Goal: Task Accomplishment & Management: Use online tool/utility

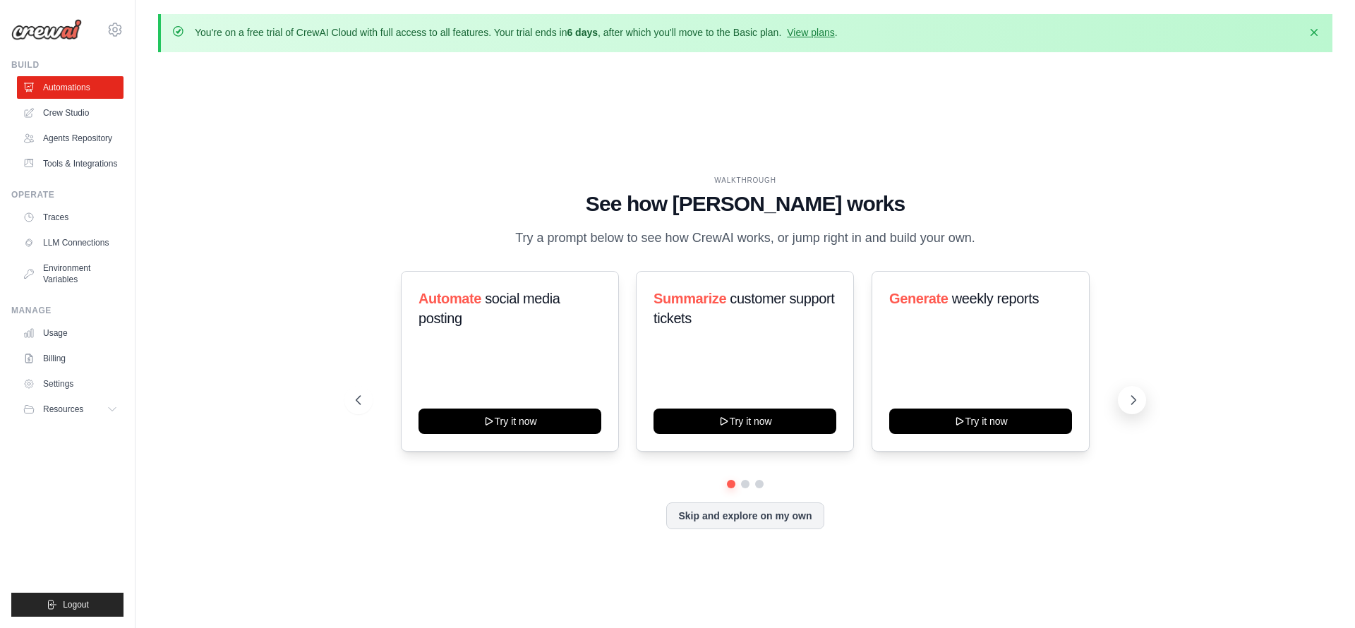
click at [1132, 396] on icon at bounding box center [1134, 400] width 4 height 8
click at [68, 111] on link "Crew Studio" at bounding box center [71, 113] width 107 height 23
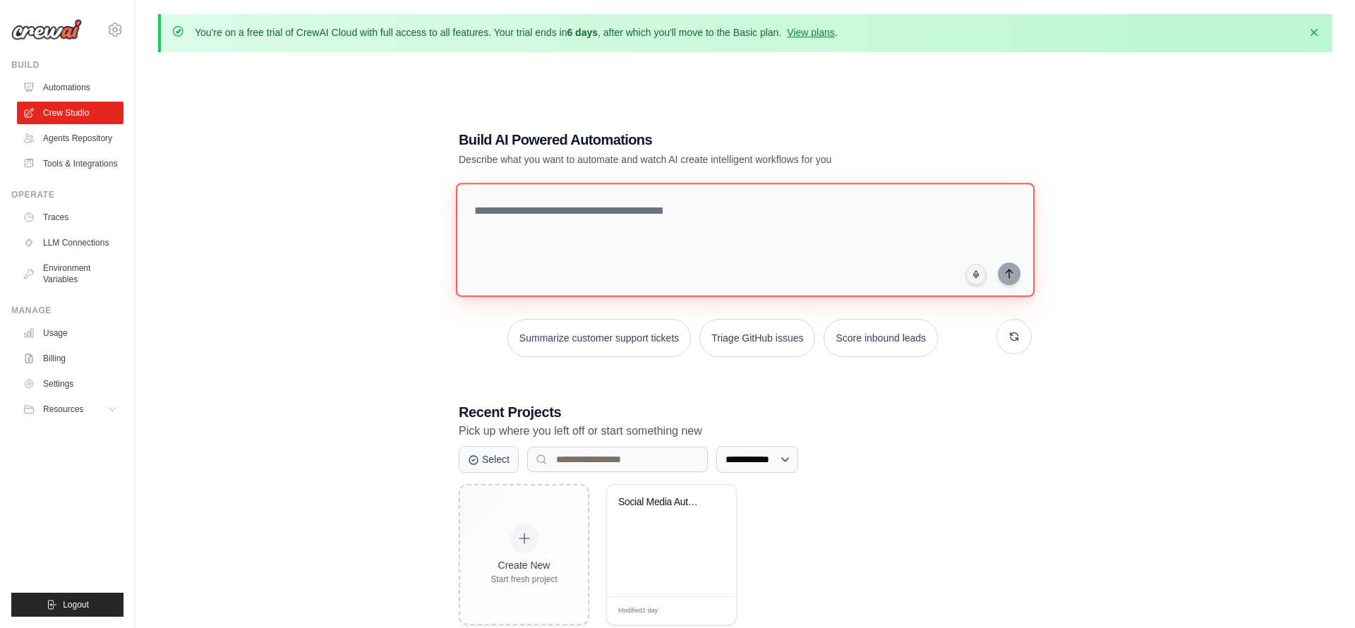
click at [602, 258] on textarea at bounding box center [745, 240] width 579 height 114
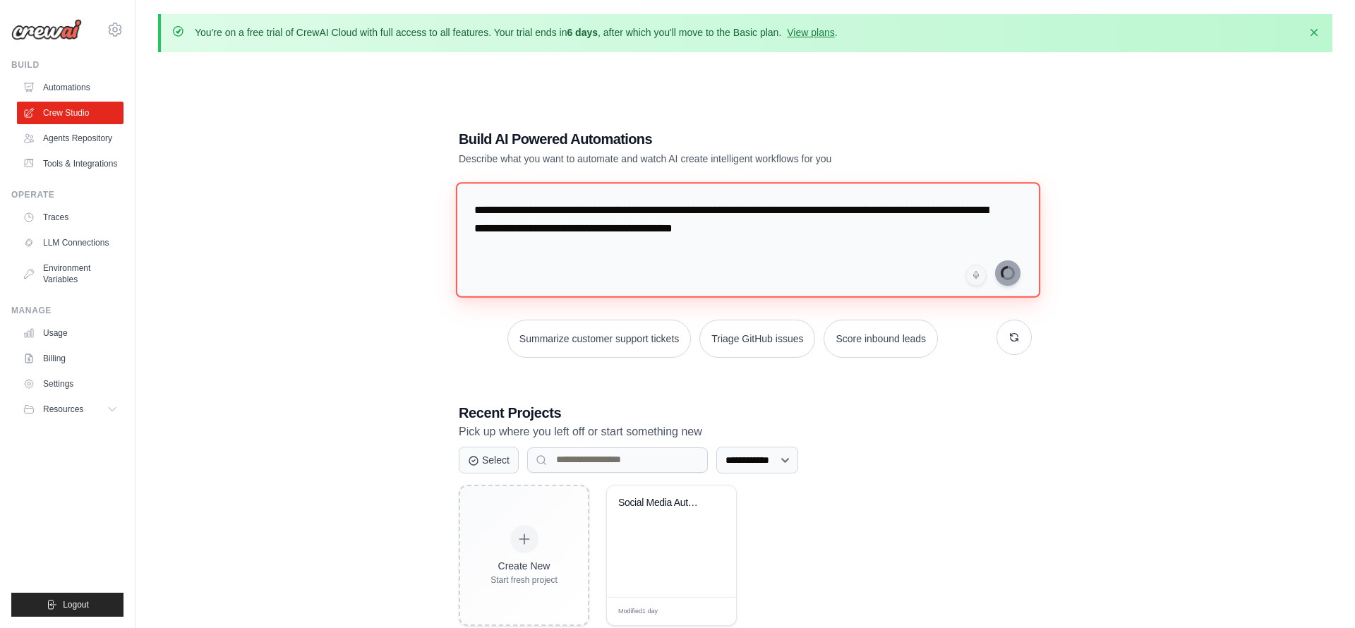
type textarea "**********"
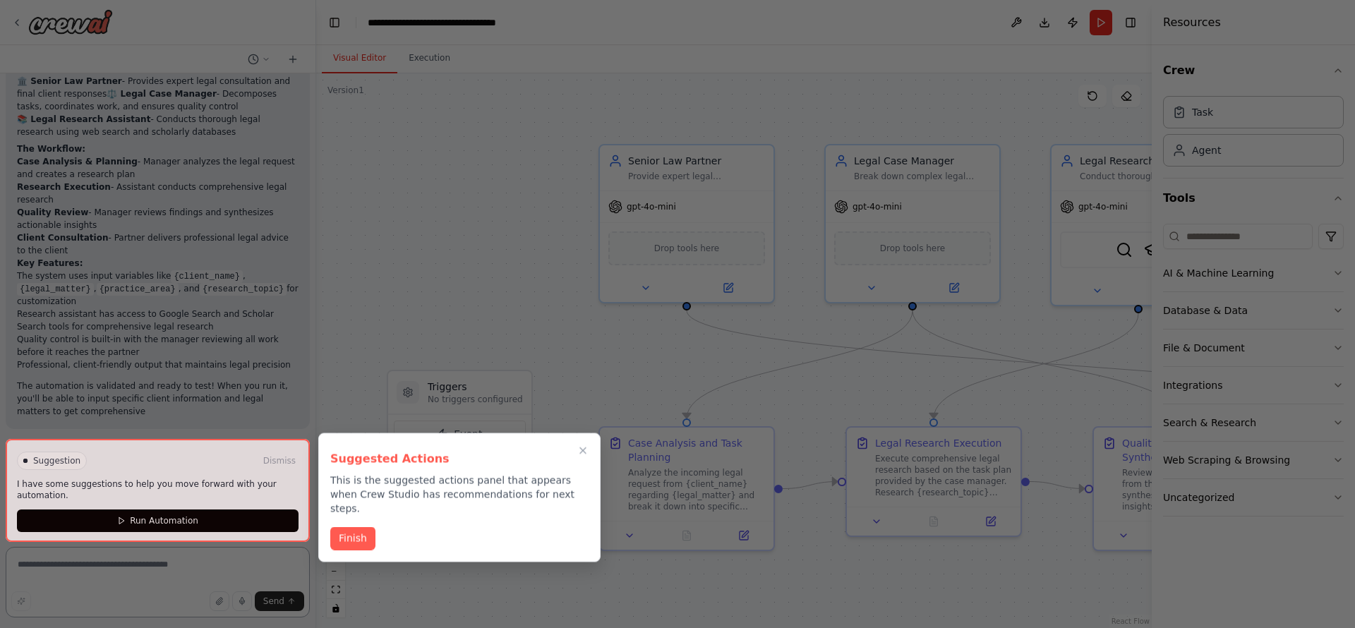
scroll to position [933, 0]
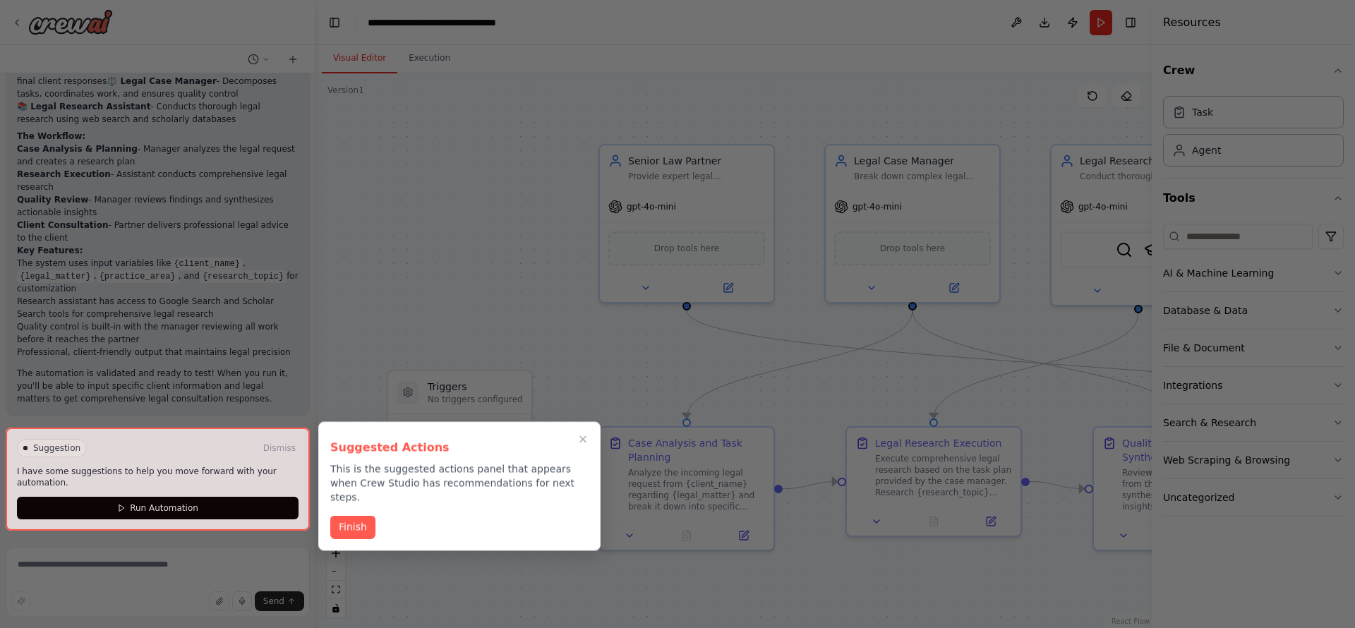
click at [386, 518] on div "Finish" at bounding box center [459, 527] width 258 height 23
click at [367, 517] on button "Finish" at bounding box center [352, 526] width 45 height 23
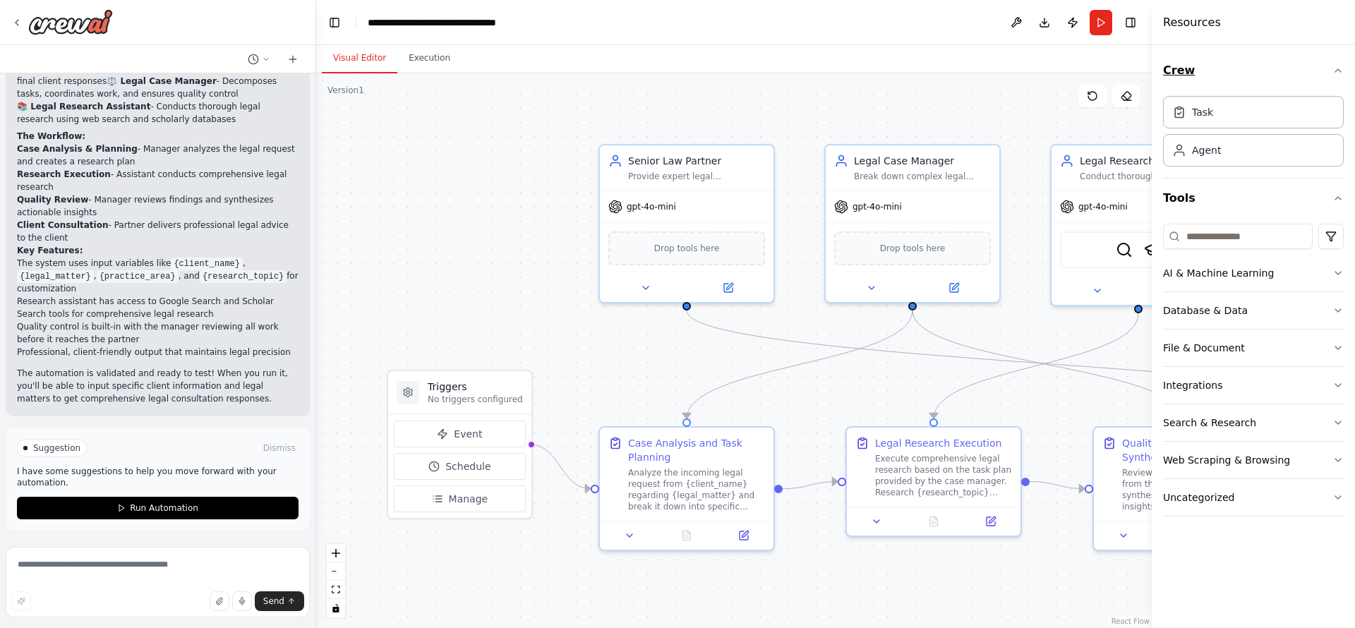
click at [1338, 70] on icon "button" at bounding box center [1339, 70] width 6 height 3
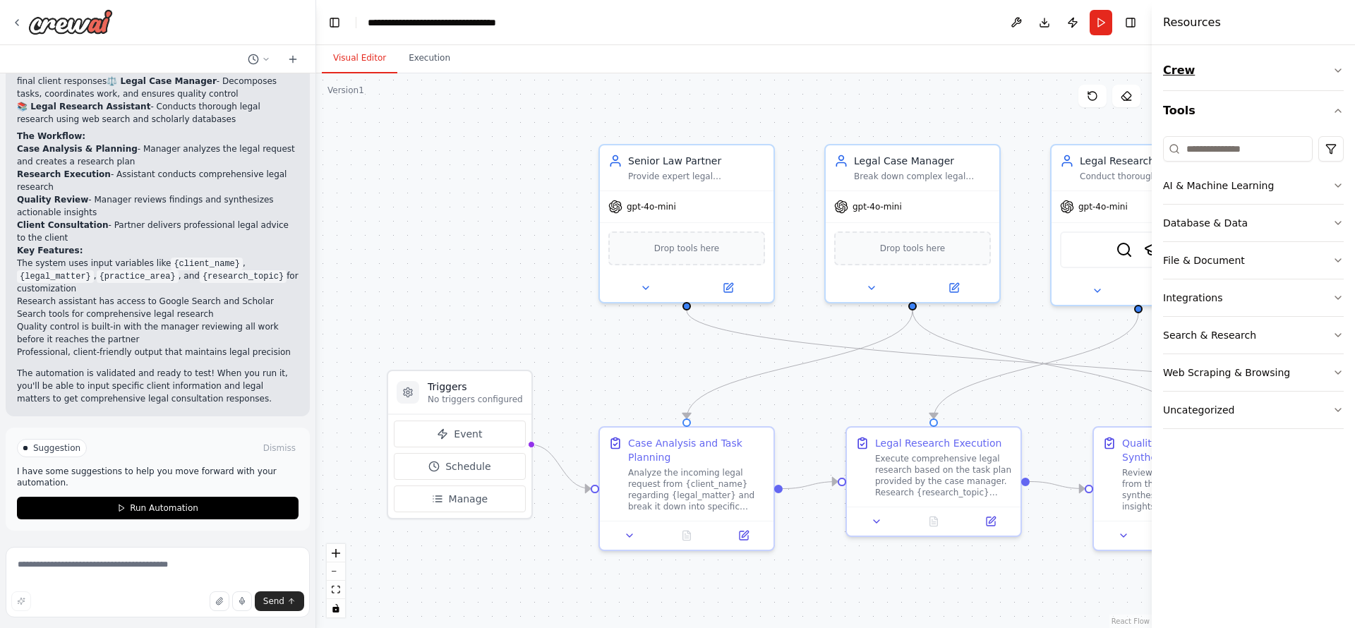
click at [1341, 71] on icon "button" at bounding box center [1338, 70] width 11 height 11
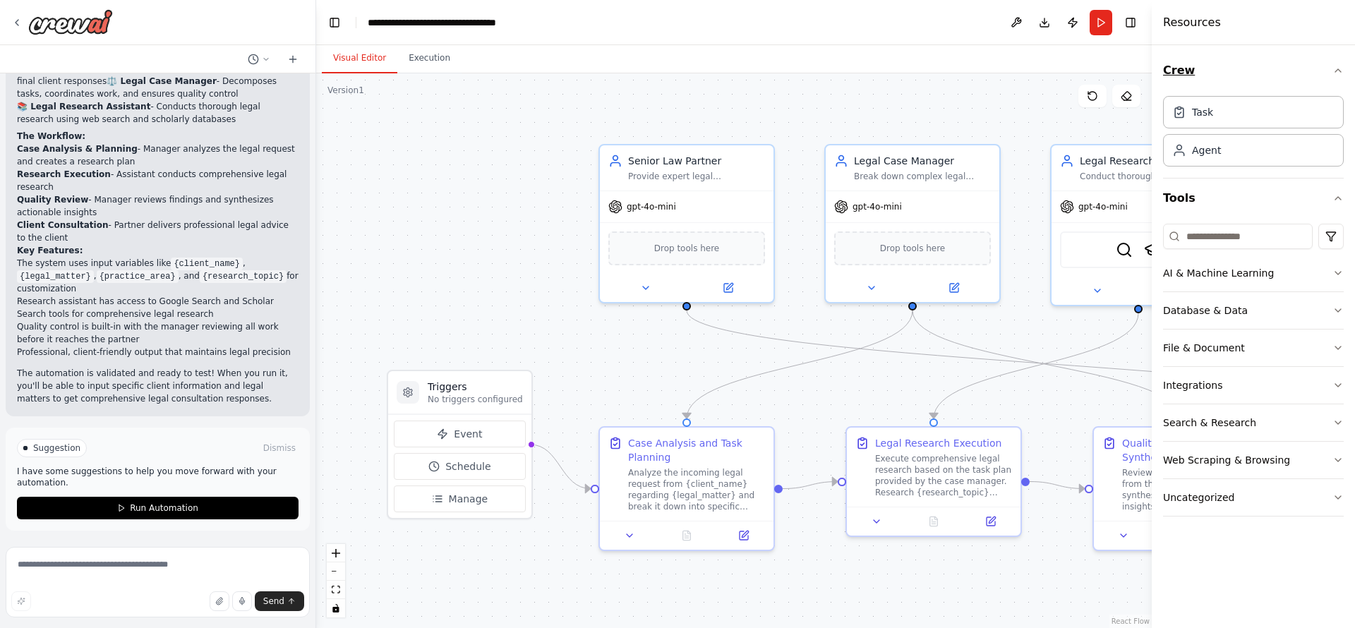
click at [1345, 68] on div "Crew Task Agent Tools AI & Machine Learning Database & Data File & Document Int…" at bounding box center [1253, 336] width 203 height 583
click at [226, 505] on button "Run Automation" at bounding box center [158, 508] width 282 height 23
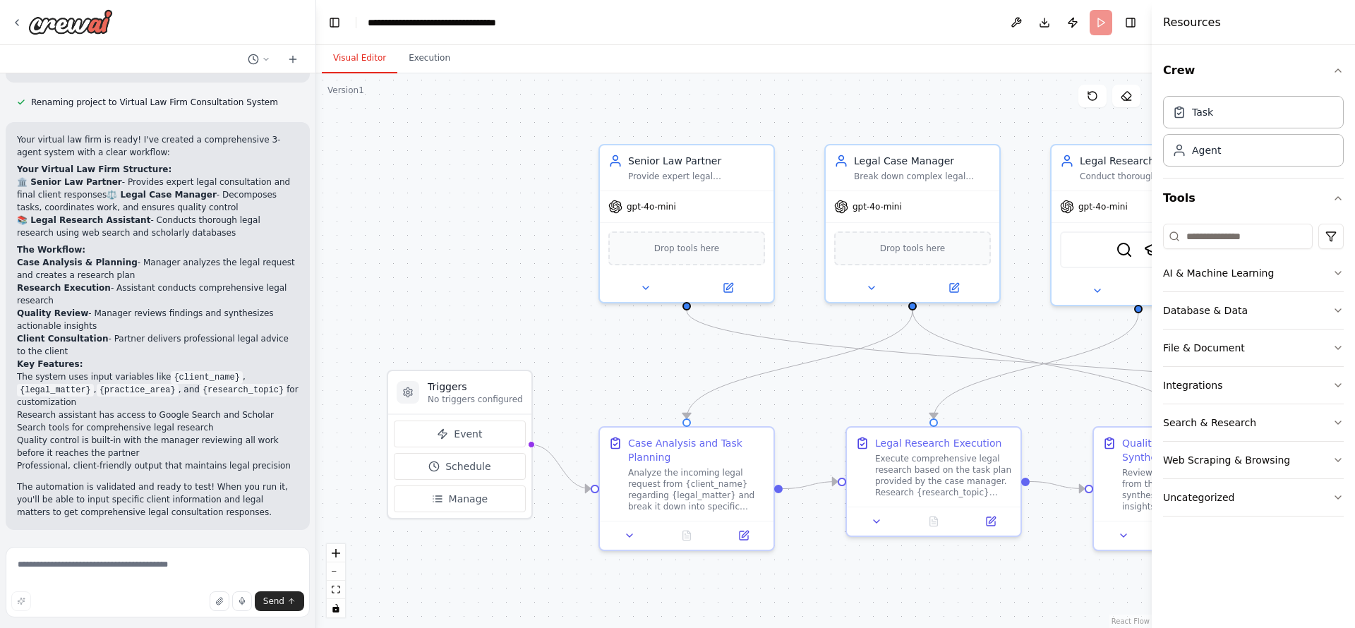
scroll to position [819, 0]
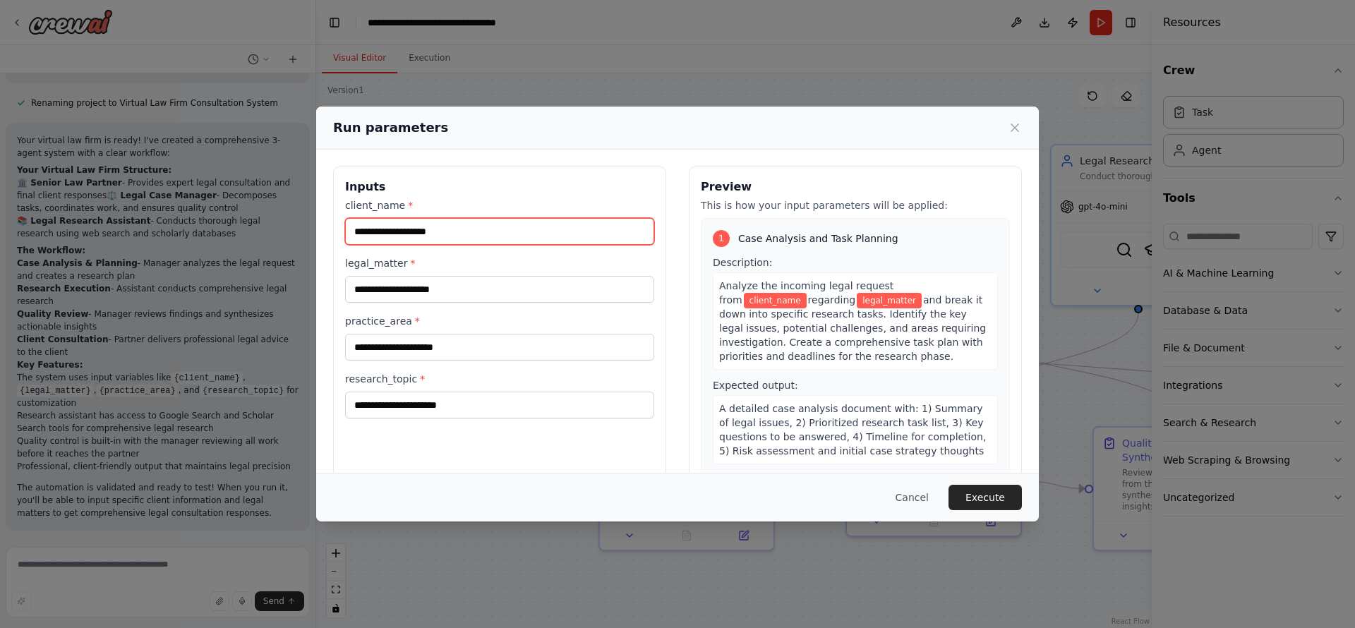
click at [497, 241] on input "client_name *" at bounding box center [499, 231] width 309 height 27
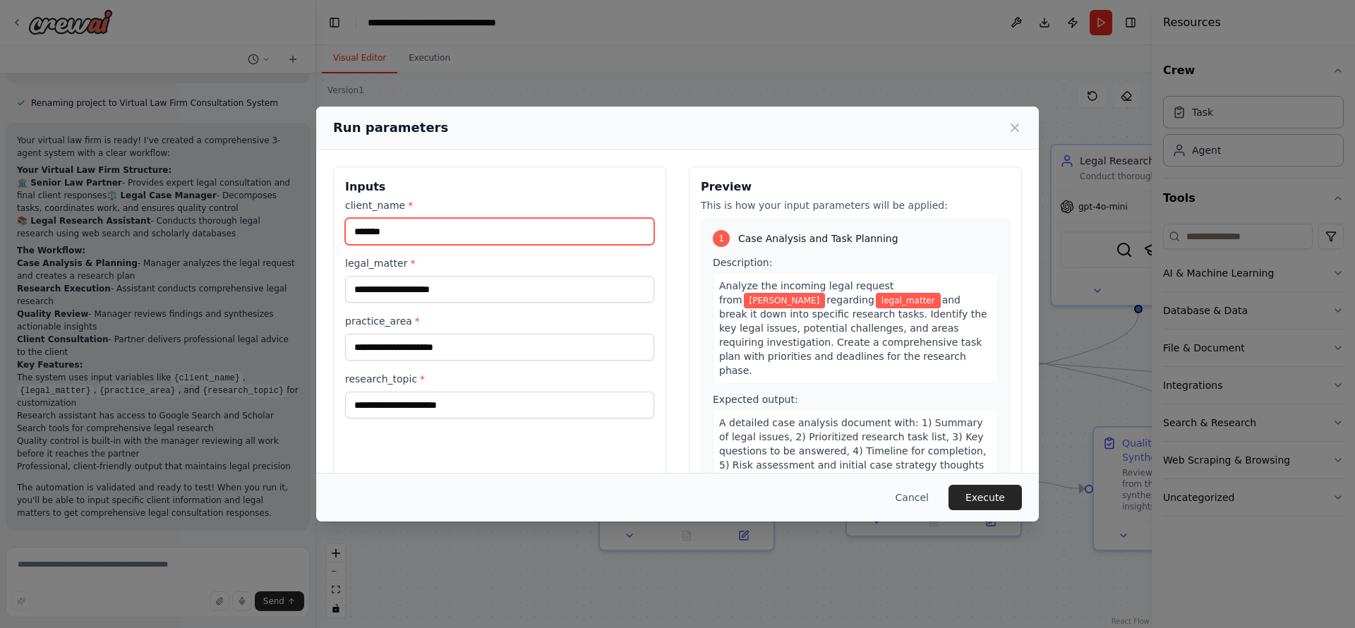
type input "*******"
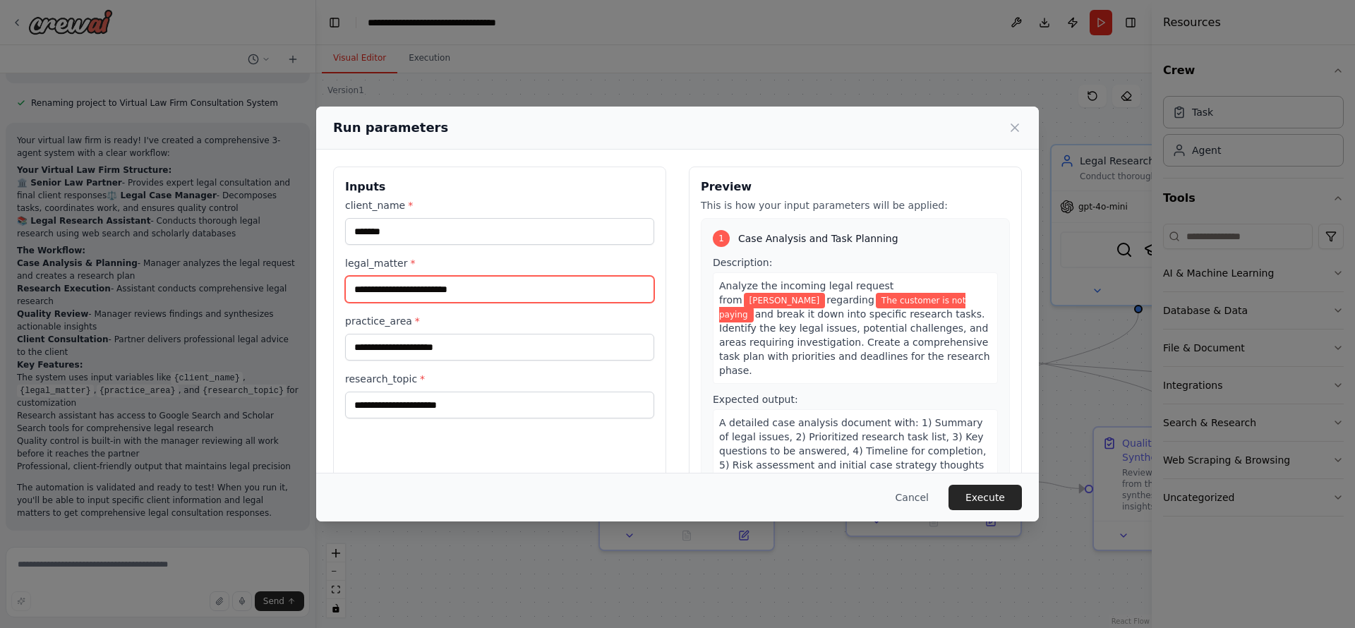
type input "**********"
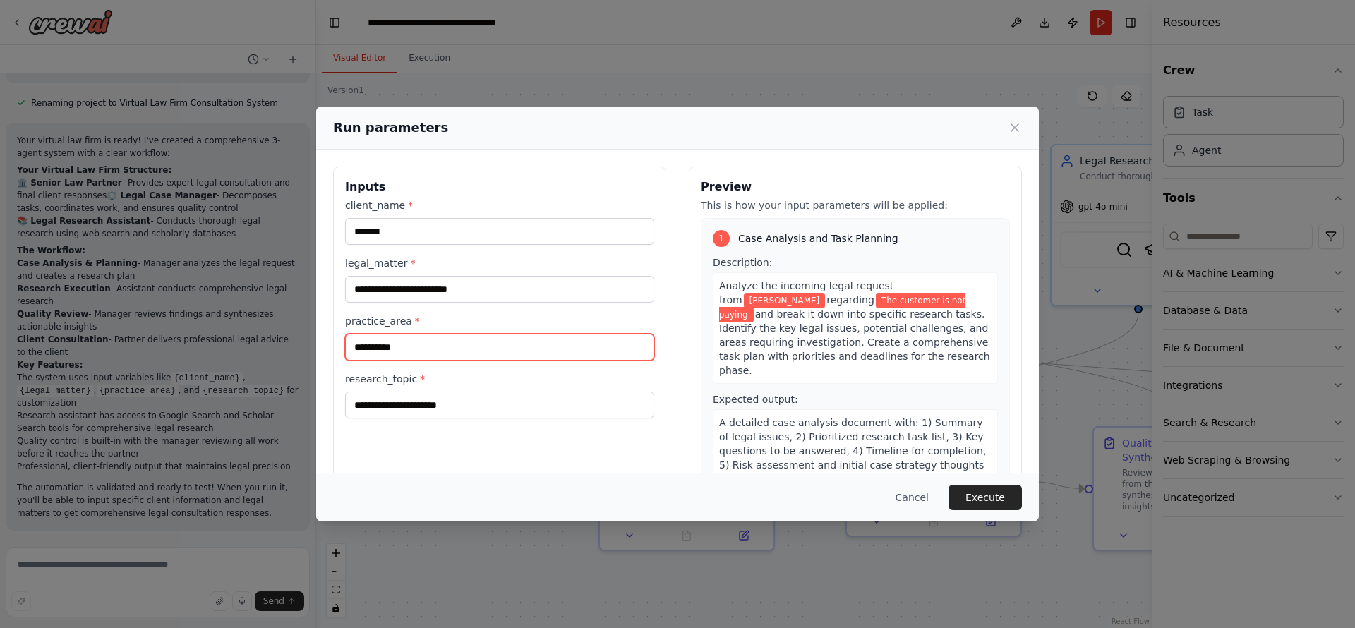
type input "**********"
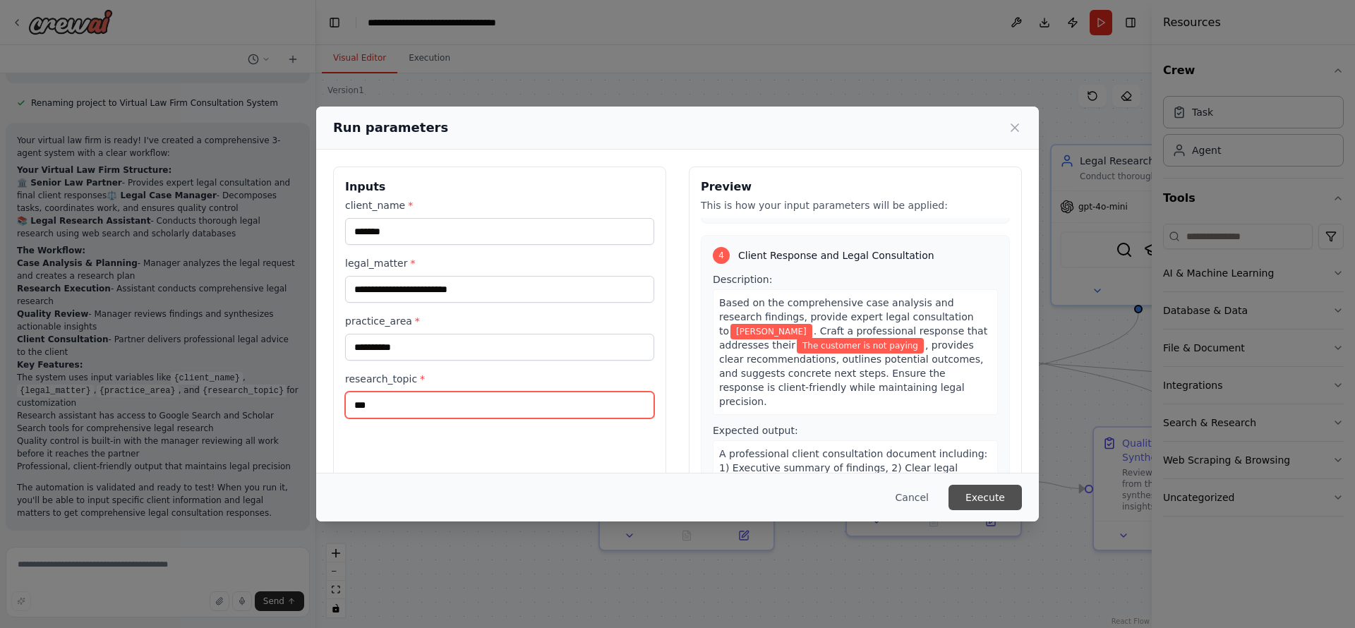
scroll to position [867, 0]
type input "***"
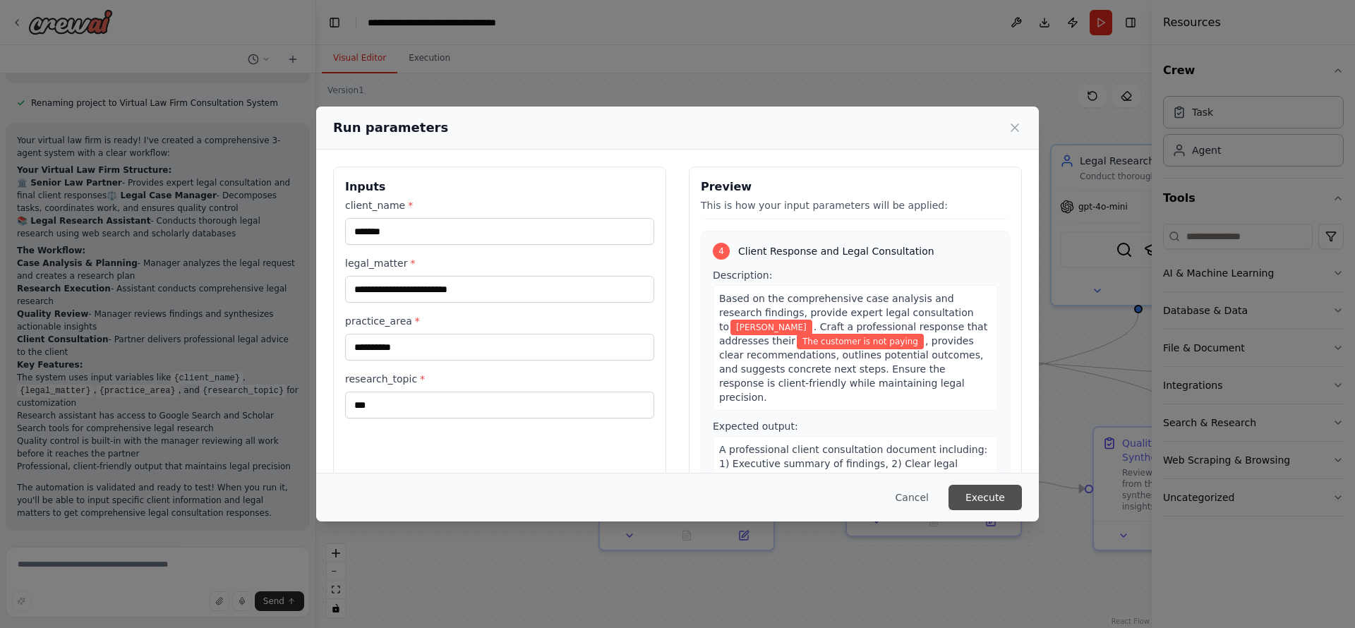
click at [992, 500] on button "Execute" at bounding box center [985, 497] width 73 height 25
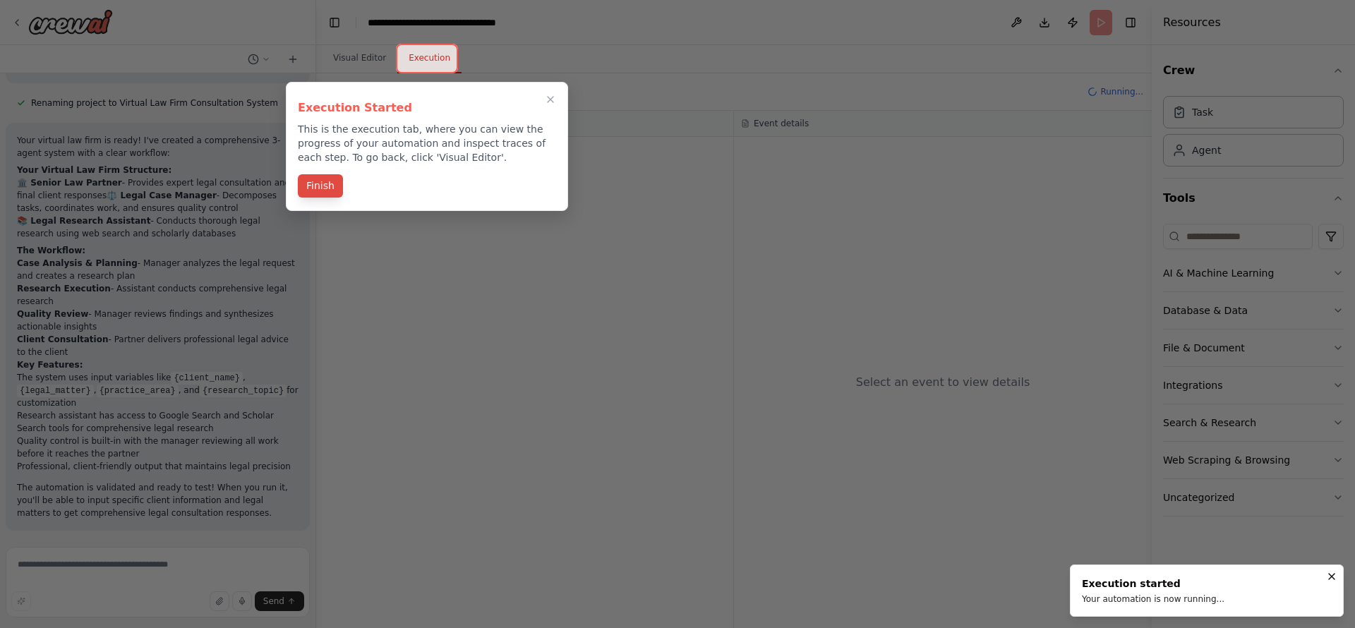
click at [327, 185] on button "Finish" at bounding box center [320, 185] width 45 height 23
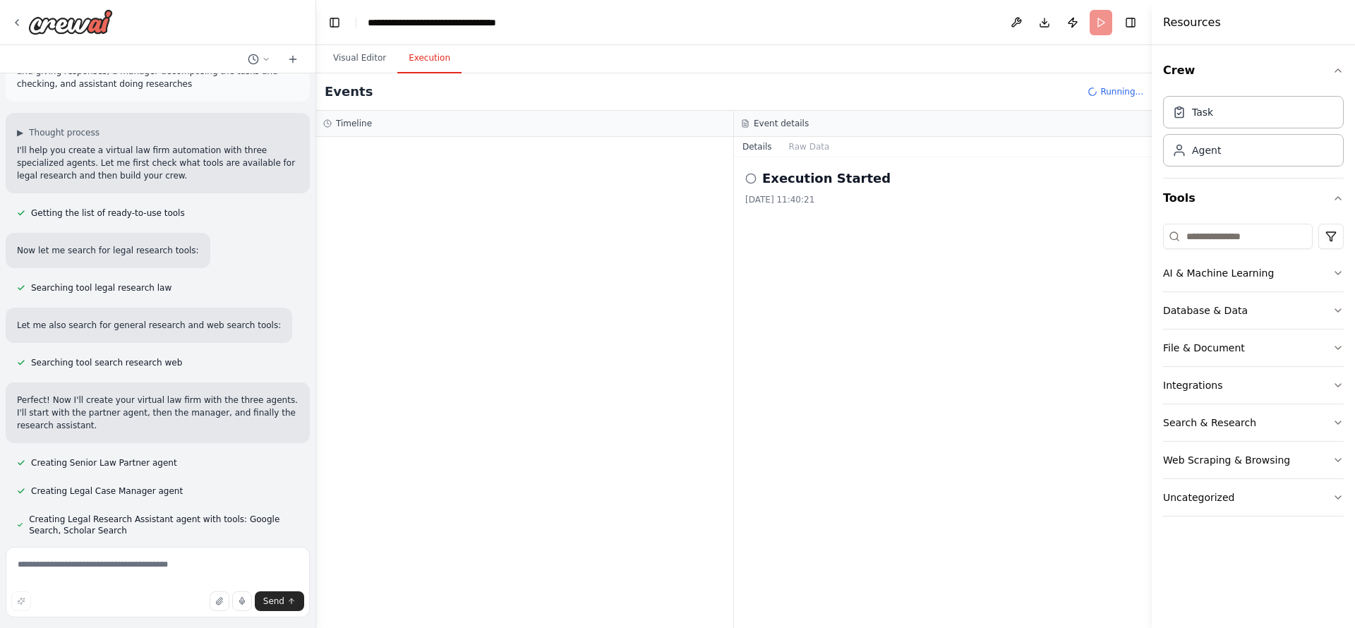
scroll to position [0, 0]
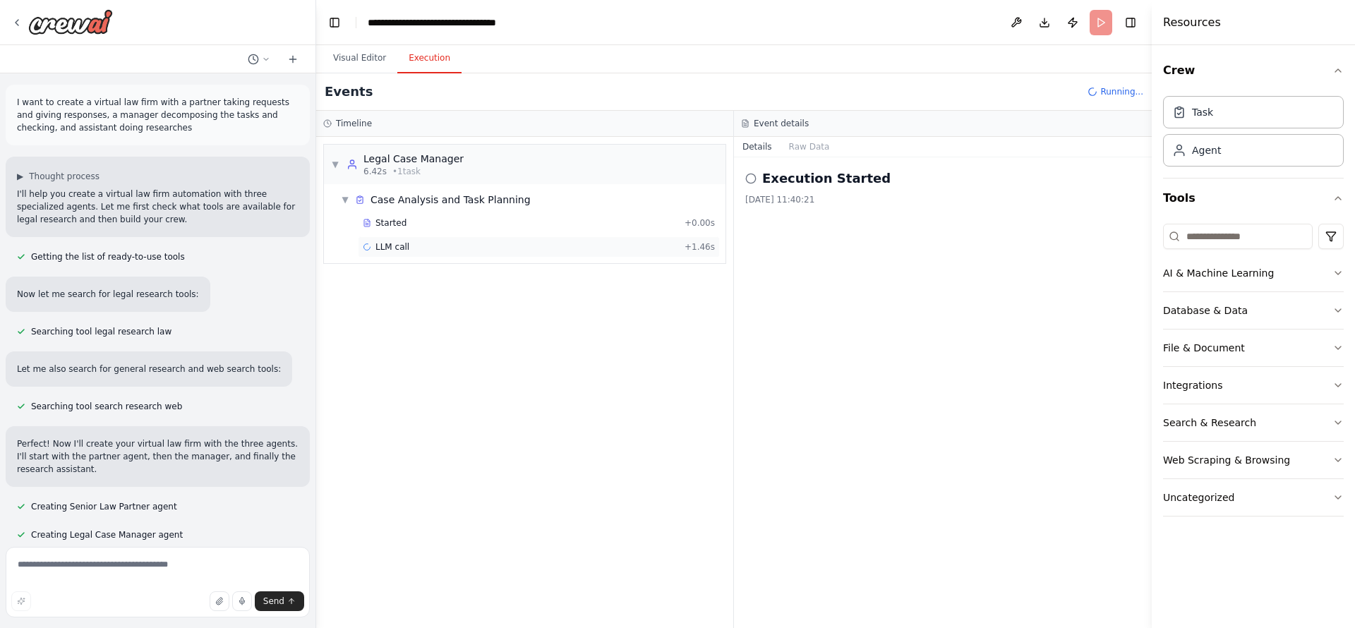
click at [443, 247] on div "LLM call + 1.46s" at bounding box center [539, 246] width 352 height 11
click at [335, 162] on span "▼" at bounding box center [335, 164] width 8 height 11
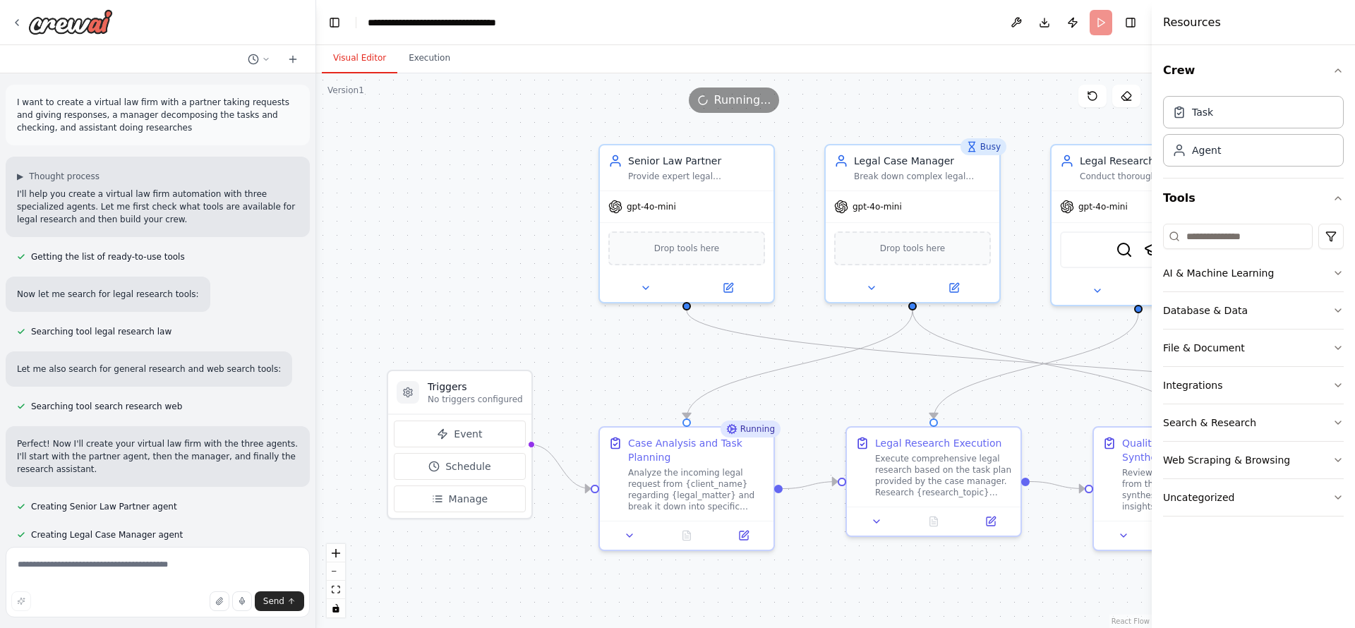
drag, startPoint x: 361, startPoint y: 64, endPoint x: 371, endPoint y: 73, distance: 12.5
click at [361, 64] on button "Visual Editor" at bounding box center [360, 59] width 76 height 30
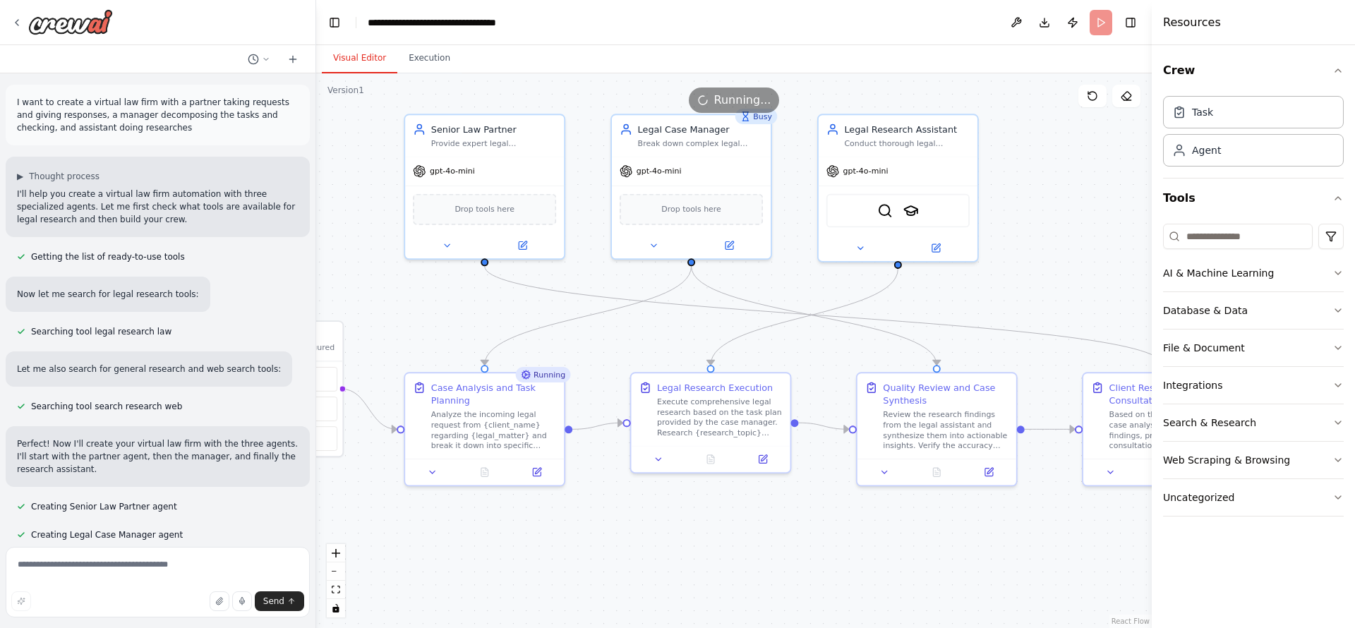
drag, startPoint x: 861, startPoint y: 394, endPoint x: 696, endPoint y: 341, distance: 172.8
click at [649, 345] on div ".deletable-edge-delete-btn { width: 20px; height: 20px; border: 0px solid #ffff…" at bounding box center [734, 350] width 836 height 555
click at [332, 22] on button "Toggle Left Sidebar" at bounding box center [335, 23] width 20 height 20
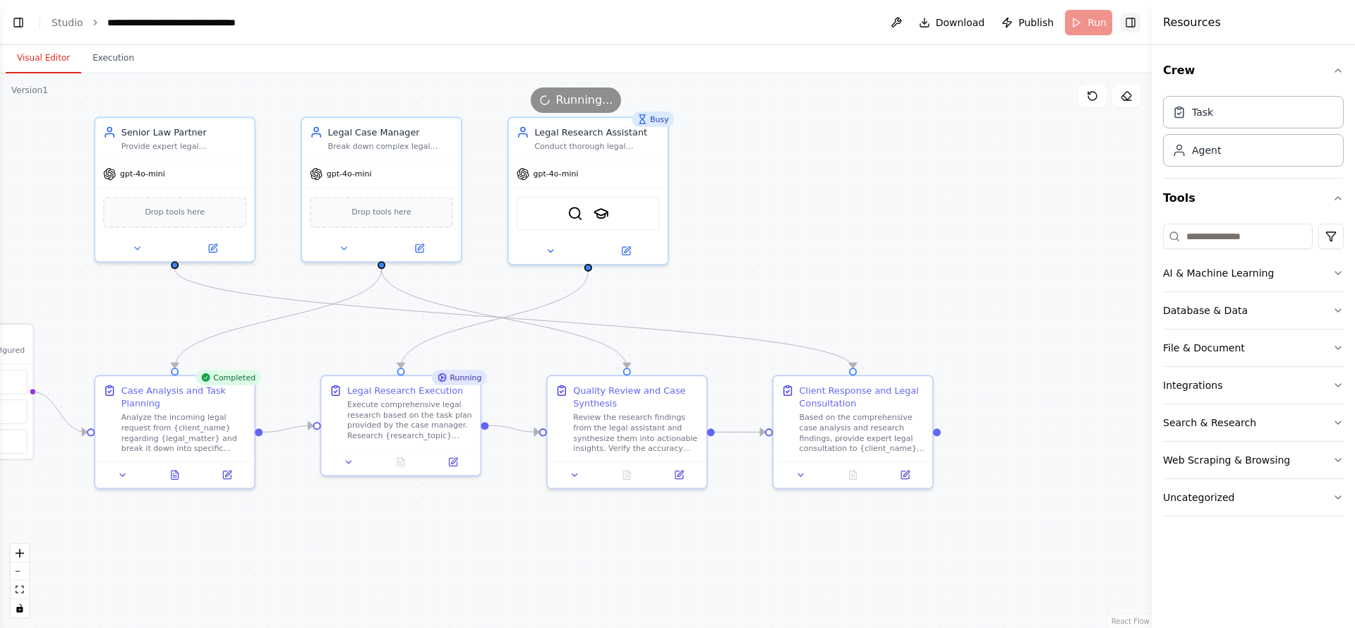
click at [1139, 30] on button "Toggle Right Sidebar" at bounding box center [1131, 23] width 20 height 20
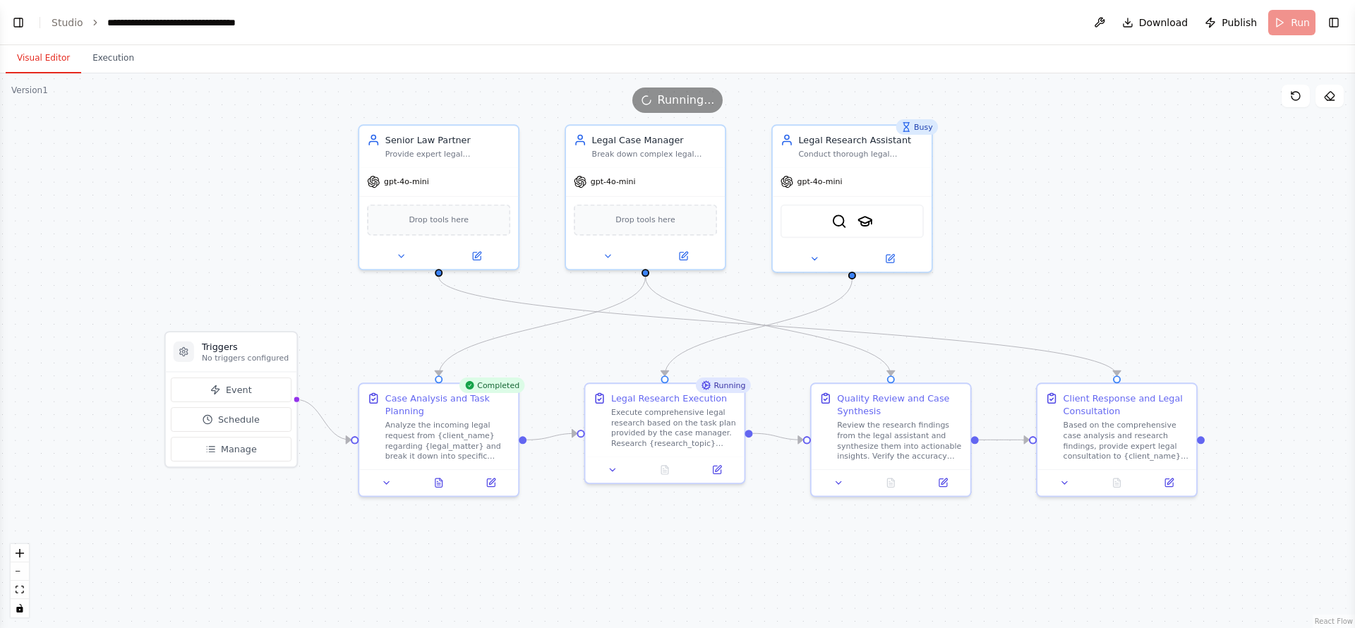
drag, startPoint x: 812, startPoint y: 251, endPoint x: 1076, endPoint y: 258, distance: 264.1
click at [1076, 258] on div ".deletable-edge-delete-btn { width: 20px; height: 20px; border: 0px solid #ffff…" at bounding box center [677, 350] width 1355 height 555
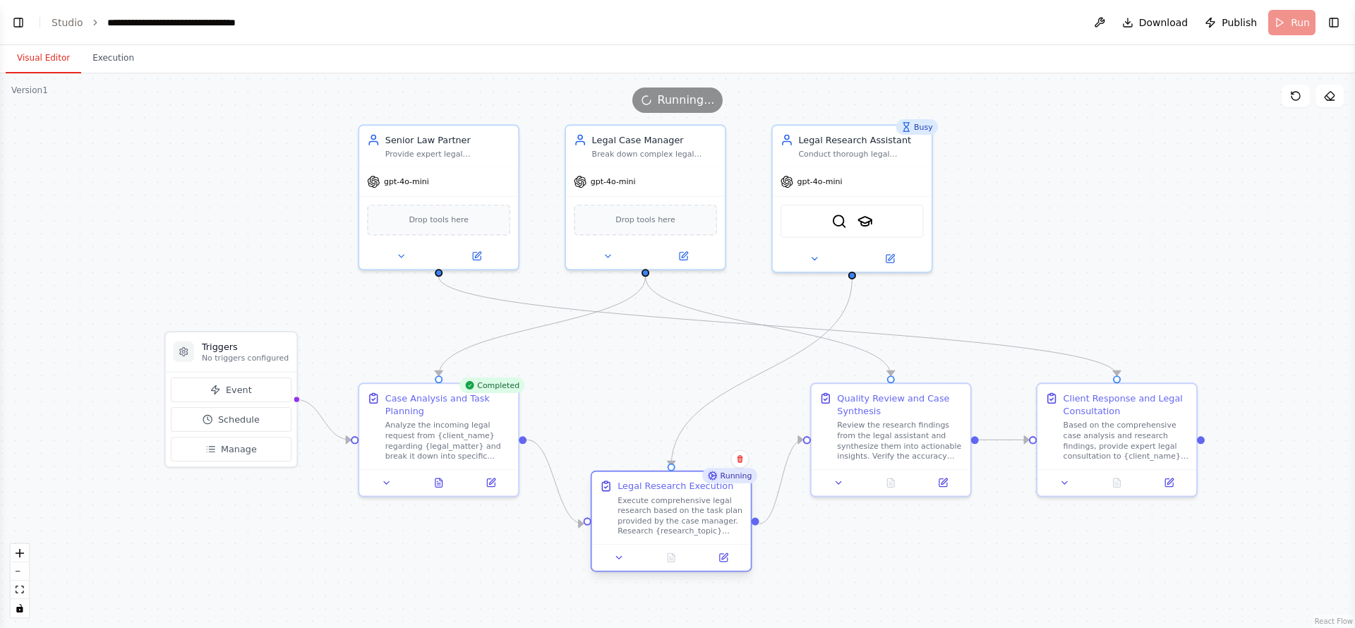
drag, startPoint x: 686, startPoint y: 432, endPoint x: 697, endPoint y: 525, distance: 93.8
click at [697, 525] on div "Execute comprehensive legal research based on the task plan provided by the cas…" at bounding box center [681, 517] width 126 height 42
click at [498, 440] on div "Analyze the incoming legal request from {client_name} regarding {legal_matter} …" at bounding box center [448, 439] width 126 height 42
click at [683, 524] on div "Execute comprehensive legal research based on the task plan provided by the cas…" at bounding box center [681, 517] width 126 height 42
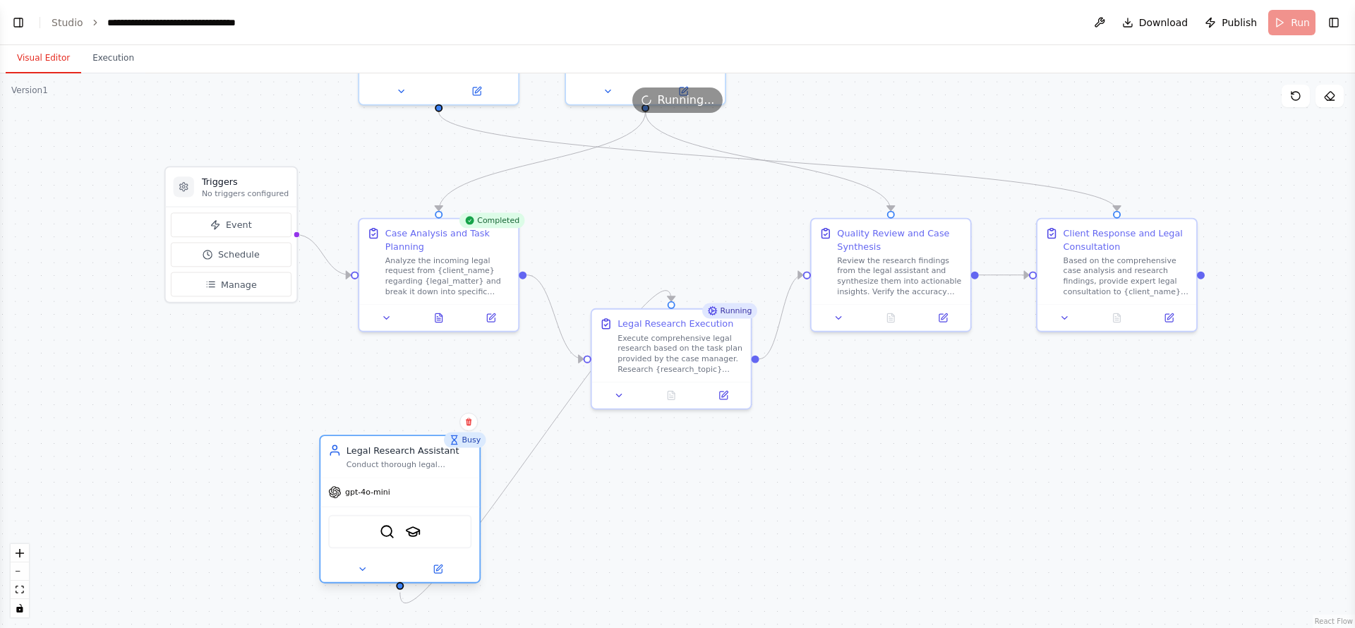
drag, startPoint x: 904, startPoint y: 183, endPoint x: 458, endPoint y: 502, distance: 548.5
click at [458, 502] on div "gpt-4o-mini" at bounding box center [399, 493] width 159 height 28
click at [626, 397] on button at bounding box center [619, 393] width 44 height 16
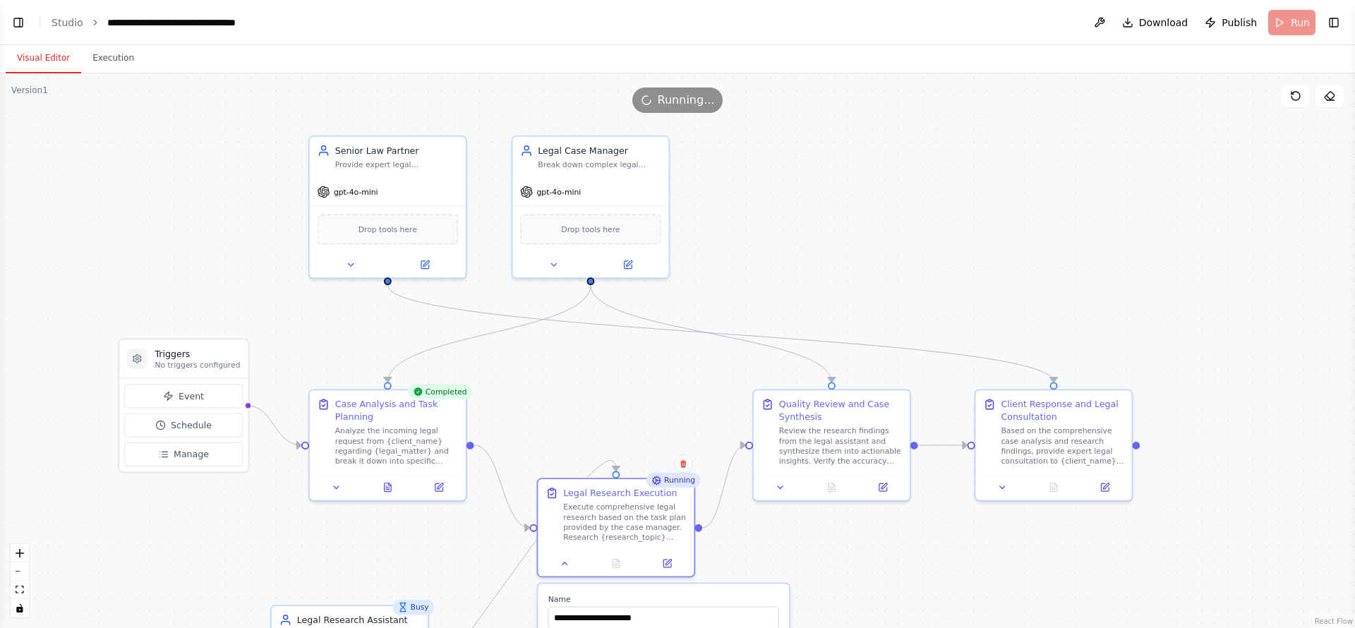
drag, startPoint x: 597, startPoint y: 239, endPoint x: 565, endPoint y: 441, distance: 205.1
click at [566, 440] on div ".deletable-edge-delete-btn { width: 20px; height: 20px; border: 0px solid #ffff…" at bounding box center [677, 350] width 1355 height 555
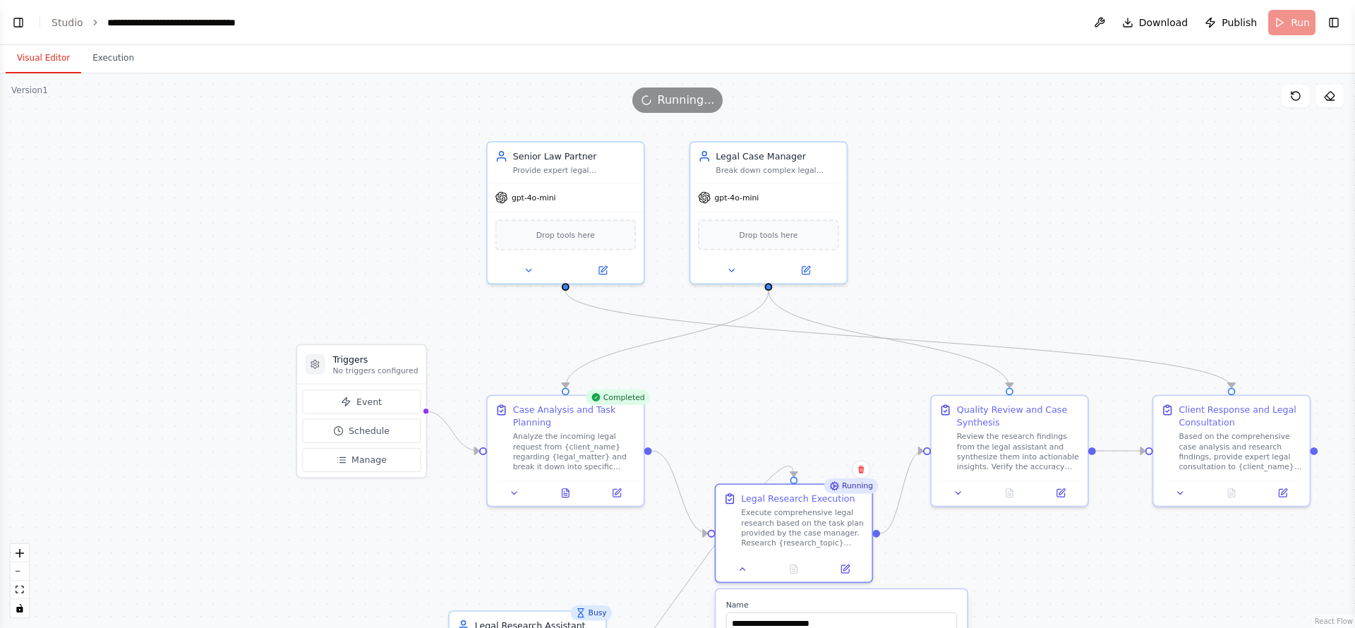
drag, startPoint x: 645, startPoint y: 349, endPoint x: 824, endPoint y: 267, distance: 196.8
click at [824, 267] on div ".deletable-edge-delete-btn { width: 20px; height: 20px; border: 0px solid #ffff…" at bounding box center [677, 350] width 1355 height 555
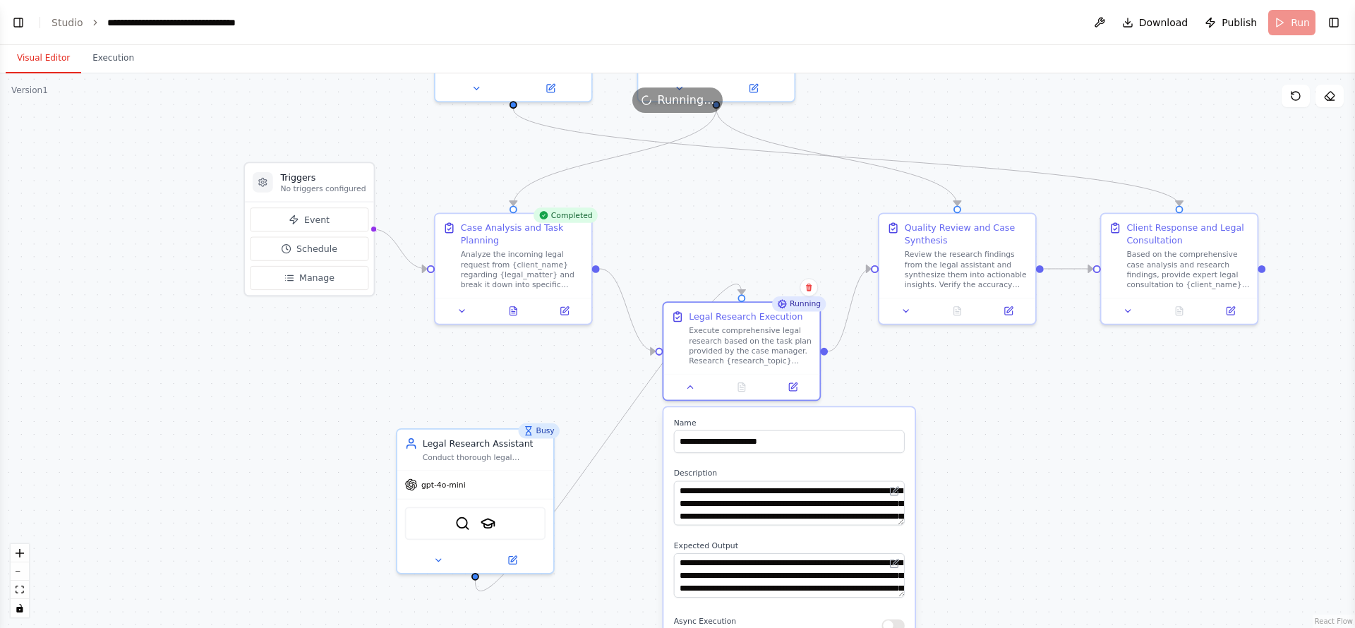
drag, startPoint x: 773, startPoint y: 364, endPoint x: 721, endPoint y: 265, distance: 111.8
click at [721, 265] on div ".deletable-edge-delete-btn { width: 20px; height: 20px; border: 0px solid #ffff…" at bounding box center [677, 350] width 1355 height 555
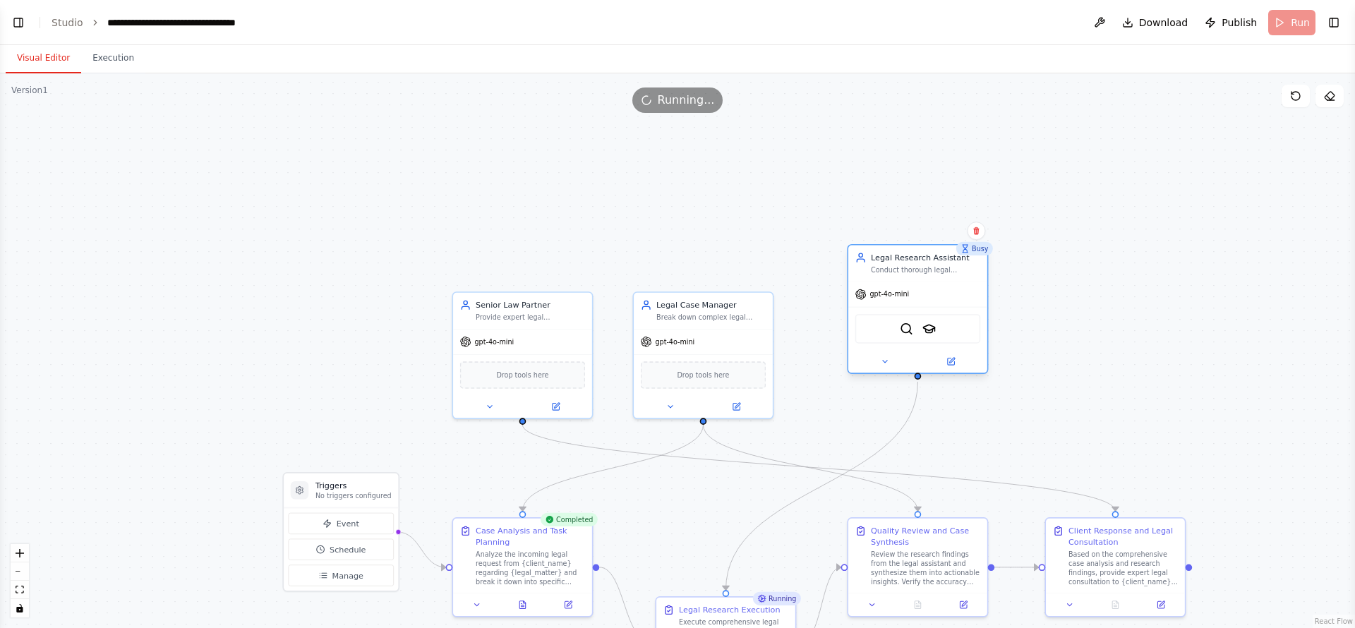
drag, startPoint x: 479, startPoint y: 438, endPoint x: 954, endPoint y: 267, distance: 504.9
click at [954, 267] on div "Conduct thorough legal research on {research_topic}, gathering relevant case la…" at bounding box center [925, 269] width 109 height 9
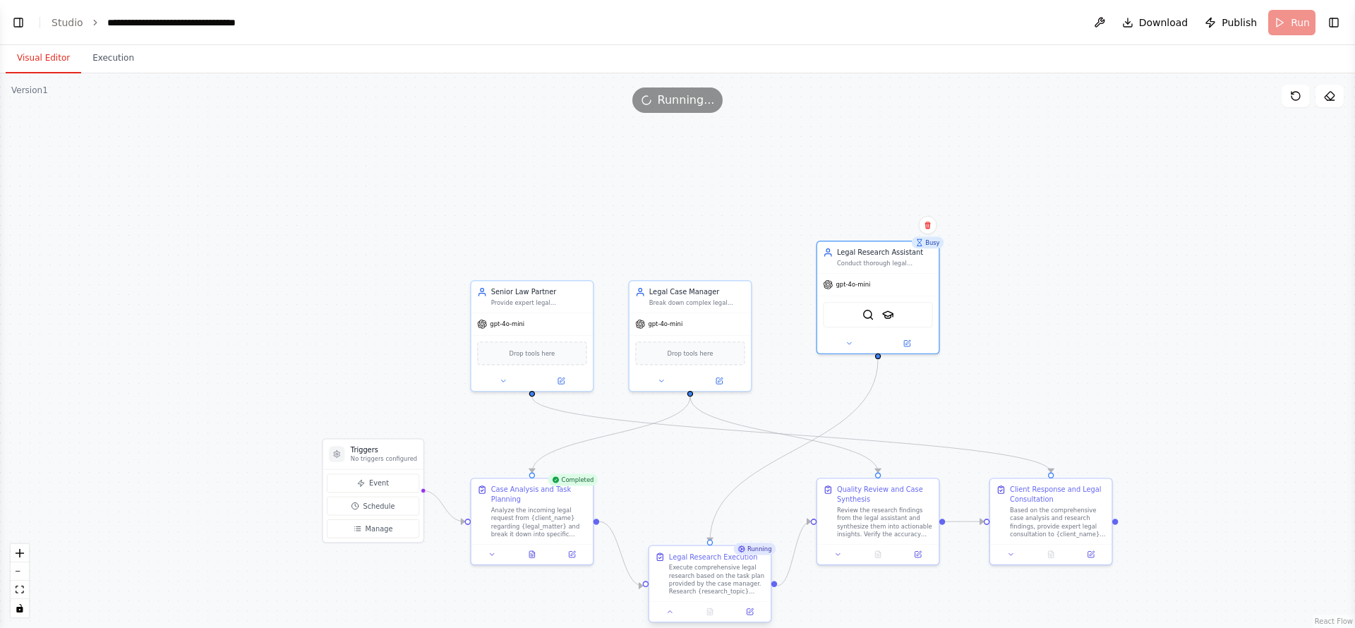
click at [721, 576] on div "Execute comprehensive legal research based on the task plan provided by the cas…" at bounding box center [717, 580] width 96 height 32
click at [110, 58] on button "Execution" at bounding box center [113, 59] width 64 height 30
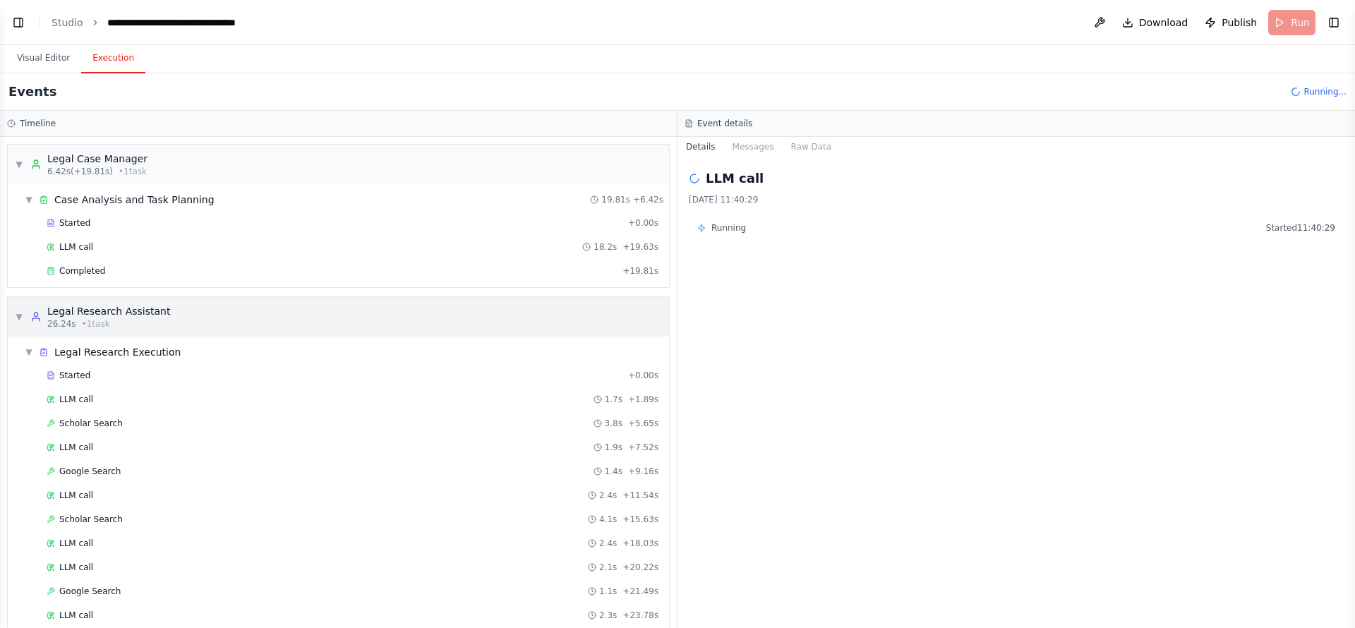
click at [20, 317] on span "▼" at bounding box center [19, 316] width 8 height 11
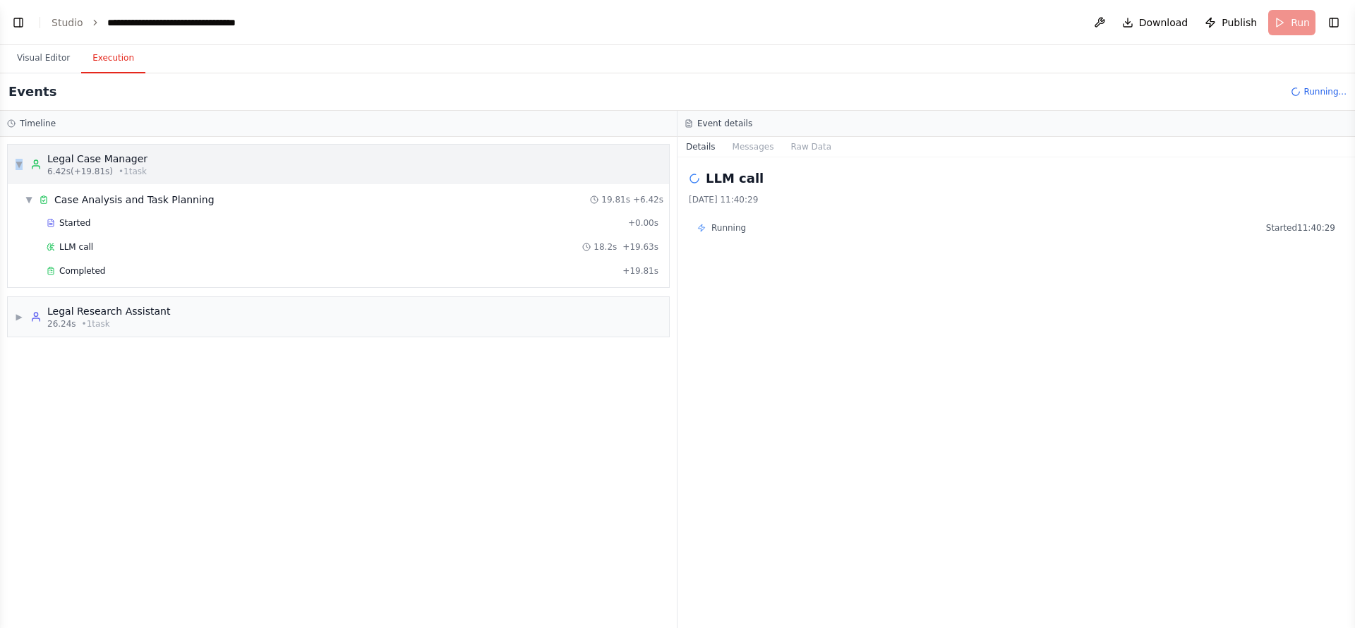
click at [25, 159] on div "▼ Legal Case Manager 6.42s (+19.81s) • 1 task" at bounding box center [81, 164] width 133 height 25
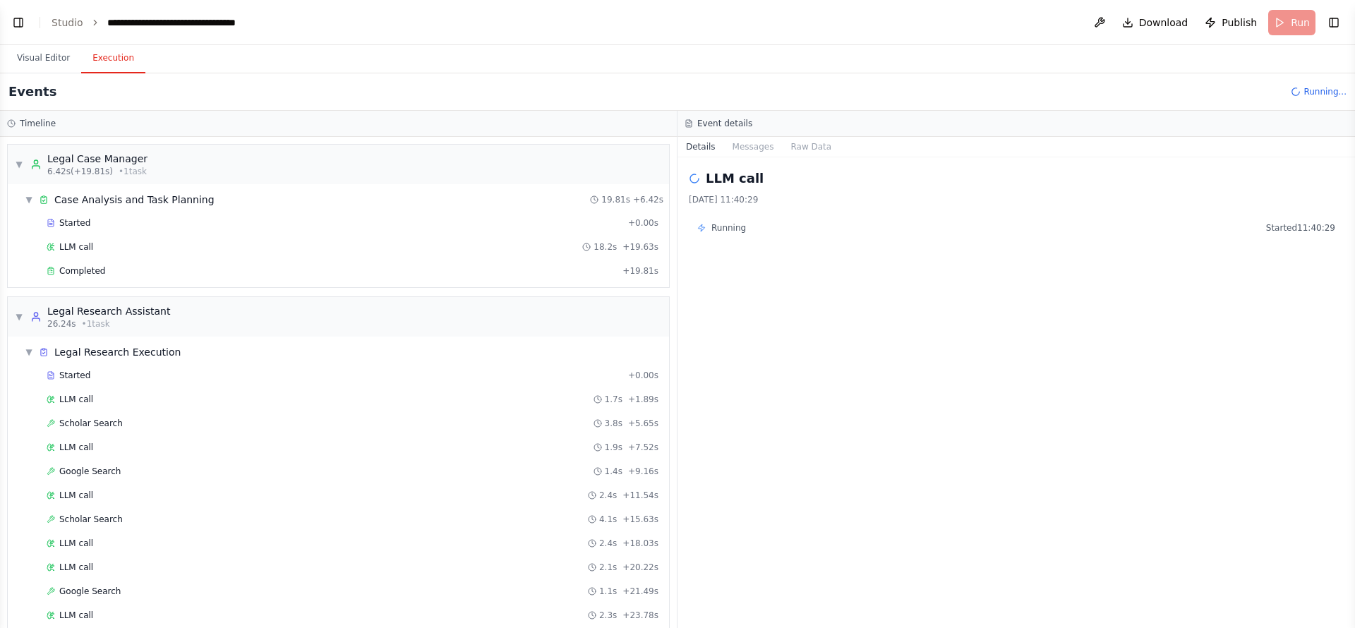
scroll to position [44, 0]
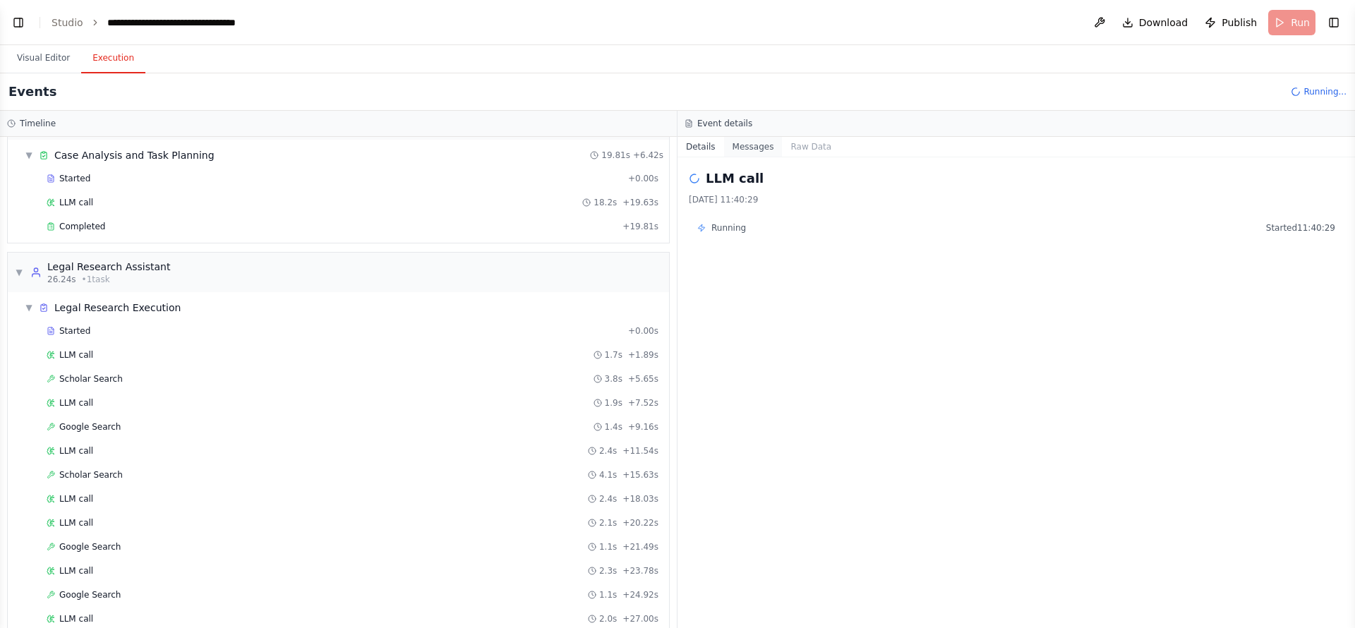
click at [757, 150] on button "Messages" at bounding box center [753, 147] width 59 height 20
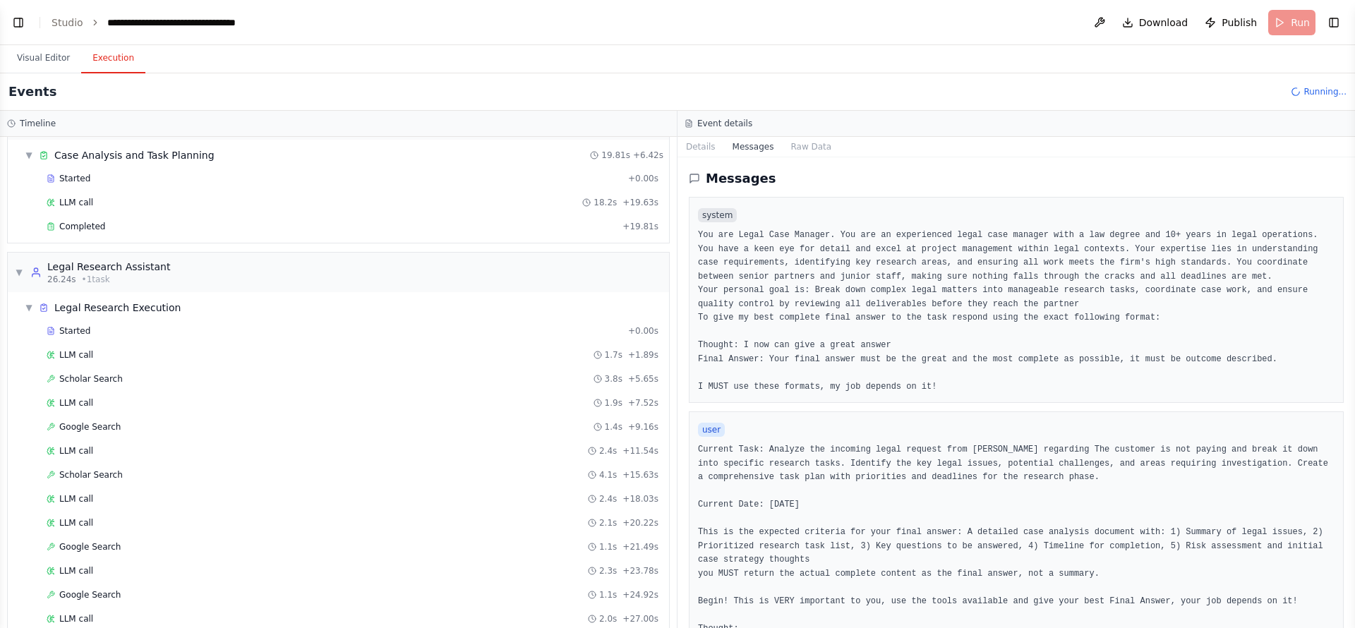
scroll to position [42, 0]
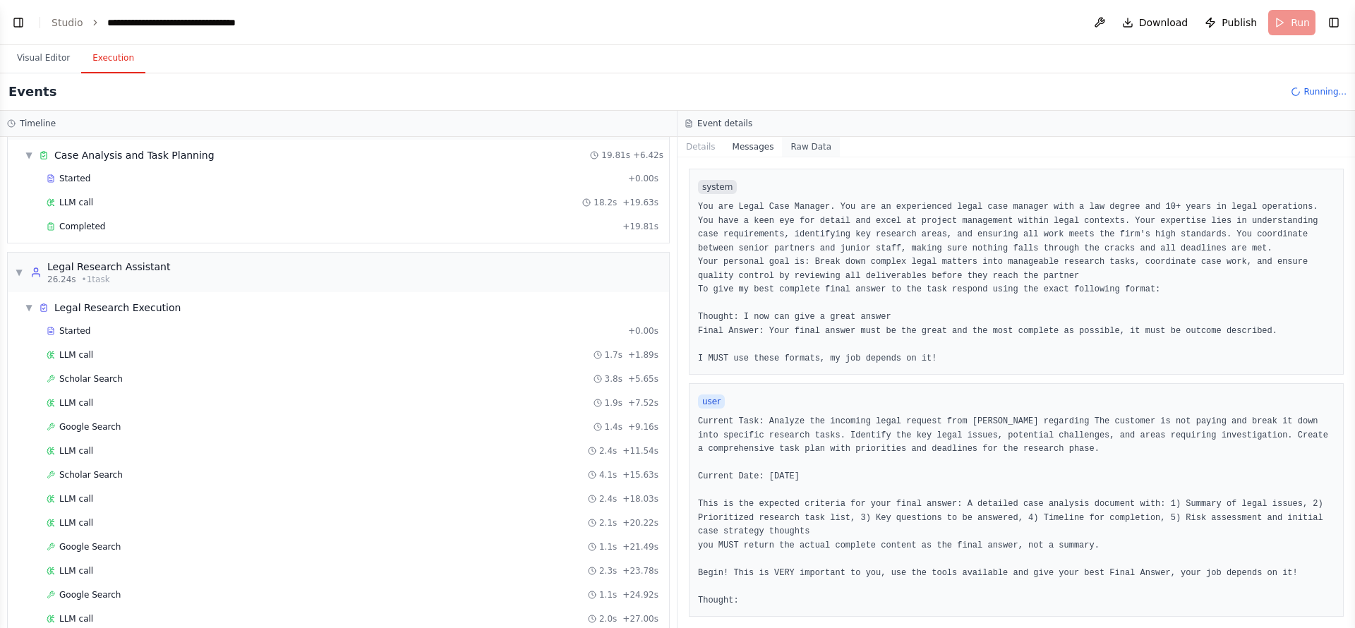
click at [795, 145] on button "Raw Data" at bounding box center [811, 147] width 58 height 20
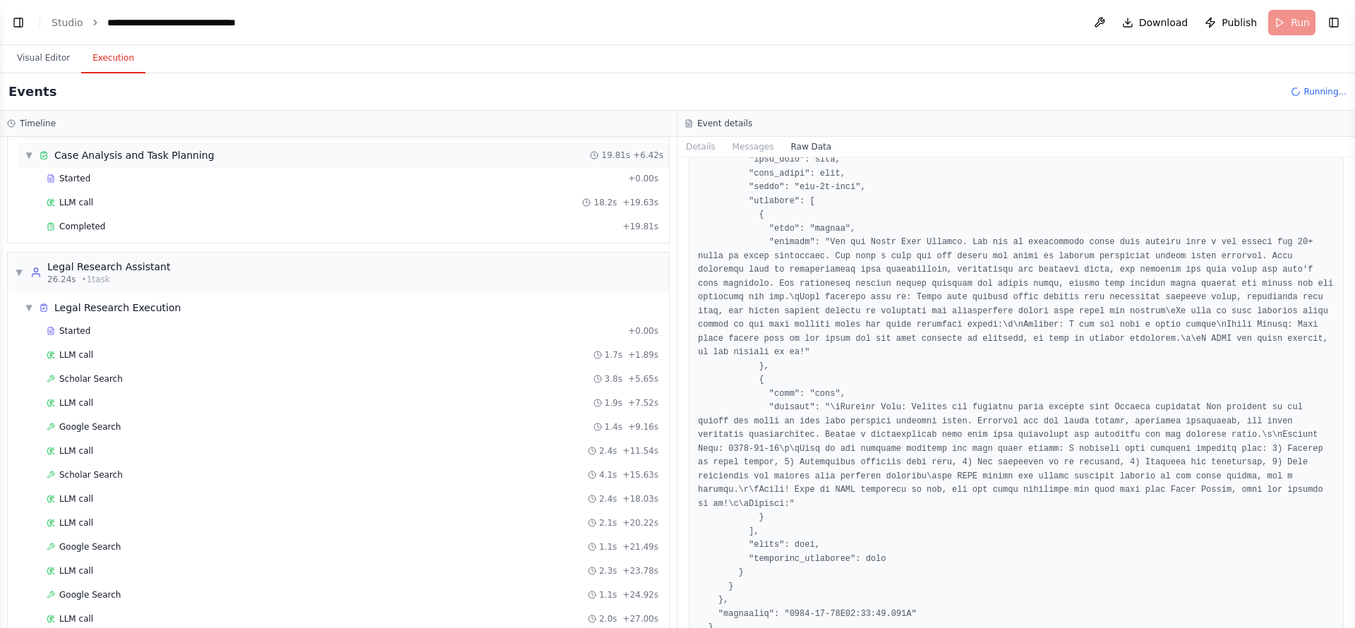
scroll to position [34, 0]
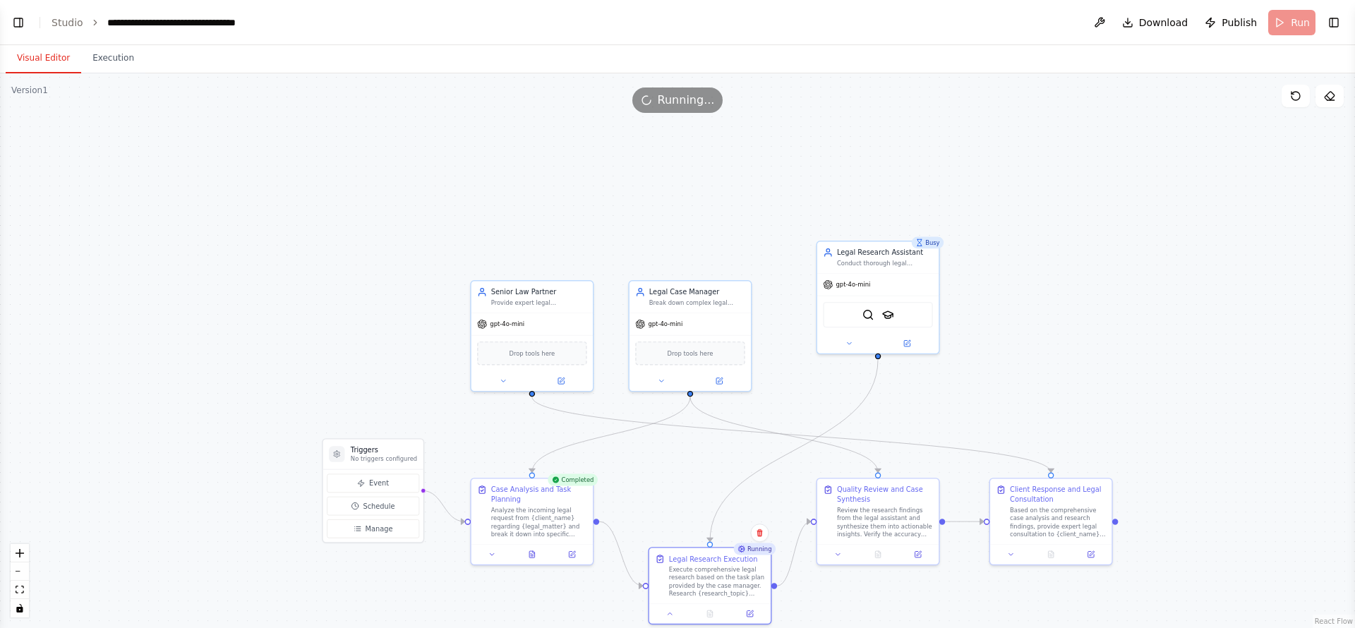
click at [68, 59] on button "Visual Editor" at bounding box center [44, 59] width 76 height 30
click at [27, 20] on button "Toggle Left Sidebar" at bounding box center [18, 23] width 20 height 20
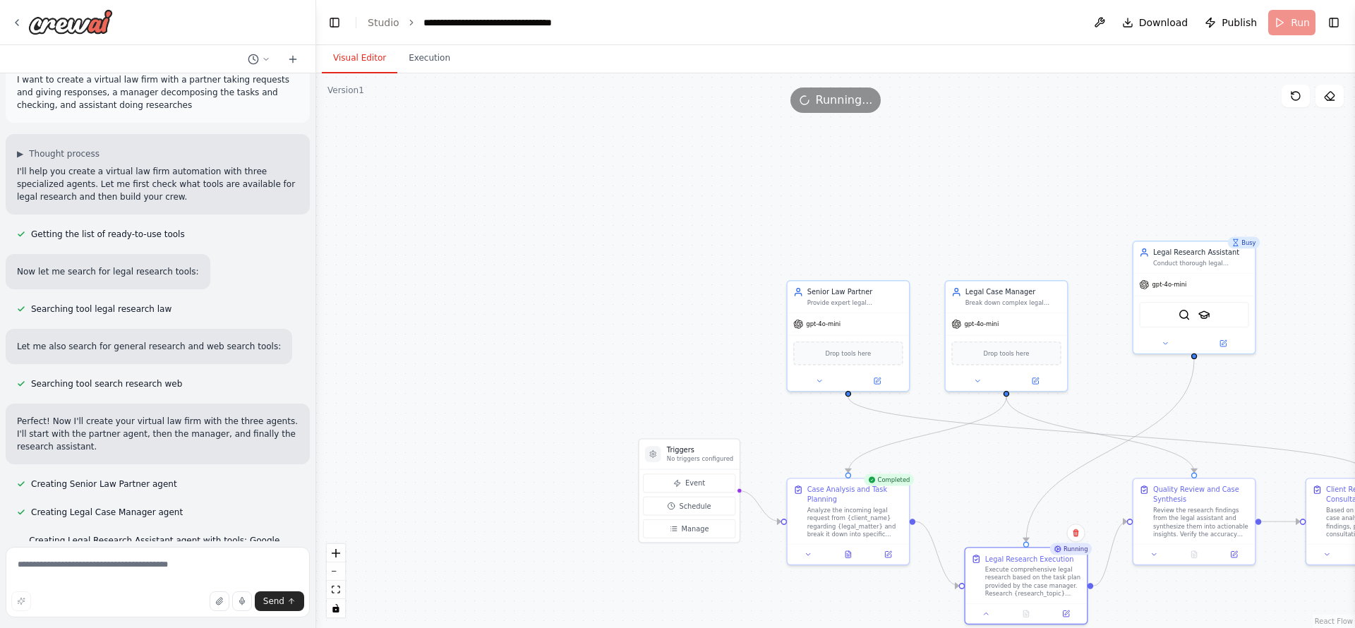
scroll to position [0, 0]
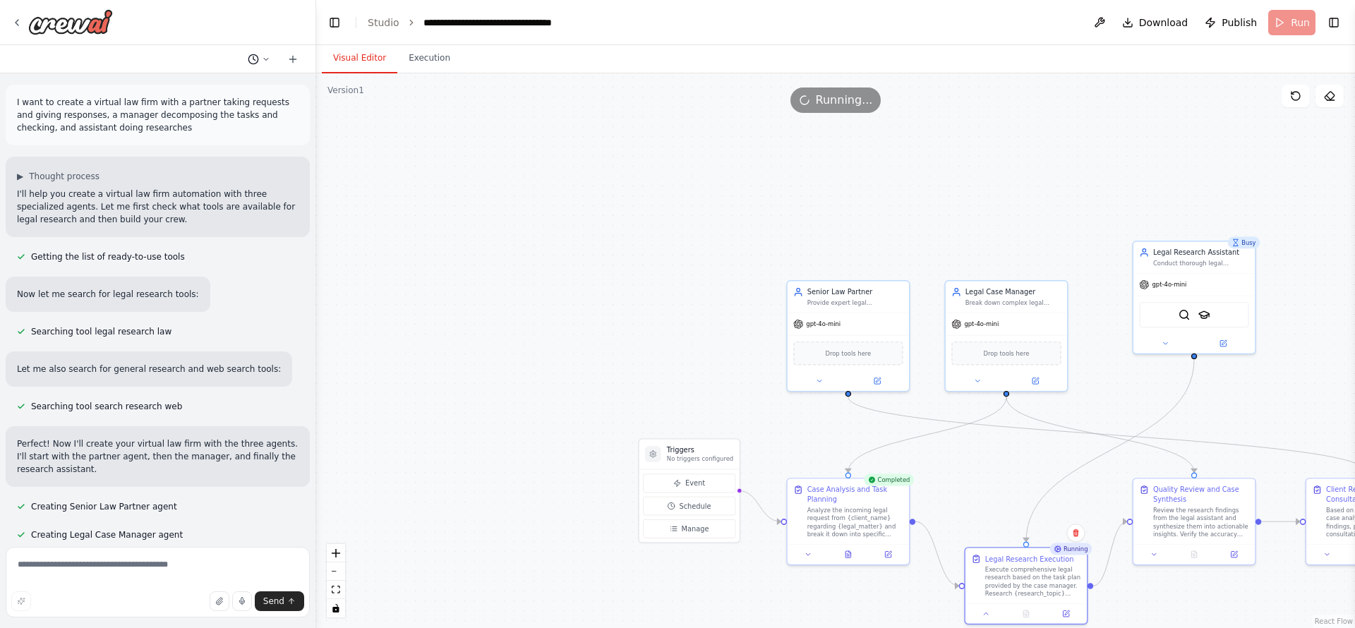
click at [262, 57] on icon at bounding box center [266, 59] width 8 height 8
click at [262, 57] on div at bounding box center [158, 314] width 316 height 628
click at [291, 54] on icon at bounding box center [292, 59] width 11 height 11
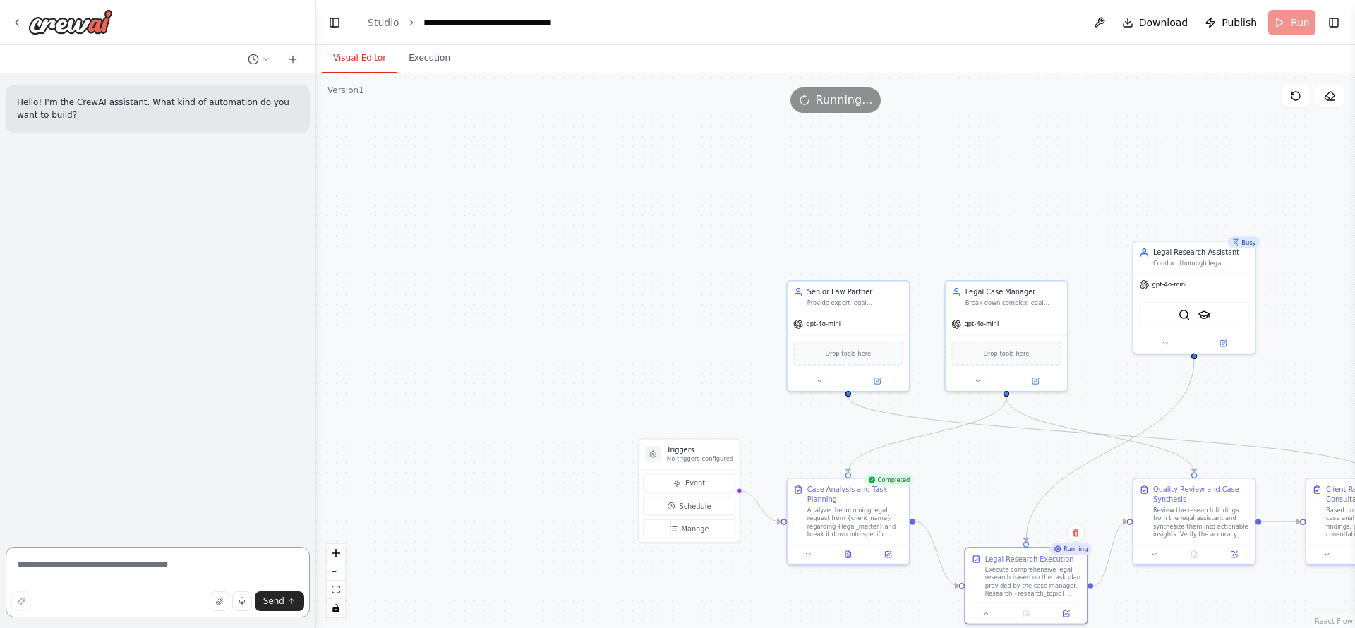
click at [68, 572] on textarea at bounding box center [158, 582] width 304 height 71
click at [244, 58] on button at bounding box center [259, 59] width 34 height 17
click at [184, 107] on span "I want to create a virtual law firm with a partner taking requests and giving r…" at bounding box center [204, 110] width 104 height 11
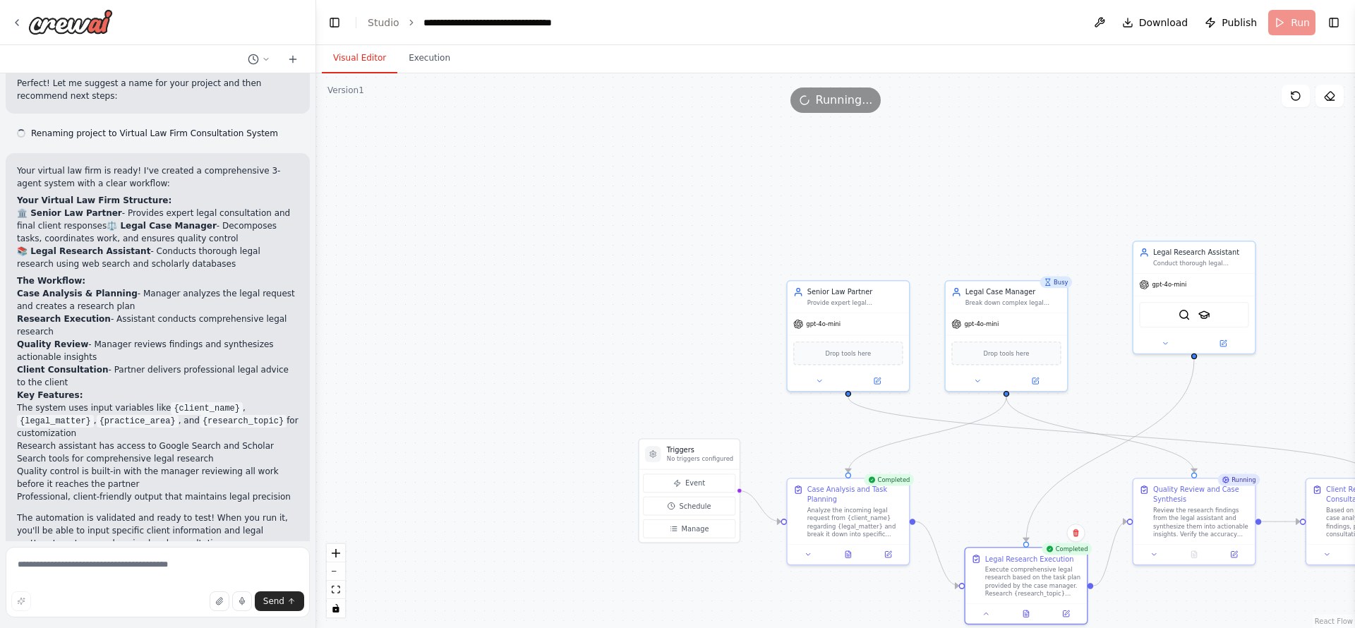
scroll to position [819, 0]
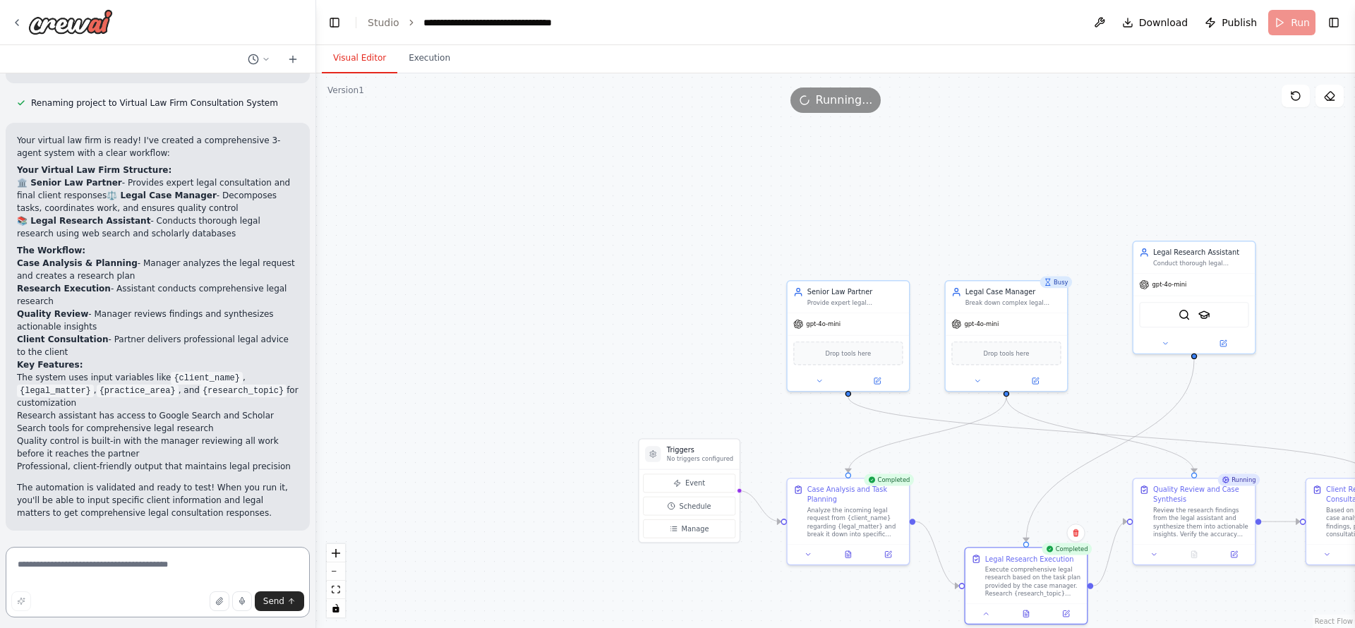
click at [80, 570] on textarea at bounding box center [158, 582] width 304 height 71
paste textarea "**********"
type textarea "**********"
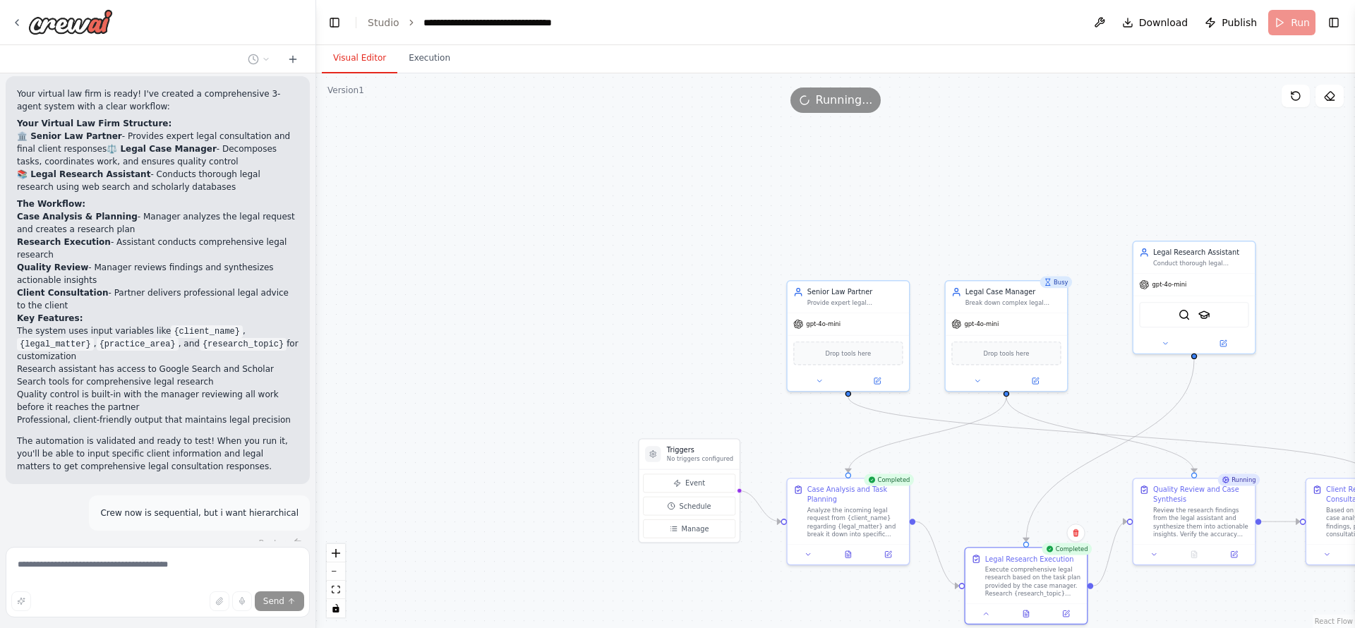
scroll to position [943, 0]
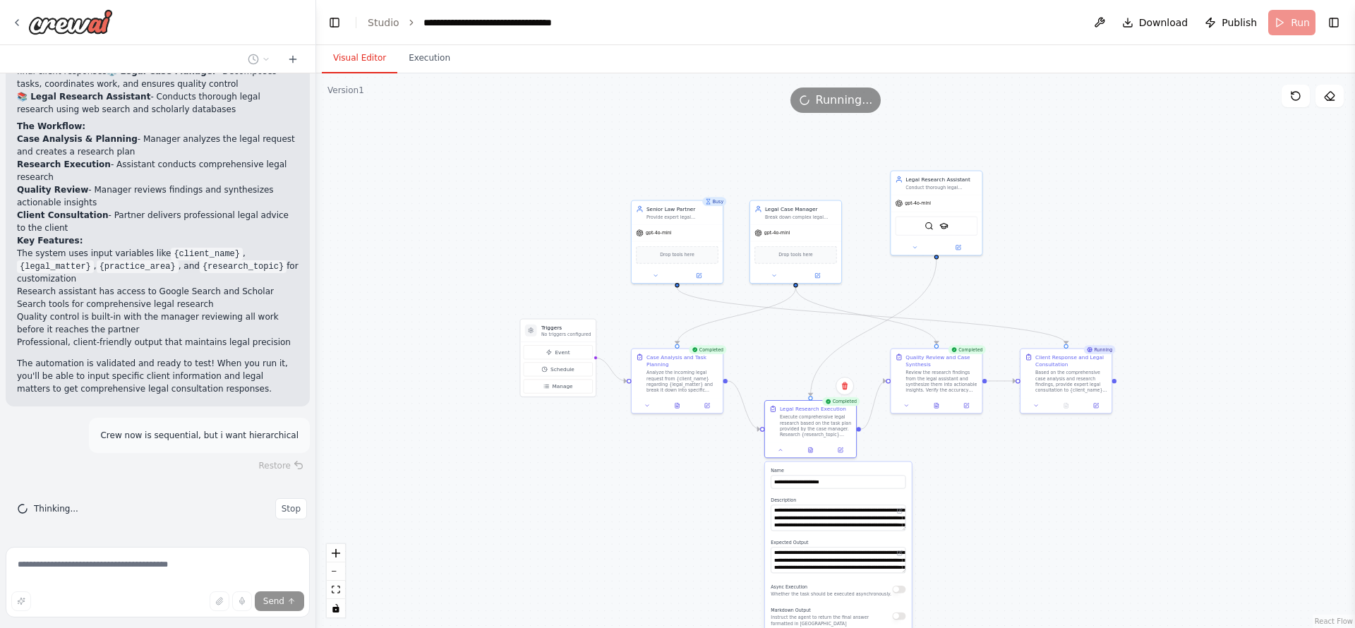
drag, startPoint x: 1075, startPoint y: 446, endPoint x: 841, endPoint y: 331, distance: 261.1
click at [841, 332] on div ".deletable-edge-delete-btn { width: 20px; height: 20px; border: 0px solid #ffff…" at bounding box center [835, 350] width 1039 height 555
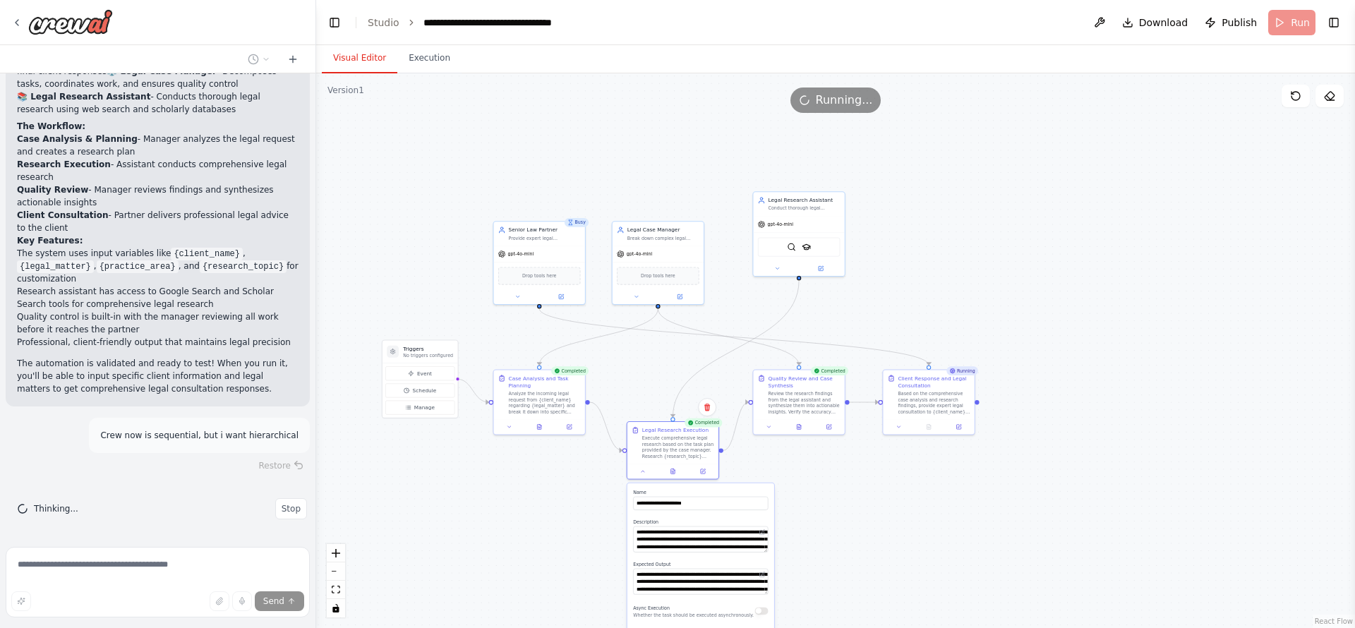
drag, startPoint x: 1048, startPoint y: 431, endPoint x: 935, endPoint y: 438, distance: 113.1
click at [910, 453] on div ".deletable-edge-delete-btn { width: 20px; height: 20px; border: 0px solid #ffff…" at bounding box center [835, 350] width 1039 height 555
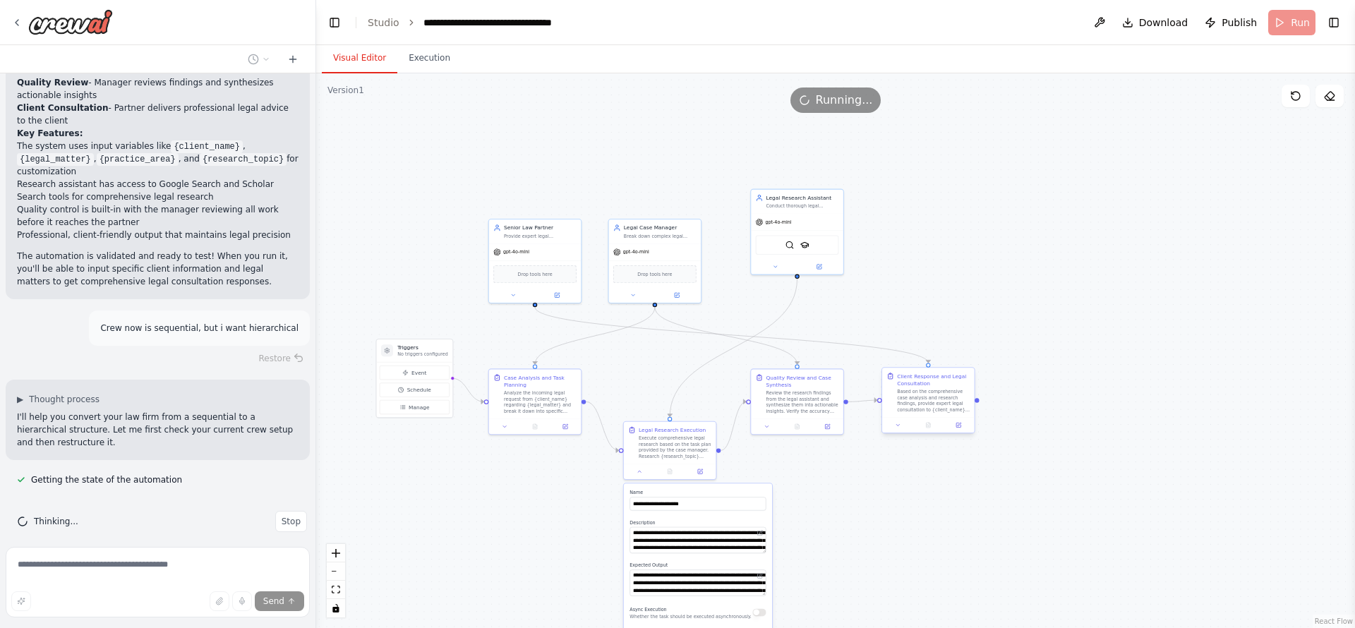
scroll to position [1063, 0]
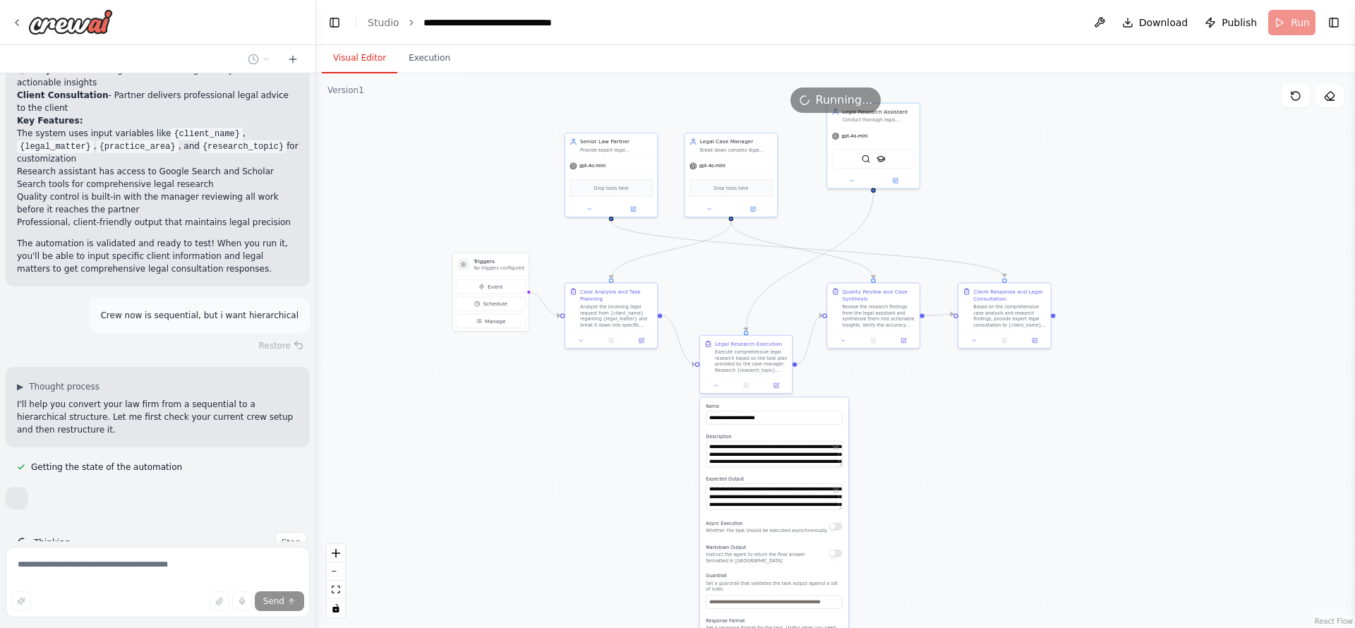
drag, startPoint x: 541, startPoint y: 508, endPoint x: 649, endPoint y: 407, distance: 147.9
click at [616, 415] on div ".deletable-edge-delete-btn { width: 20px; height: 20px; border: 0px solid #ffff…" at bounding box center [835, 350] width 1039 height 555
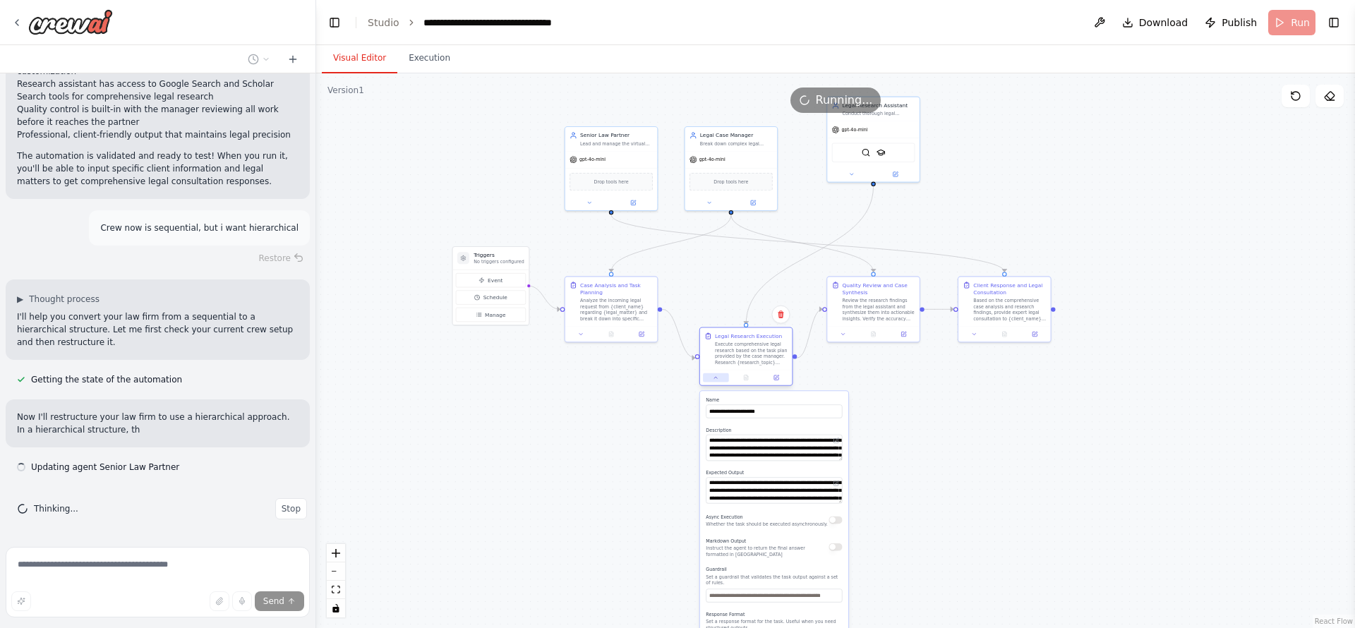
click at [719, 377] on button at bounding box center [715, 377] width 25 height 9
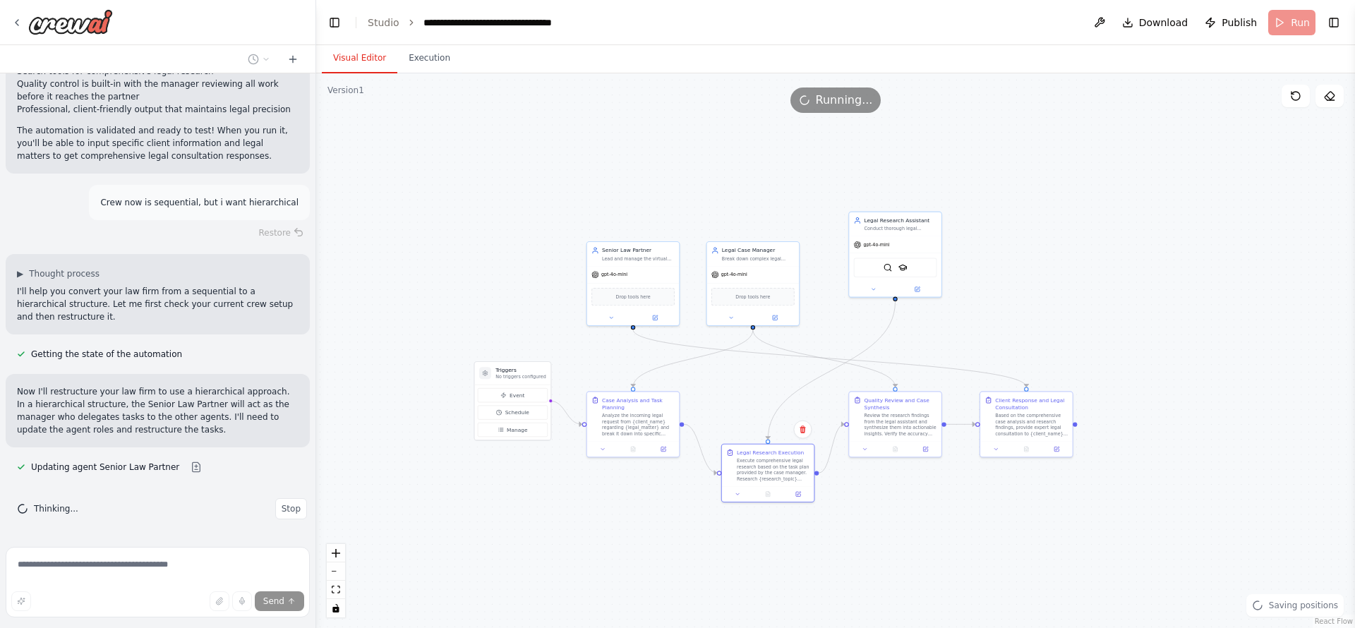
drag, startPoint x: 882, startPoint y: 433, endPoint x: 906, endPoint y: 542, distance: 112.2
click at [906, 542] on div ".deletable-edge-delete-btn { width: 20px; height: 20px; border: 0px solid #ffff…" at bounding box center [835, 350] width 1039 height 555
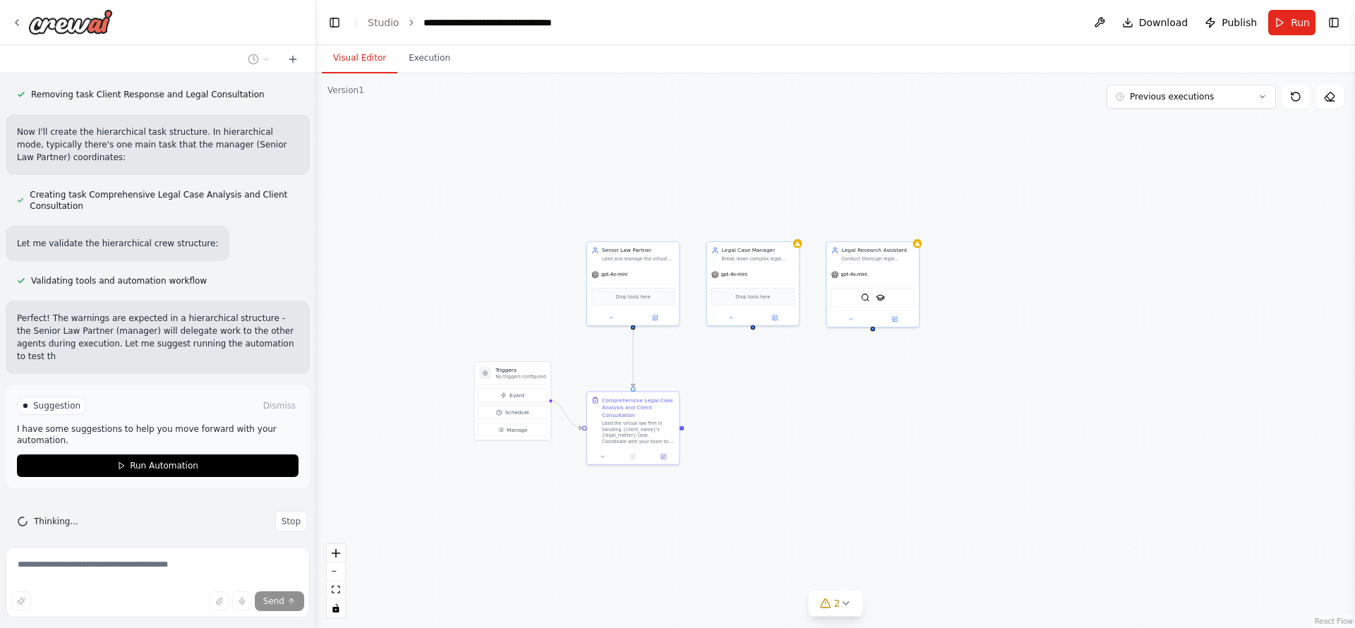
scroll to position [1734, 0]
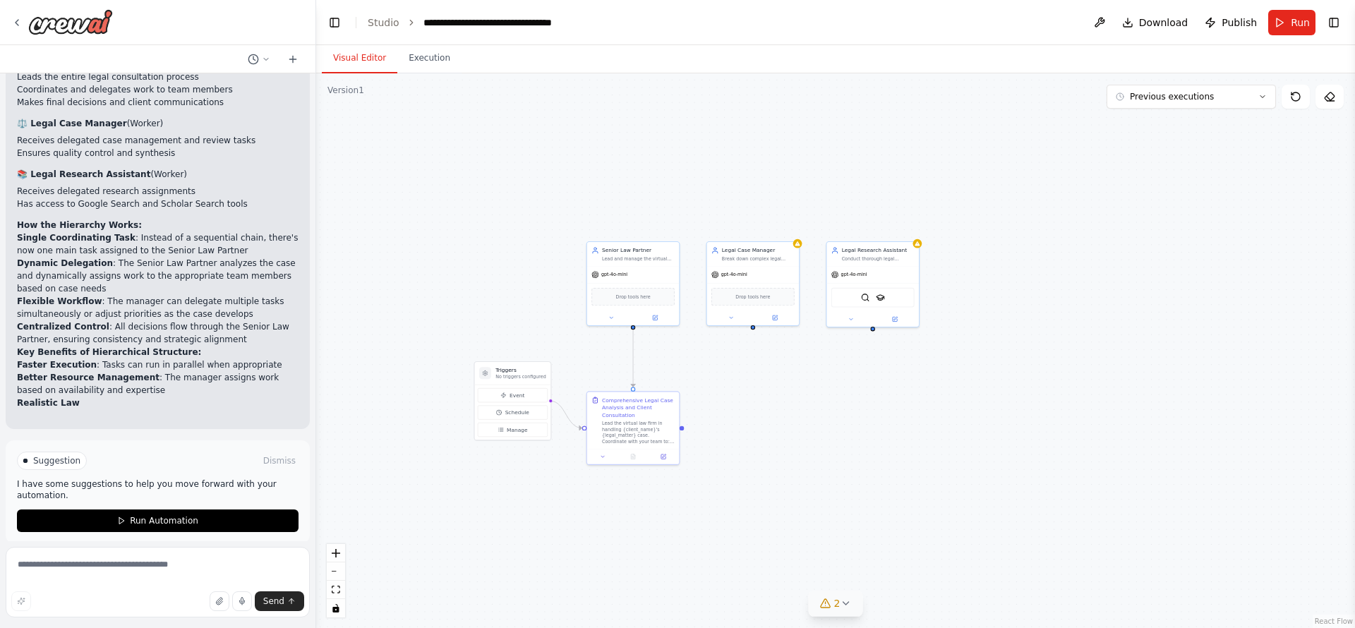
click at [819, 604] on button "2" at bounding box center [836, 604] width 54 height 26
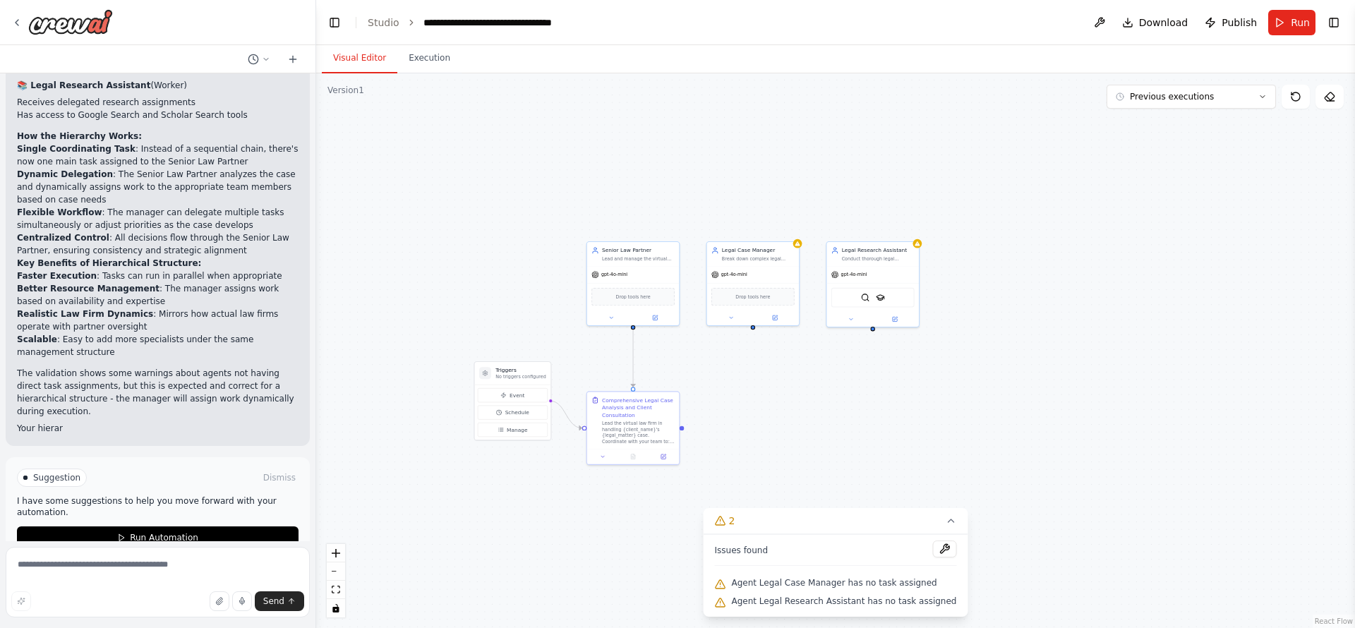
scroll to position [2212, 0]
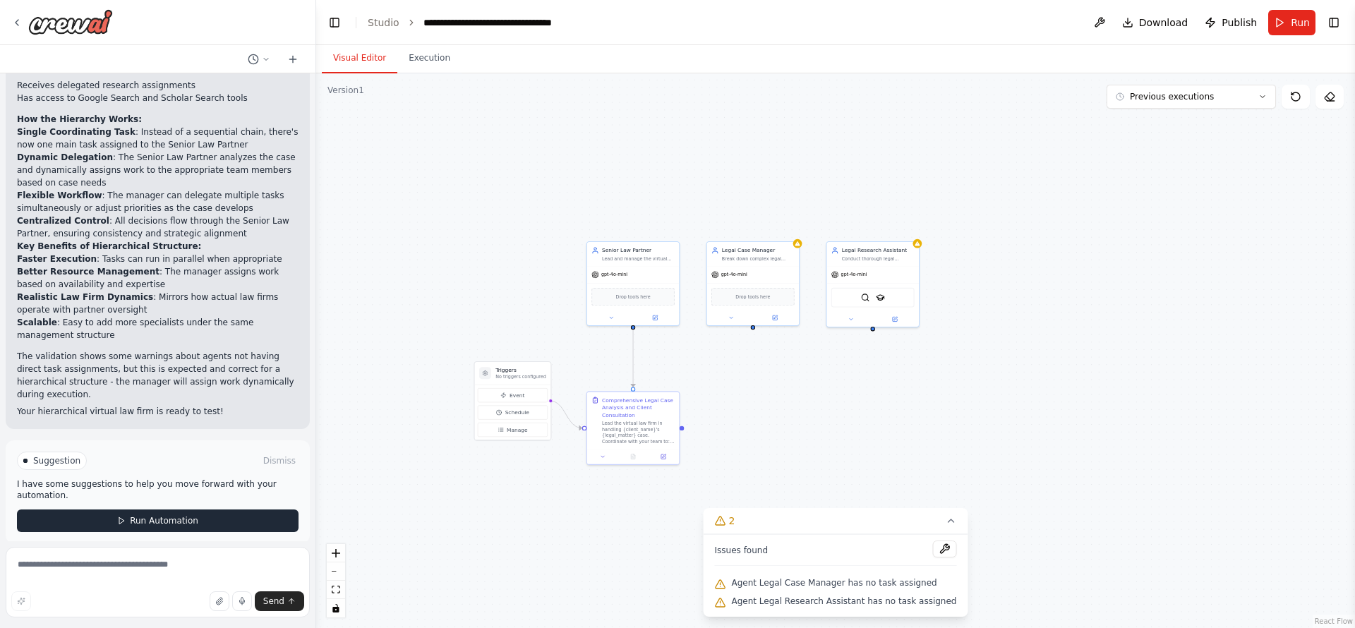
click at [199, 510] on button "Run Automation" at bounding box center [158, 521] width 282 height 23
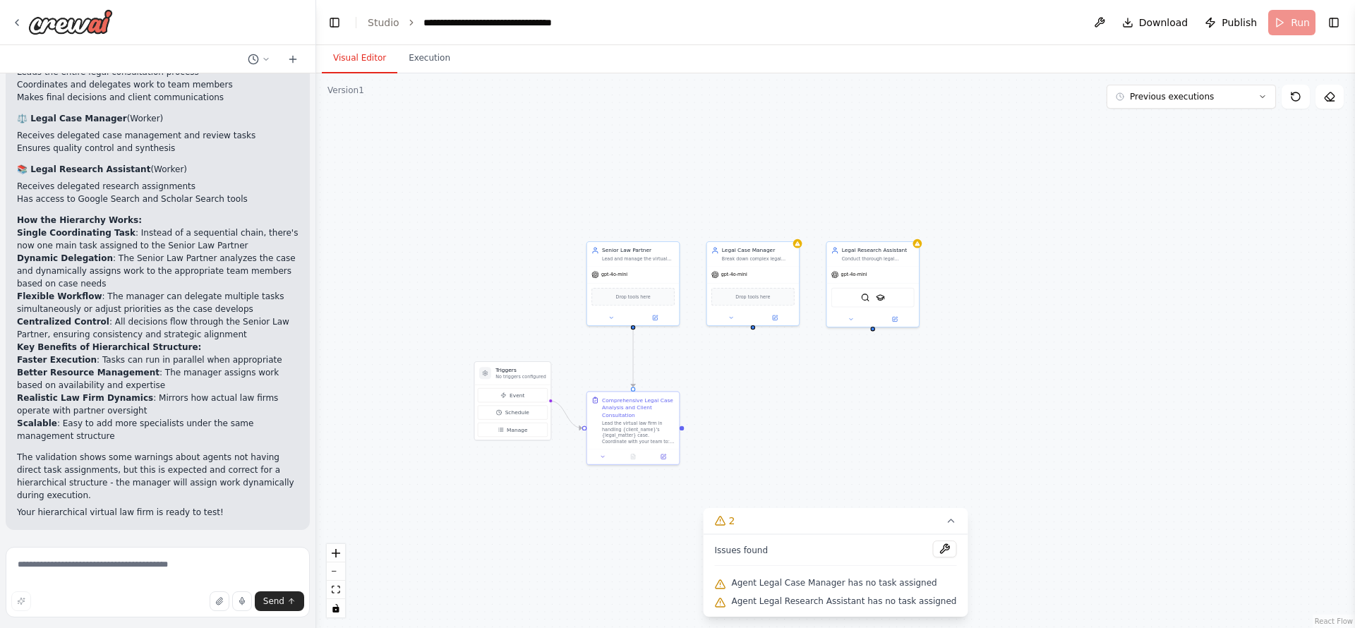
scroll to position [2098, 0]
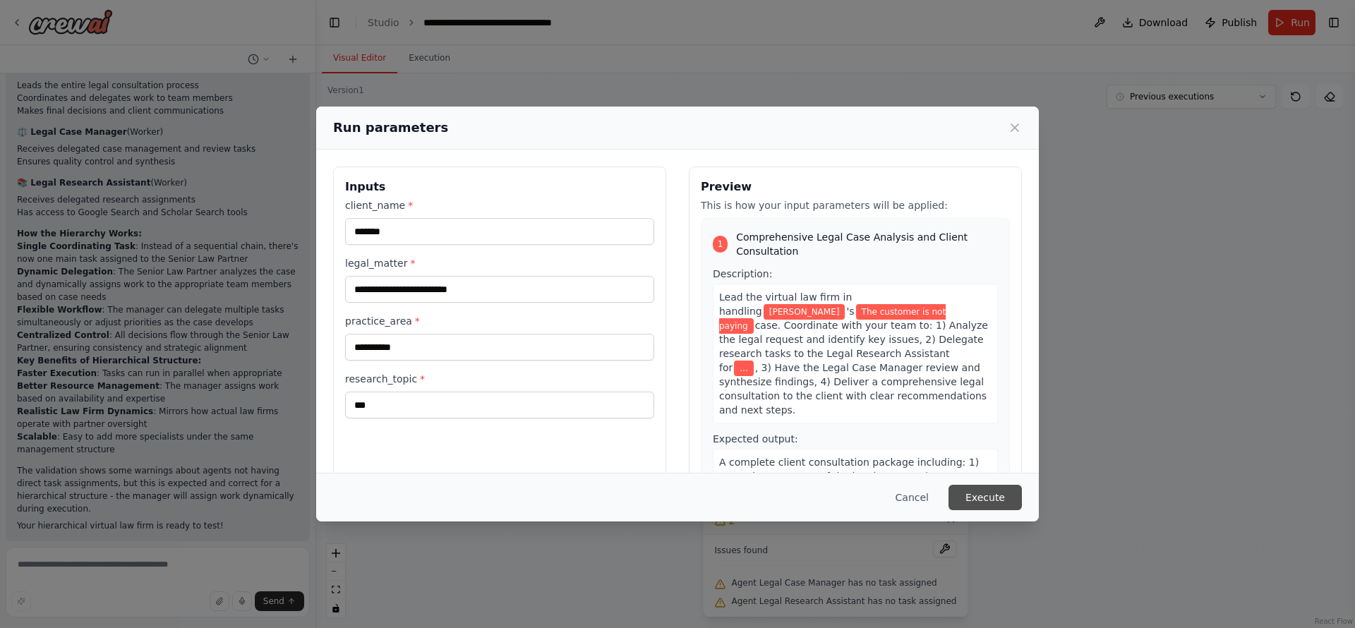
click at [973, 501] on button "Execute" at bounding box center [985, 497] width 73 height 25
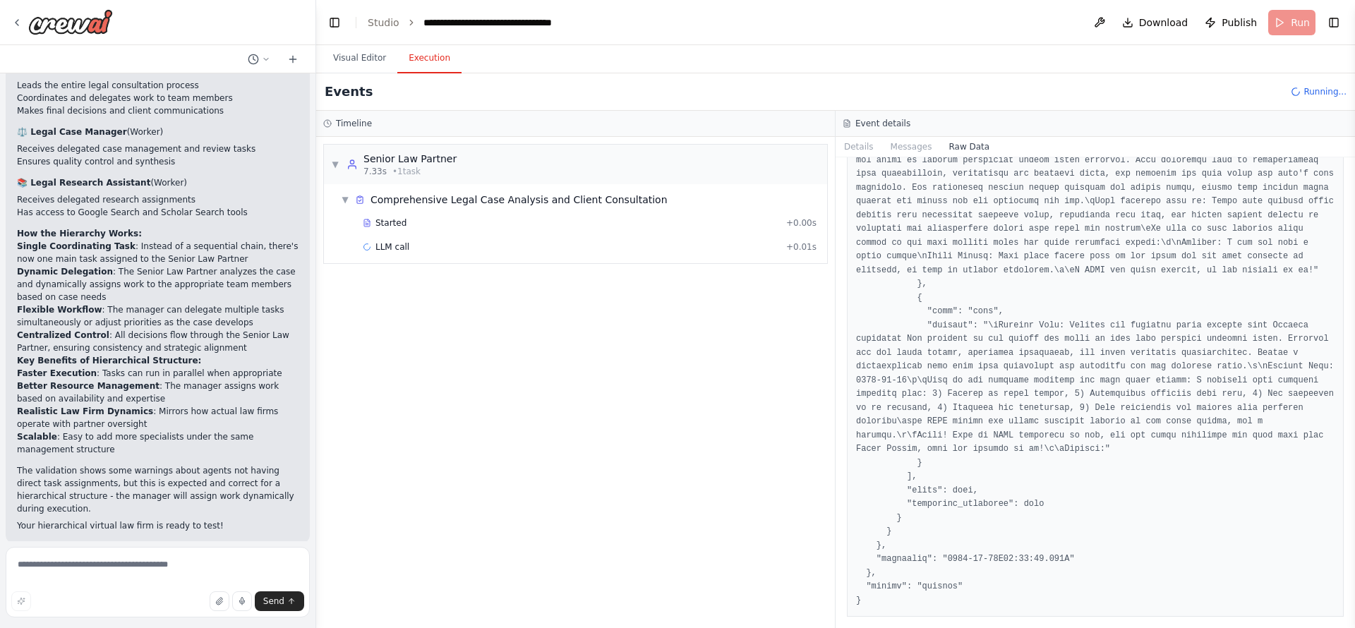
scroll to position [2057, 0]
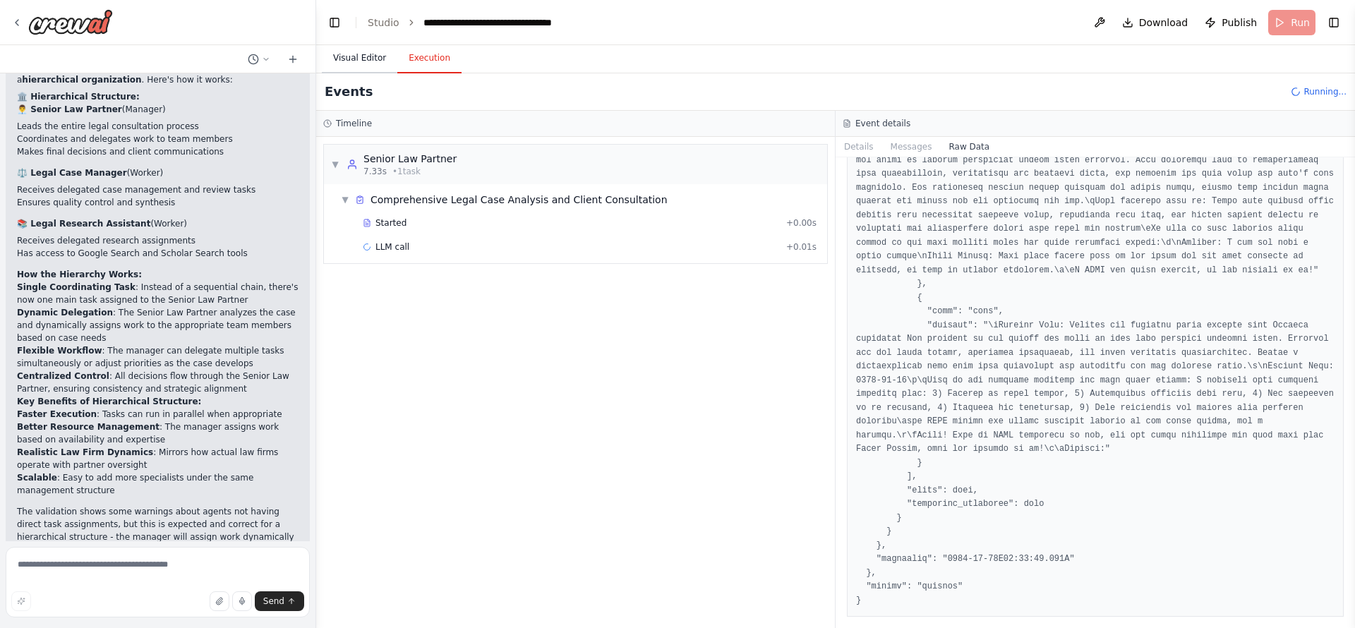
click at [370, 64] on button "Visual Editor" at bounding box center [360, 59] width 76 height 30
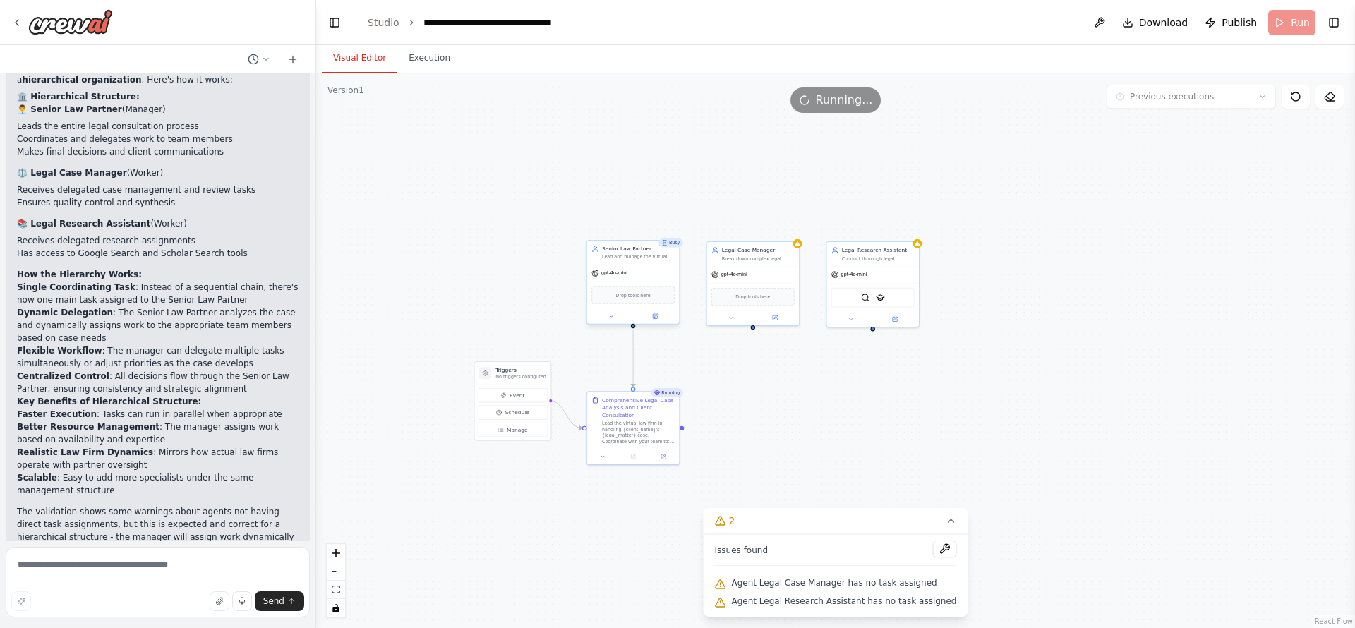
click at [637, 279] on div "gpt-4o-mini" at bounding box center [633, 273] width 92 height 16
click at [609, 272] on span "gpt-4o-mini" at bounding box center [614, 273] width 26 height 6
click at [652, 313] on icon at bounding box center [655, 316] width 6 height 6
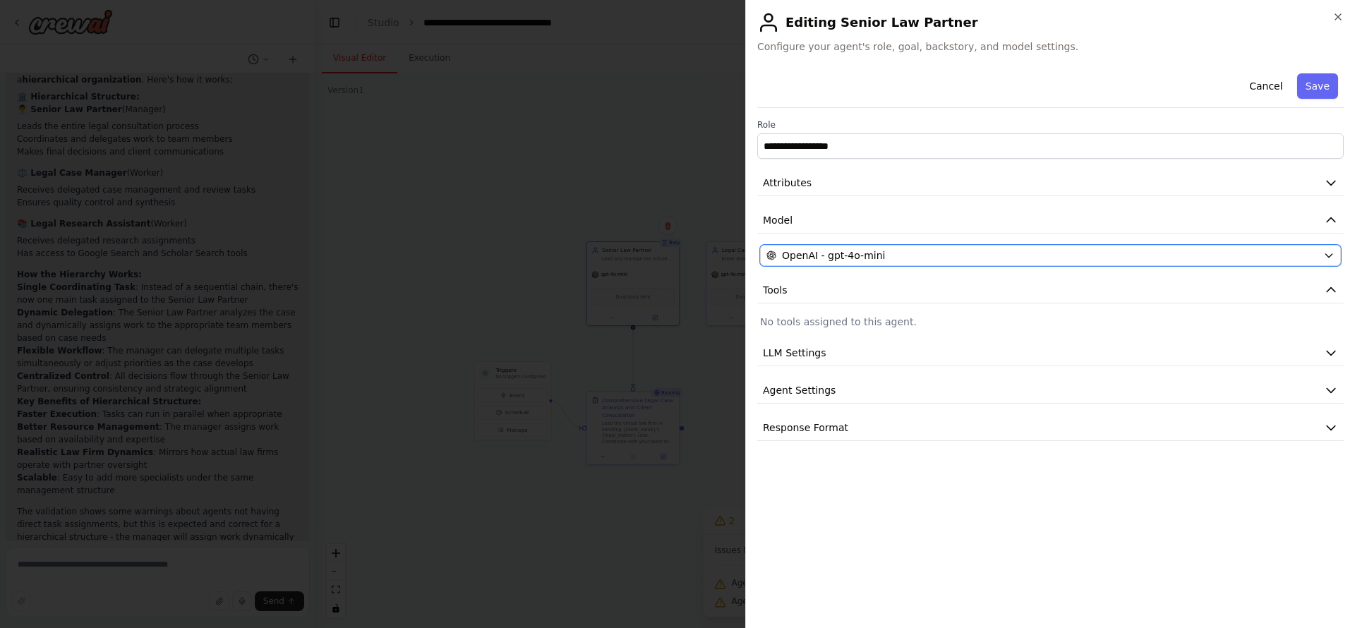
click at [883, 258] on div "OpenAI - gpt-4o-mini" at bounding box center [1042, 255] width 551 height 14
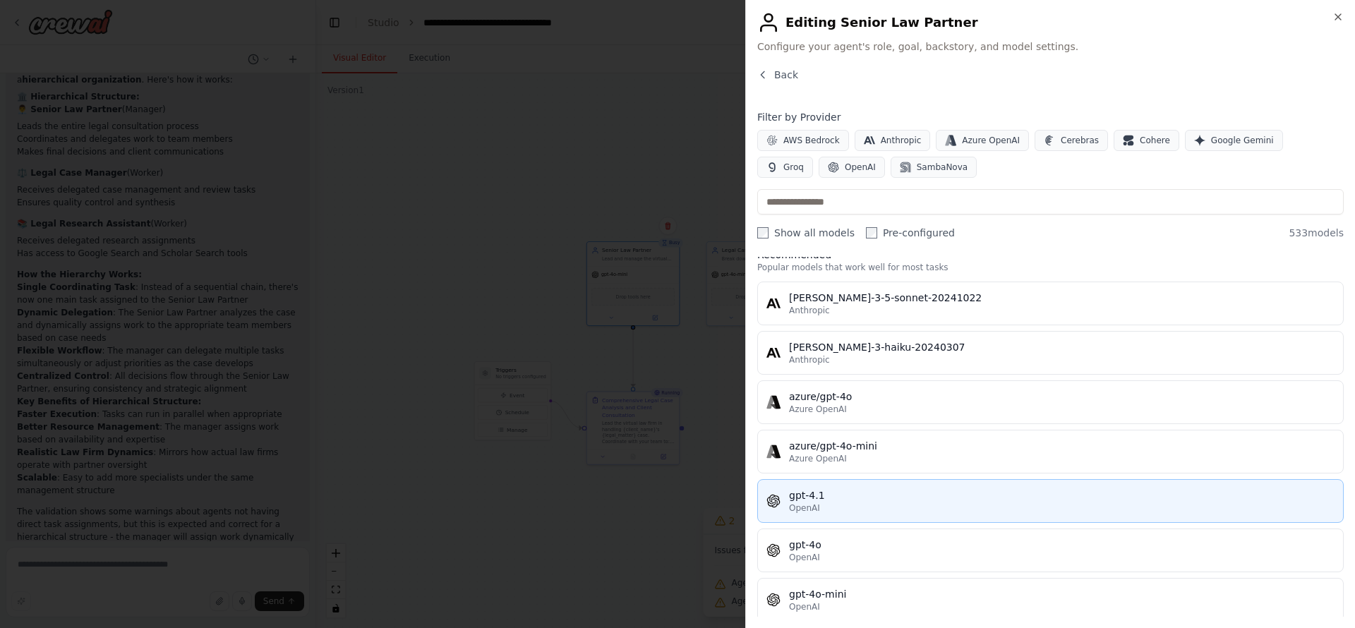
scroll to position [0, 0]
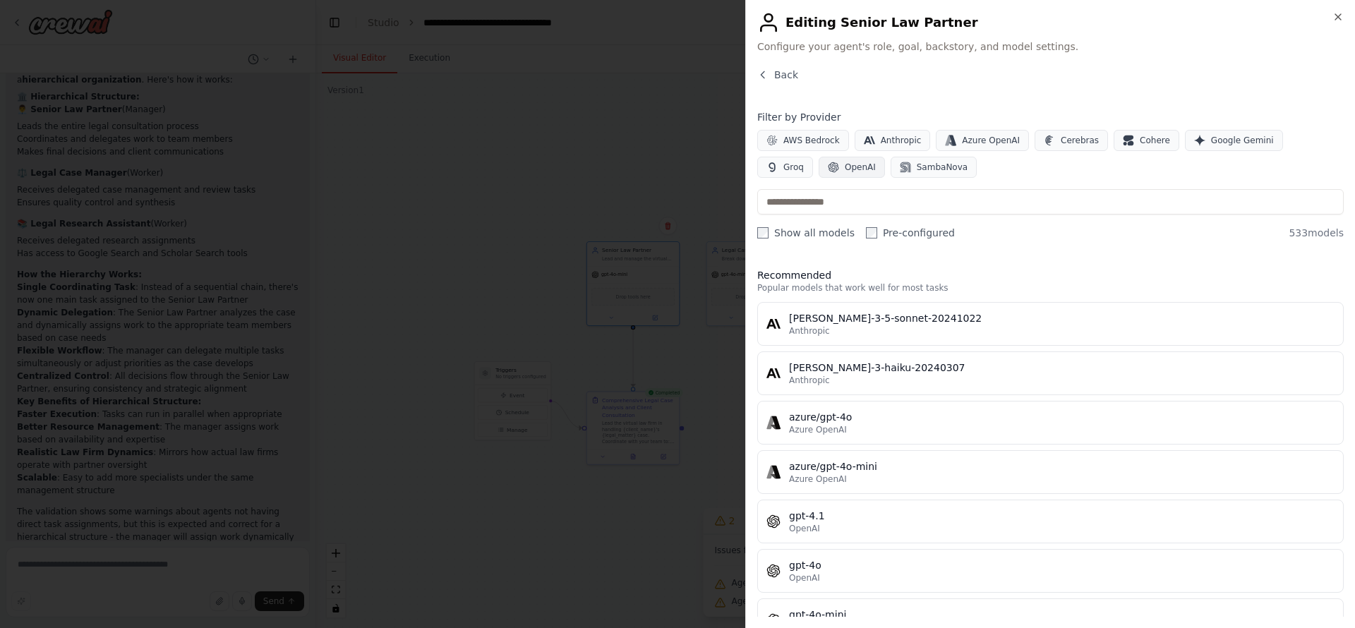
drag, startPoint x: 792, startPoint y: 157, endPoint x: 804, endPoint y: 163, distance: 13.3
click at [819, 157] on button "OpenAI" at bounding box center [852, 167] width 66 height 21
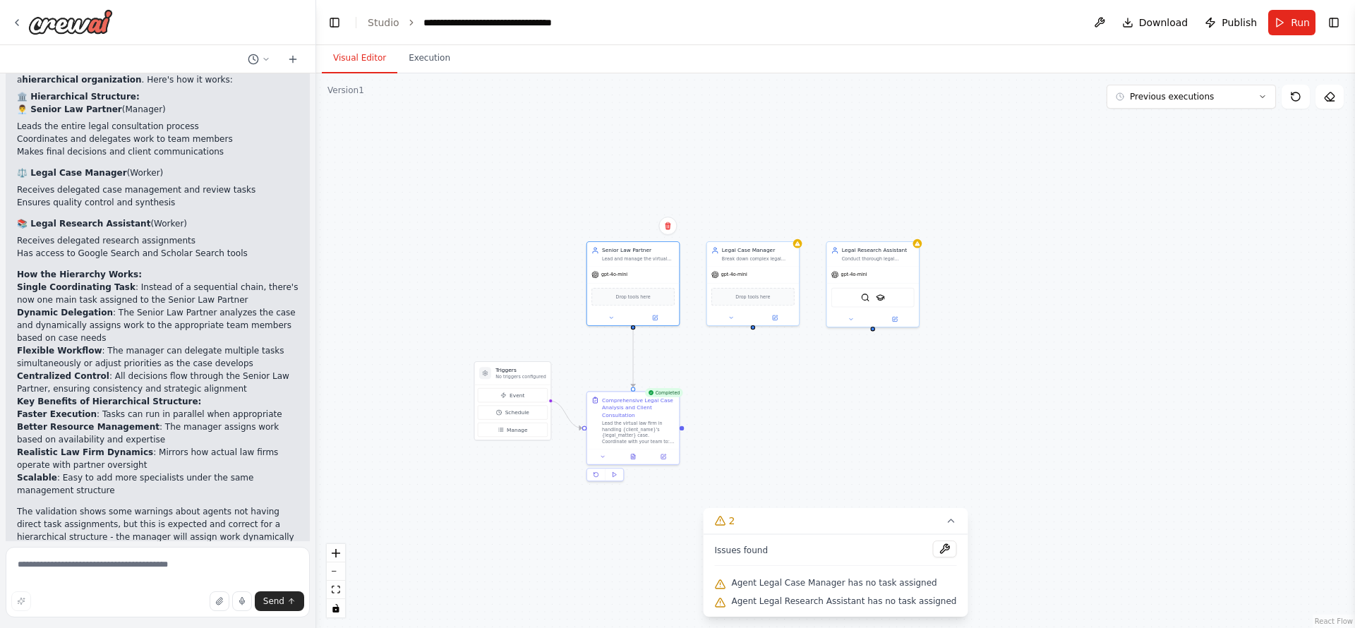
scroll to position [2212, 0]
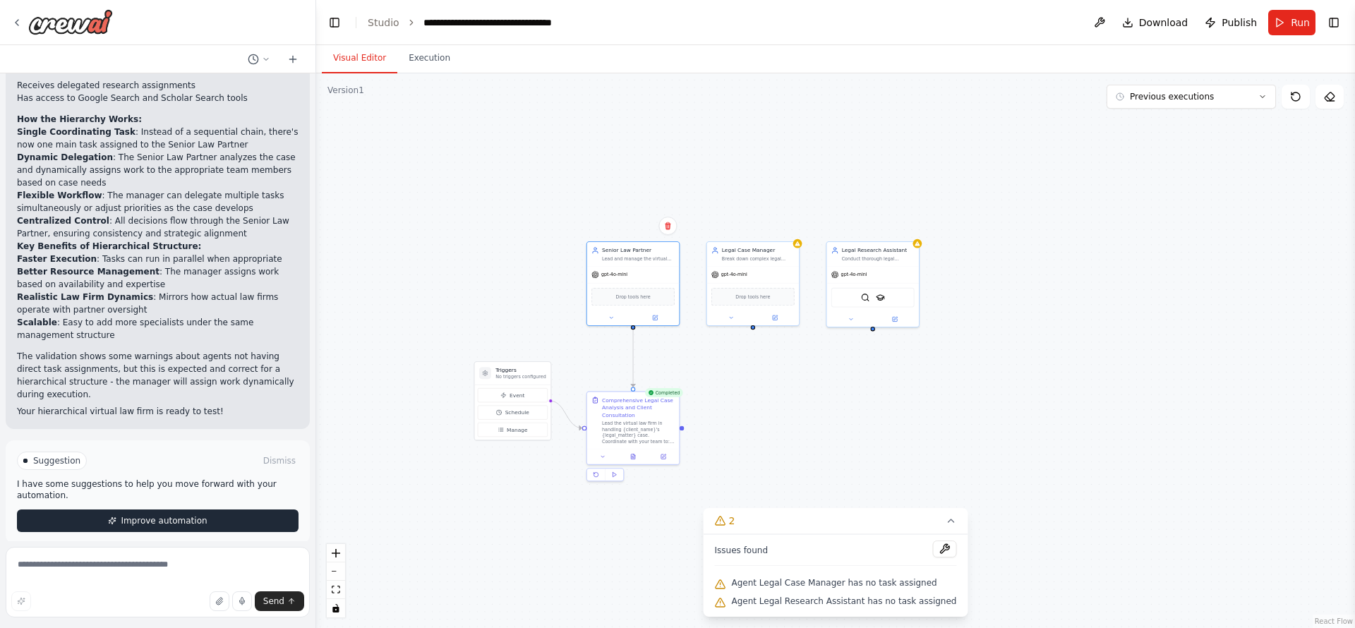
click at [169, 515] on span "Improve automation" at bounding box center [164, 520] width 86 height 11
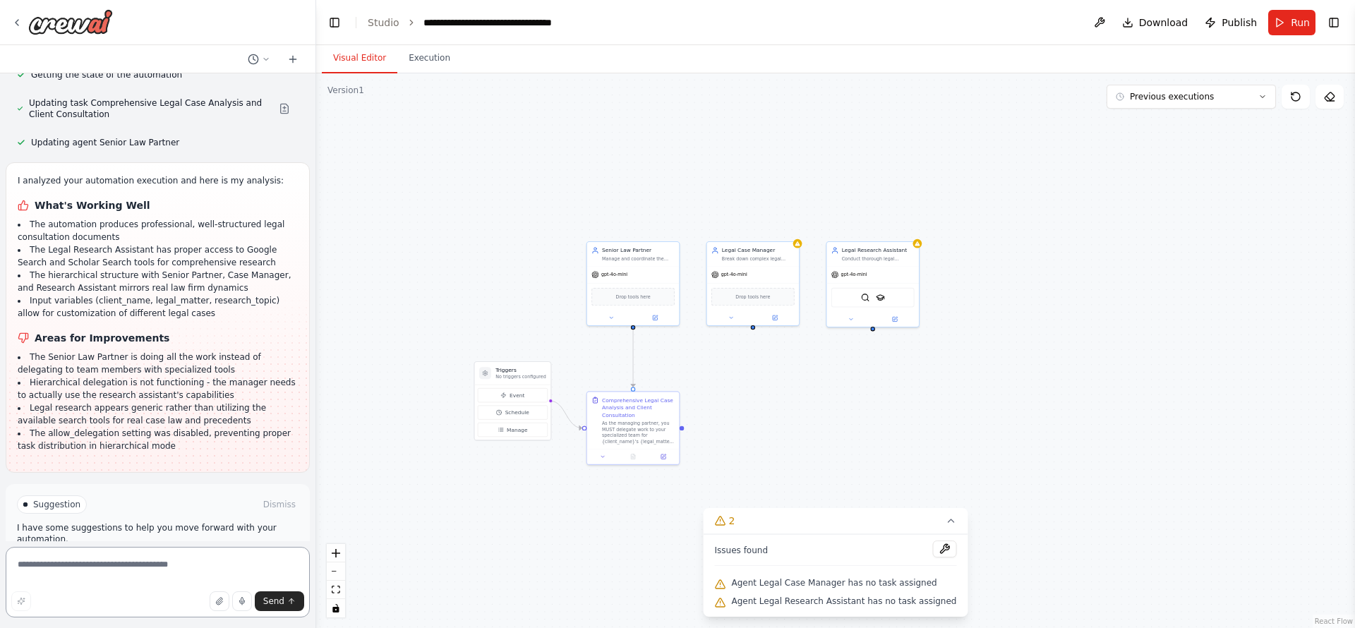
scroll to position [2819, 0]
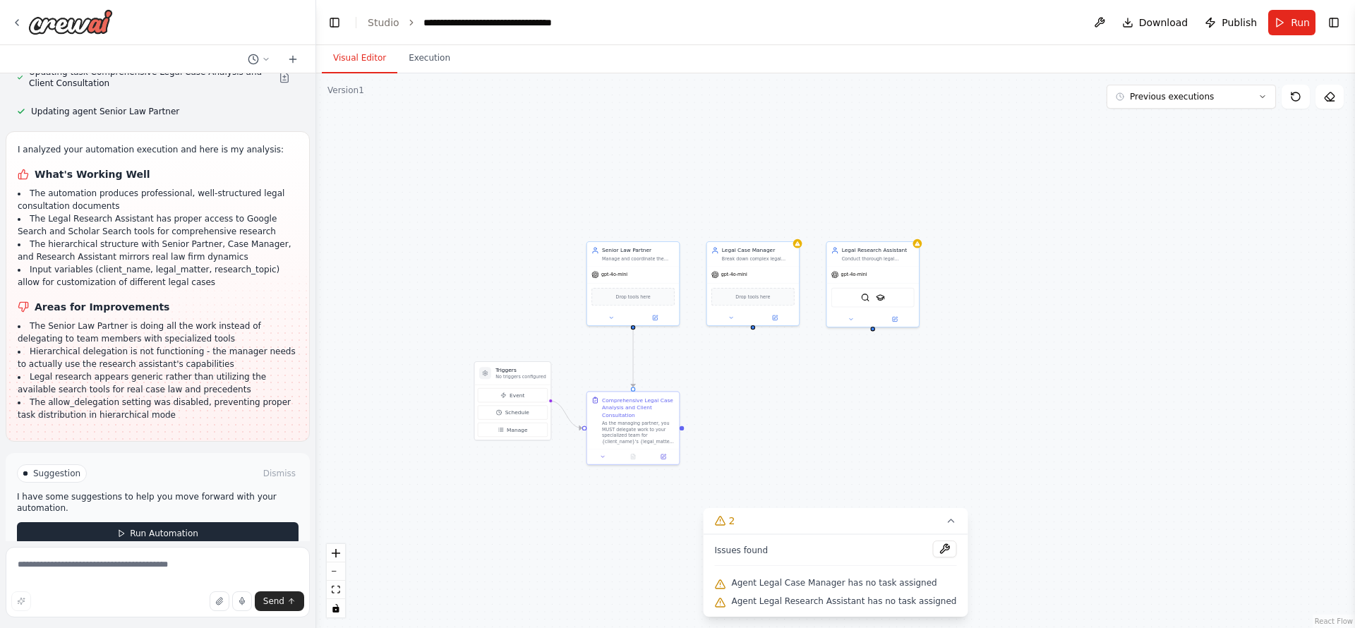
click at [178, 528] on span "Run Automation" at bounding box center [164, 533] width 68 height 11
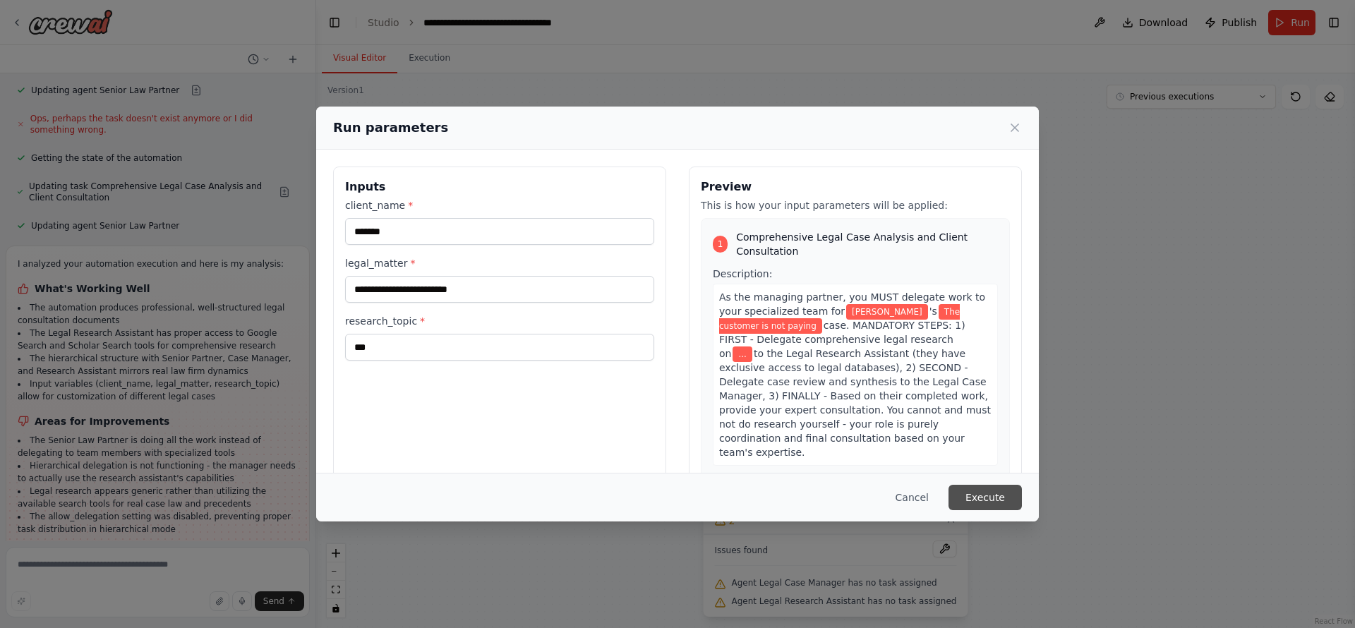
click at [979, 501] on button "Execute" at bounding box center [985, 497] width 73 height 25
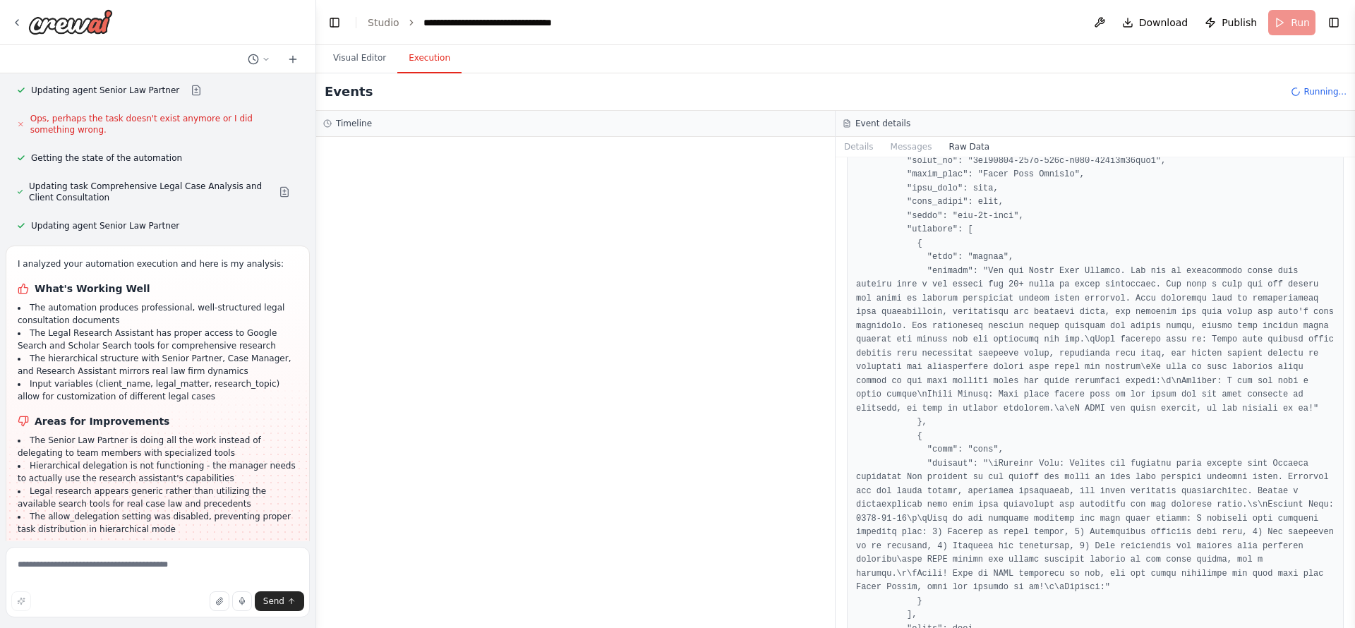
scroll to position [2310, 0]
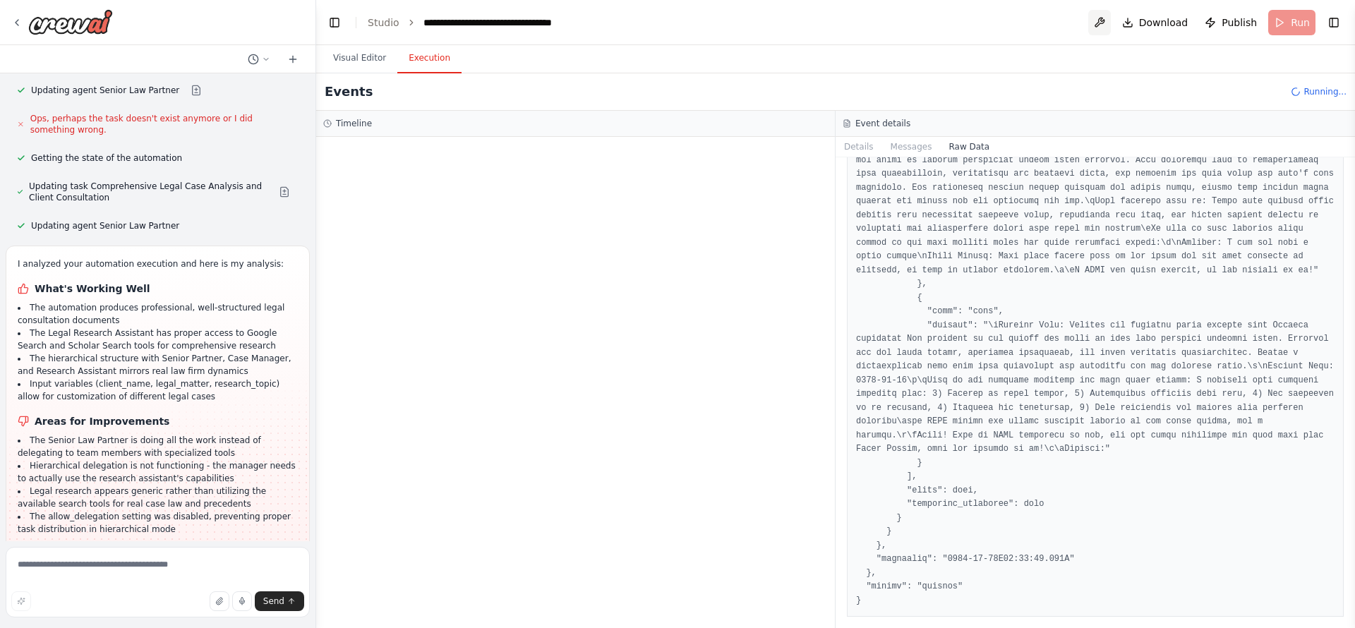
click at [1101, 20] on button at bounding box center [1100, 22] width 23 height 25
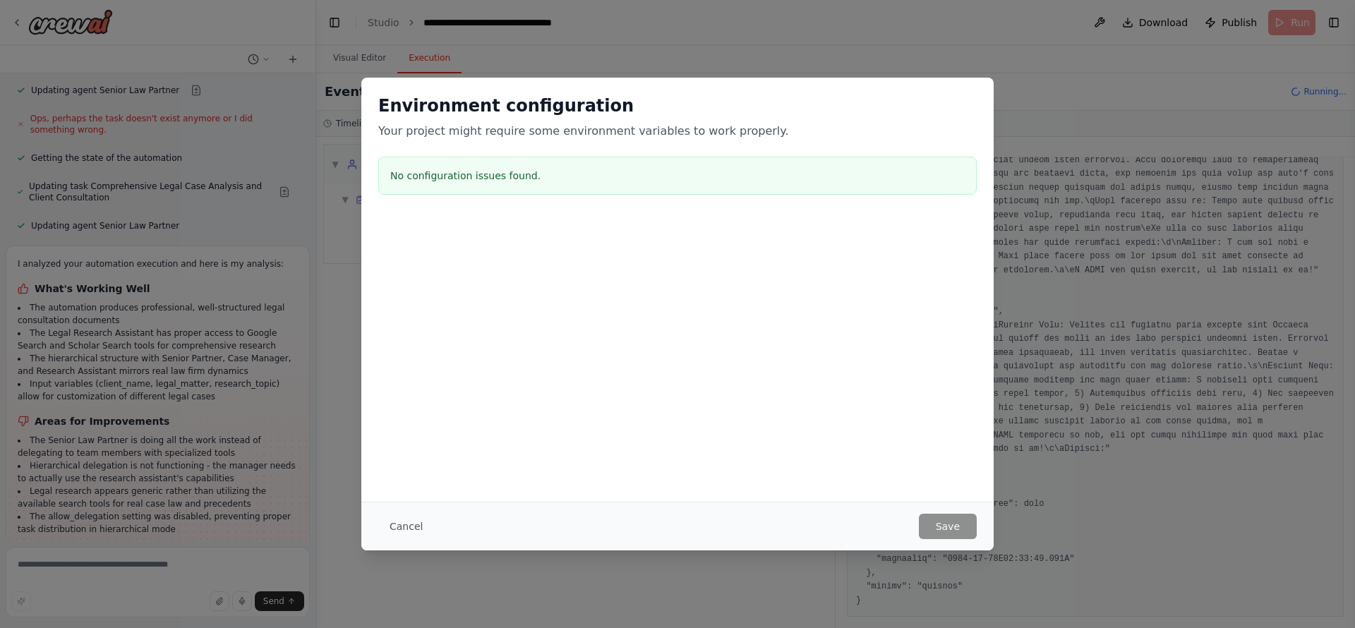
drag, startPoint x: 402, startPoint y: 525, endPoint x: 425, endPoint y: 522, distance: 22.9
click at [402, 525] on button "Cancel" at bounding box center [406, 526] width 56 height 25
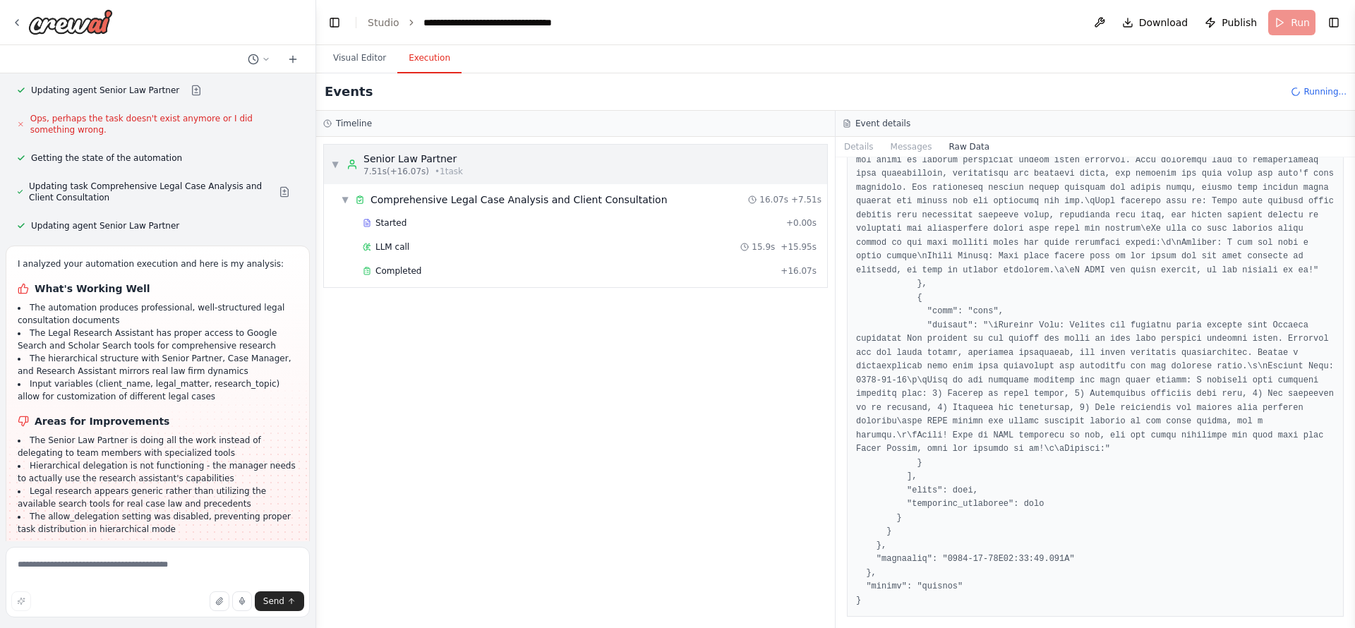
scroll to position [2819, 0]
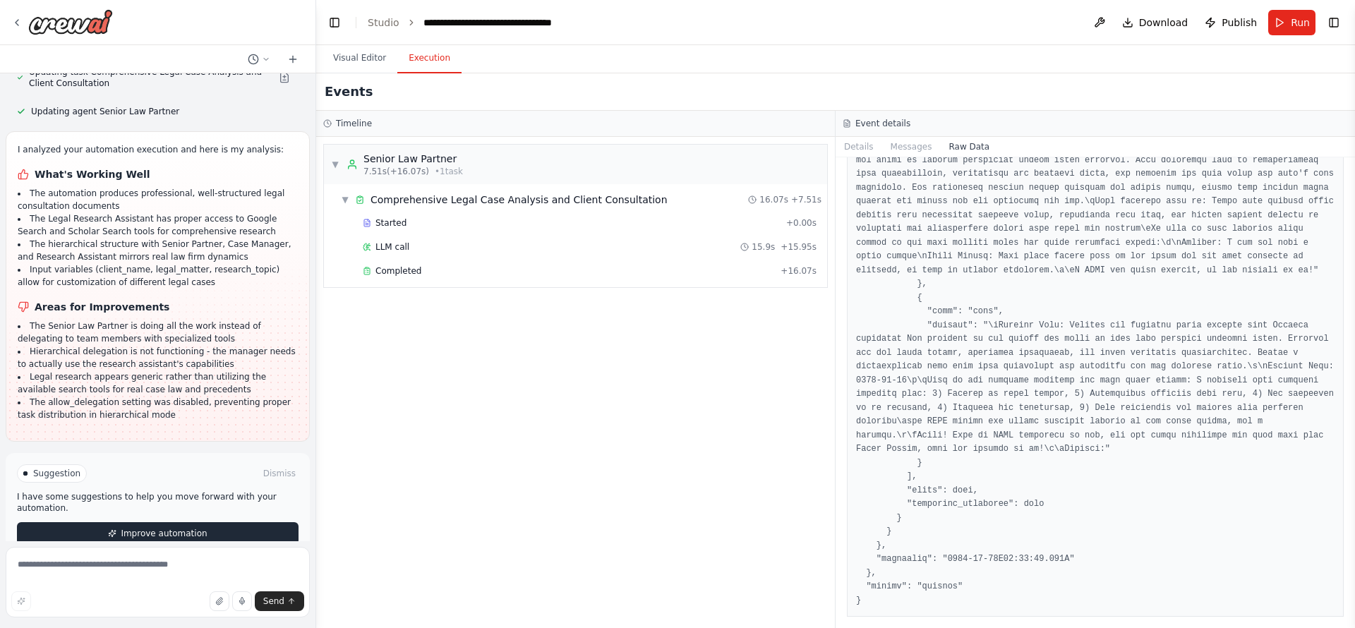
click at [192, 528] on span "Improve automation" at bounding box center [164, 533] width 86 height 11
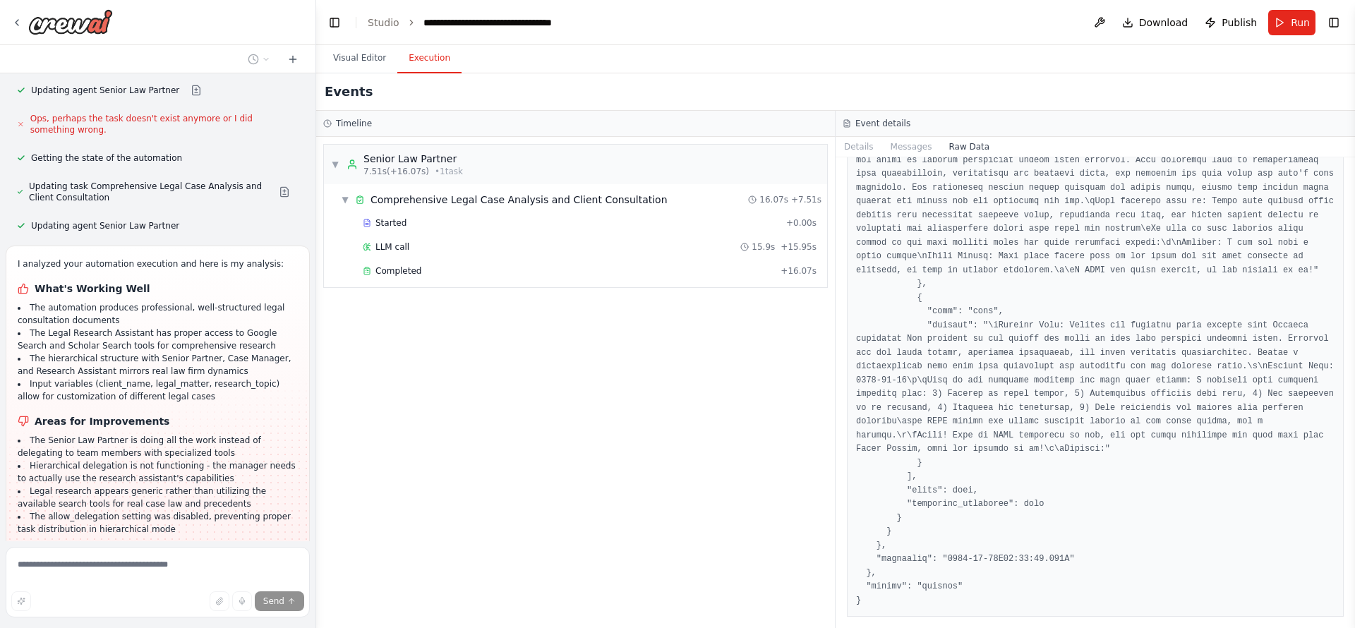
scroll to position [2760, 0]
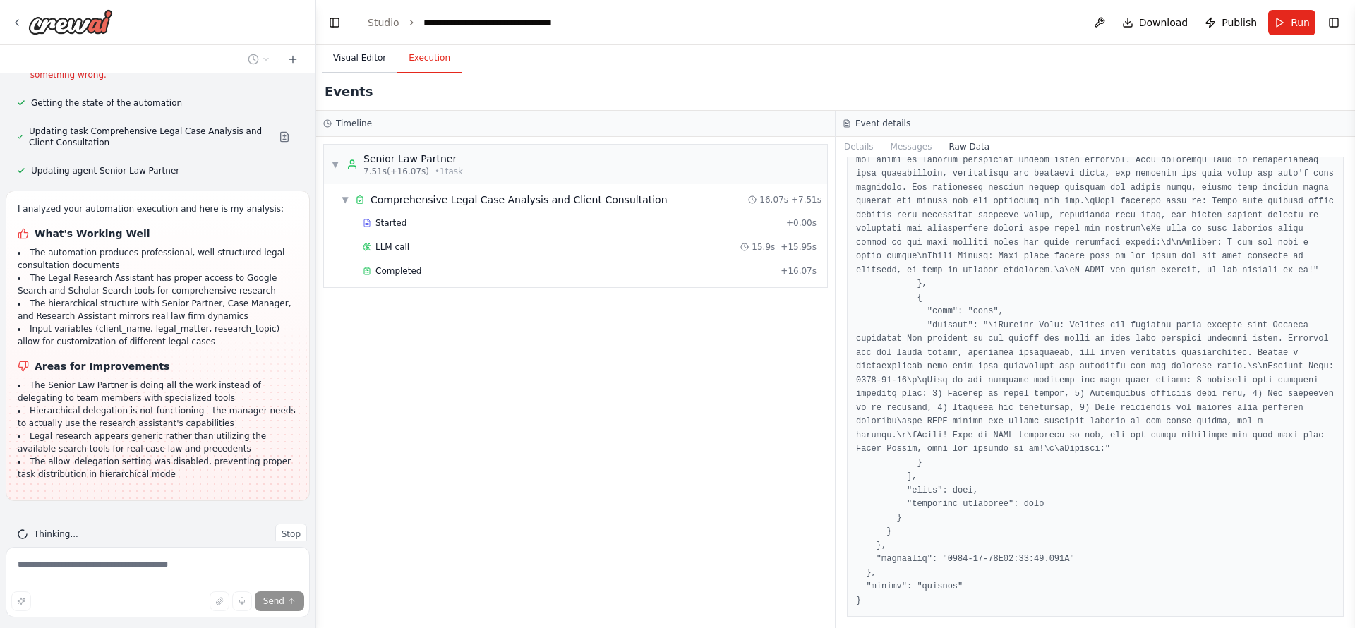
click at [354, 59] on button "Visual Editor" at bounding box center [360, 59] width 76 height 30
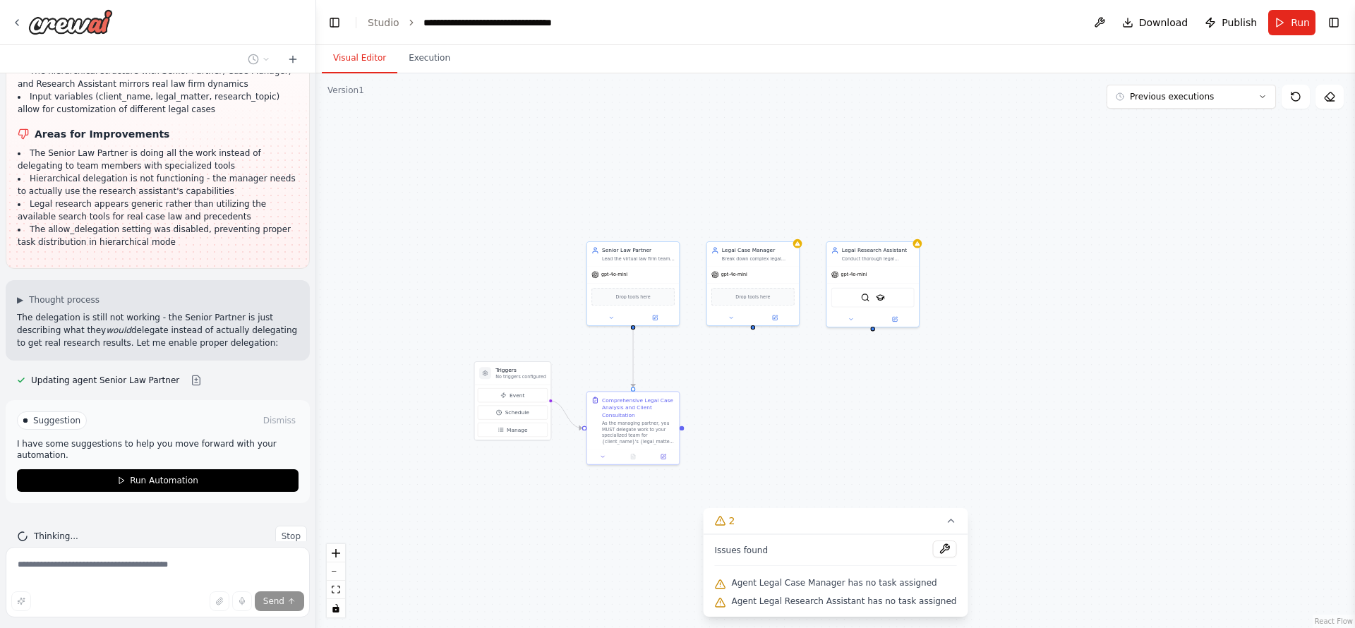
scroll to position [2994, 0]
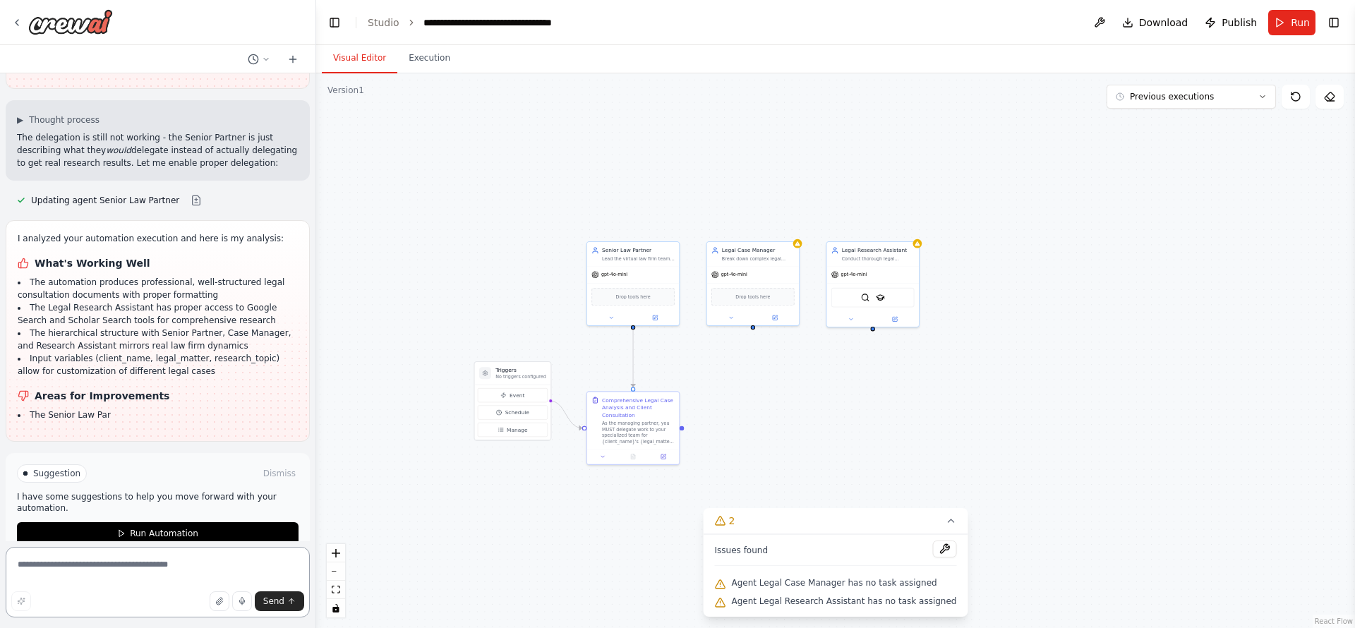
click at [113, 561] on textarea at bounding box center [158, 582] width 304 height 71
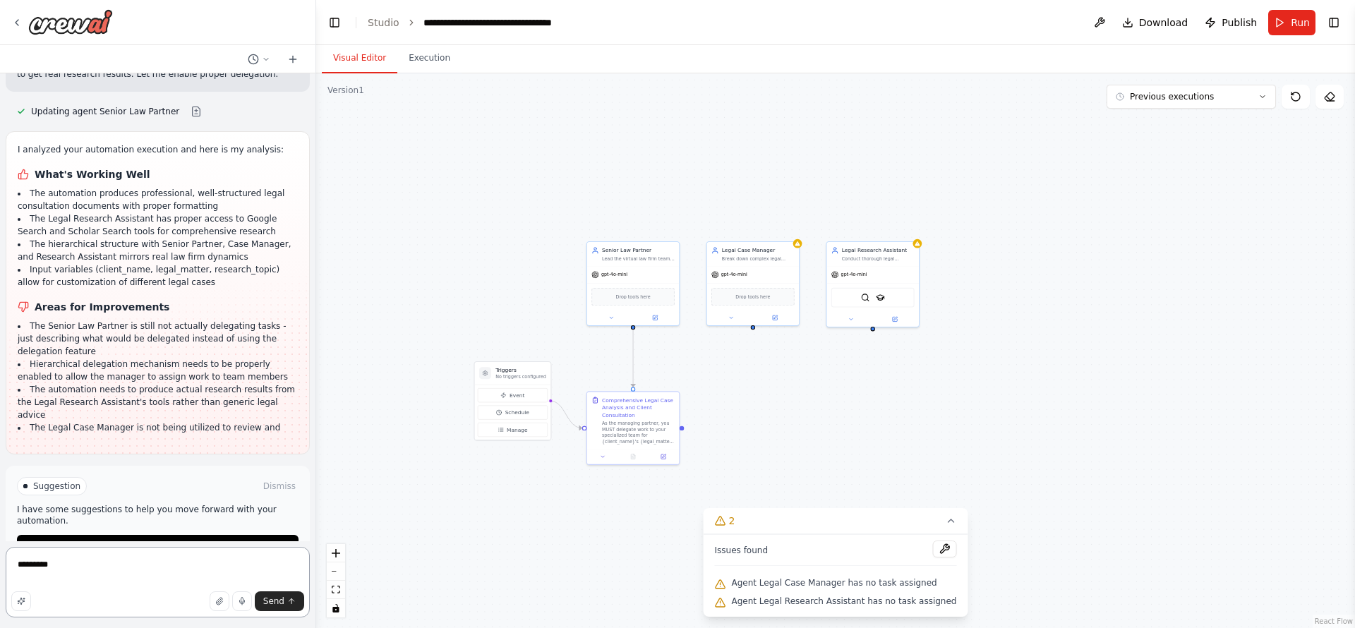
scroll to position [3274, 0]
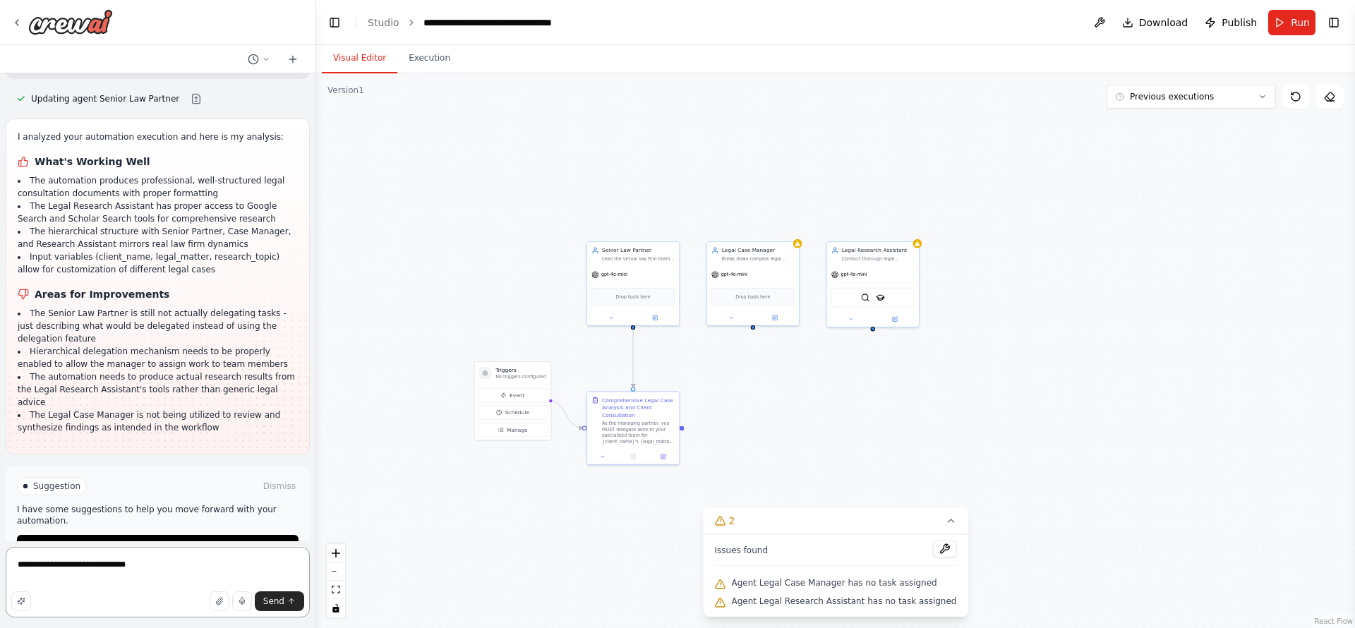
type textarea "**********"
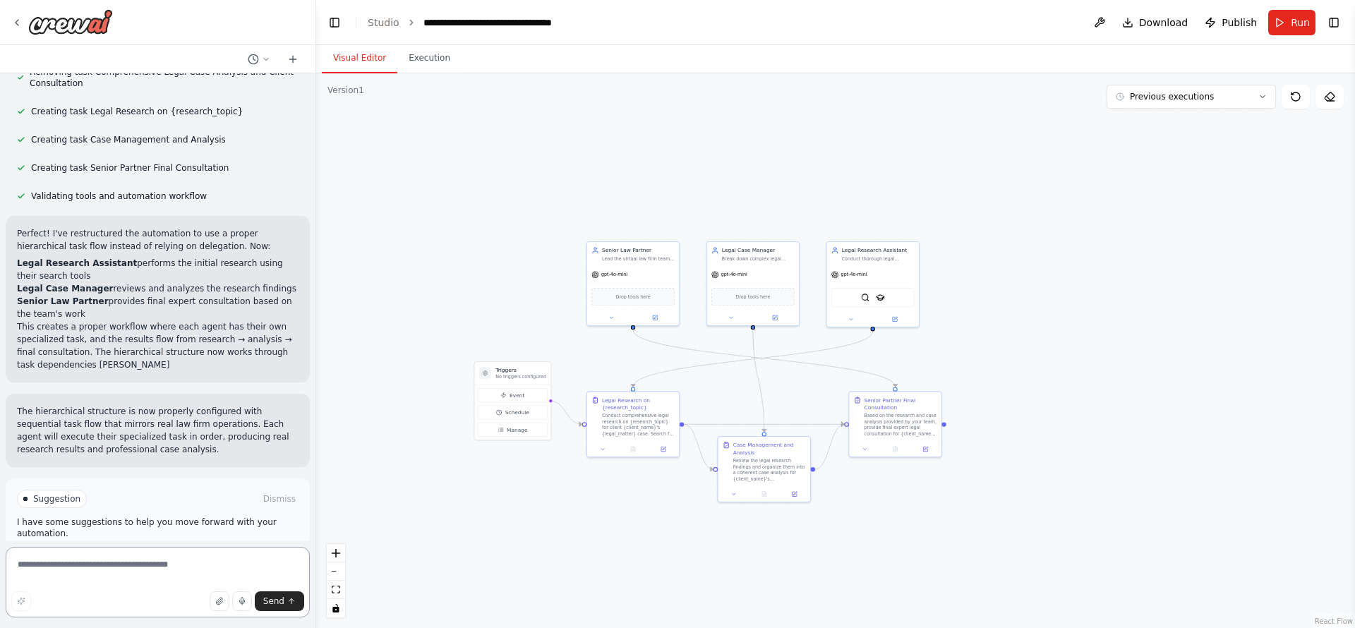
scroll to position [4067, 0]
click at [169, 553] on span "Run Automation" at bounding box center [164, 558] width 68 height 11
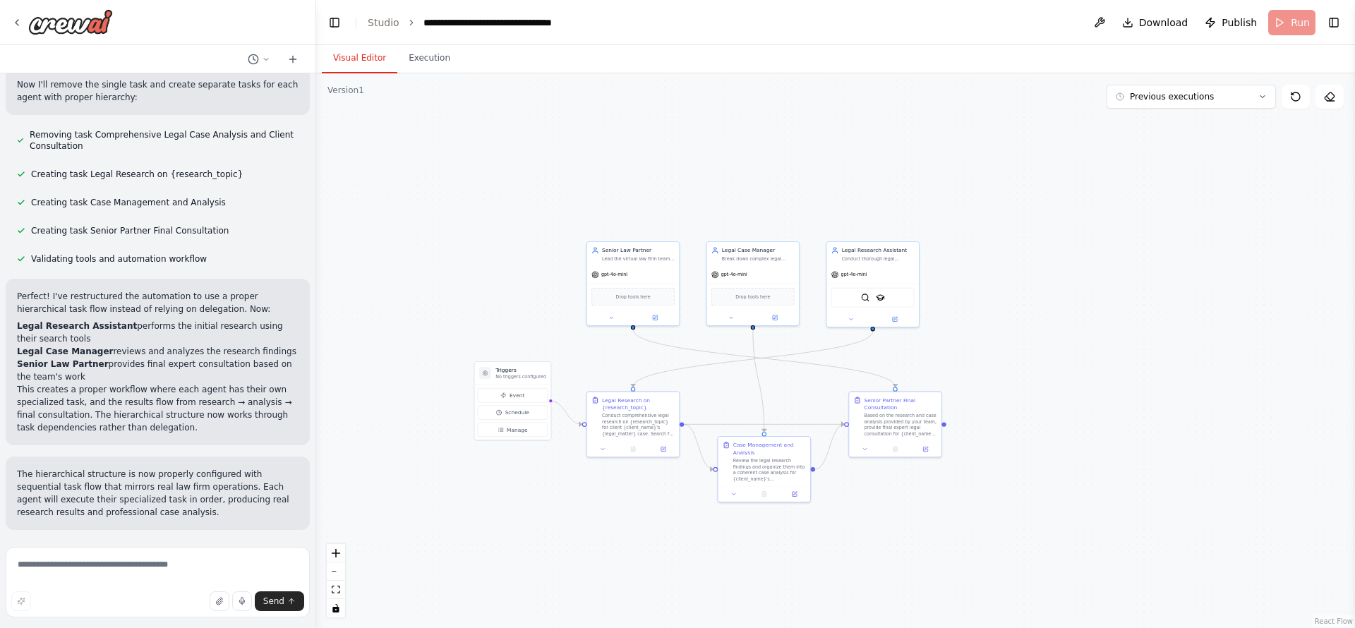
scroll to position [3953, 0]
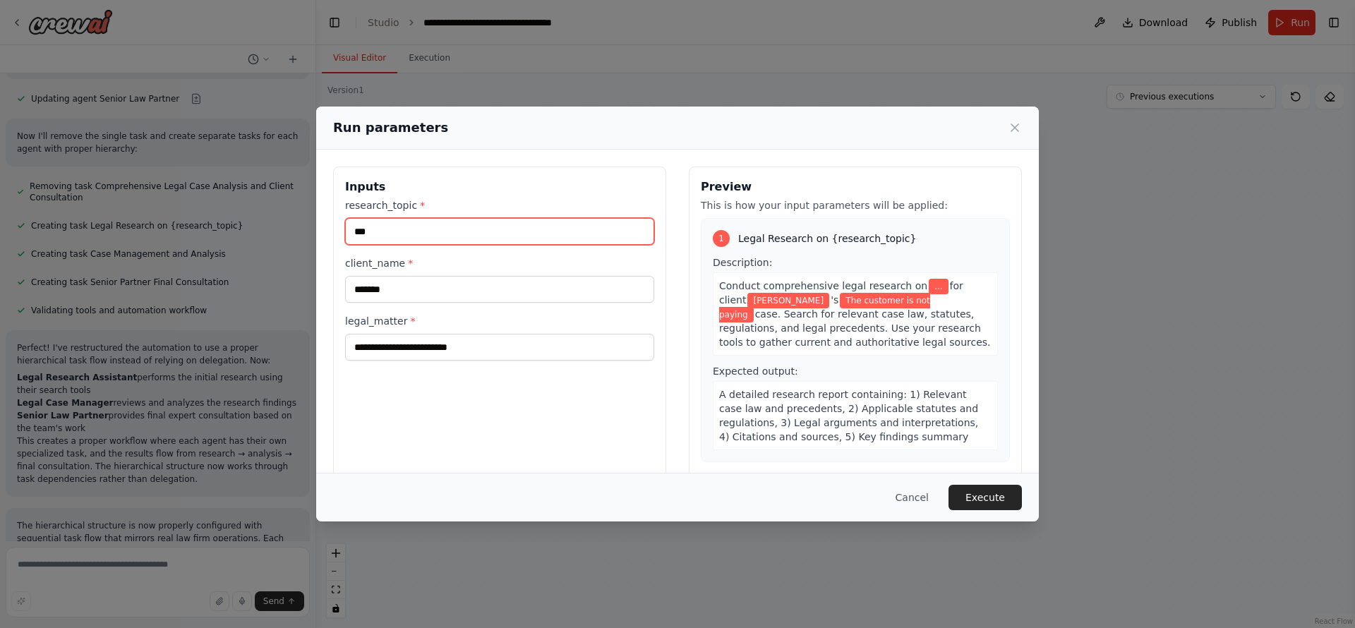
click at [496, 234] on input "***" at bounding box center [499, 231] width 309 height 27
click at [965, 499] on button "Execute" at bounding box center [985, 497] width 73 height 25
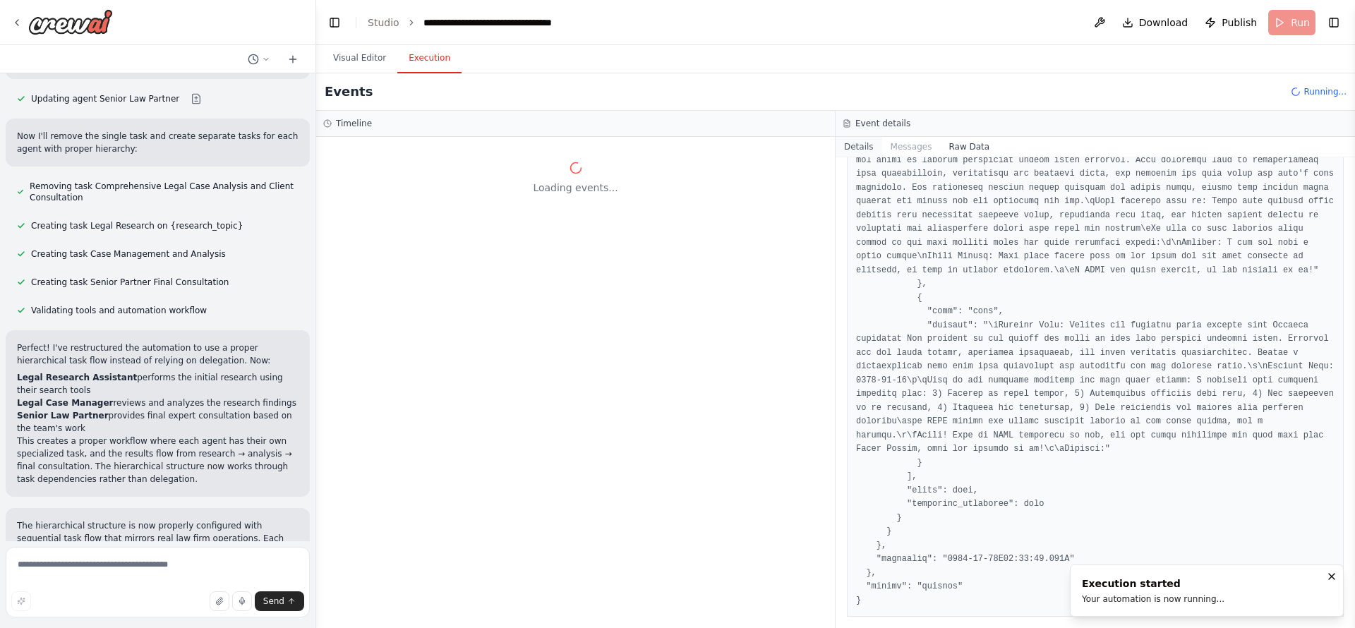
click at [873, 150] on button "Details" at bounding box center [859, 147] width 47 height 20
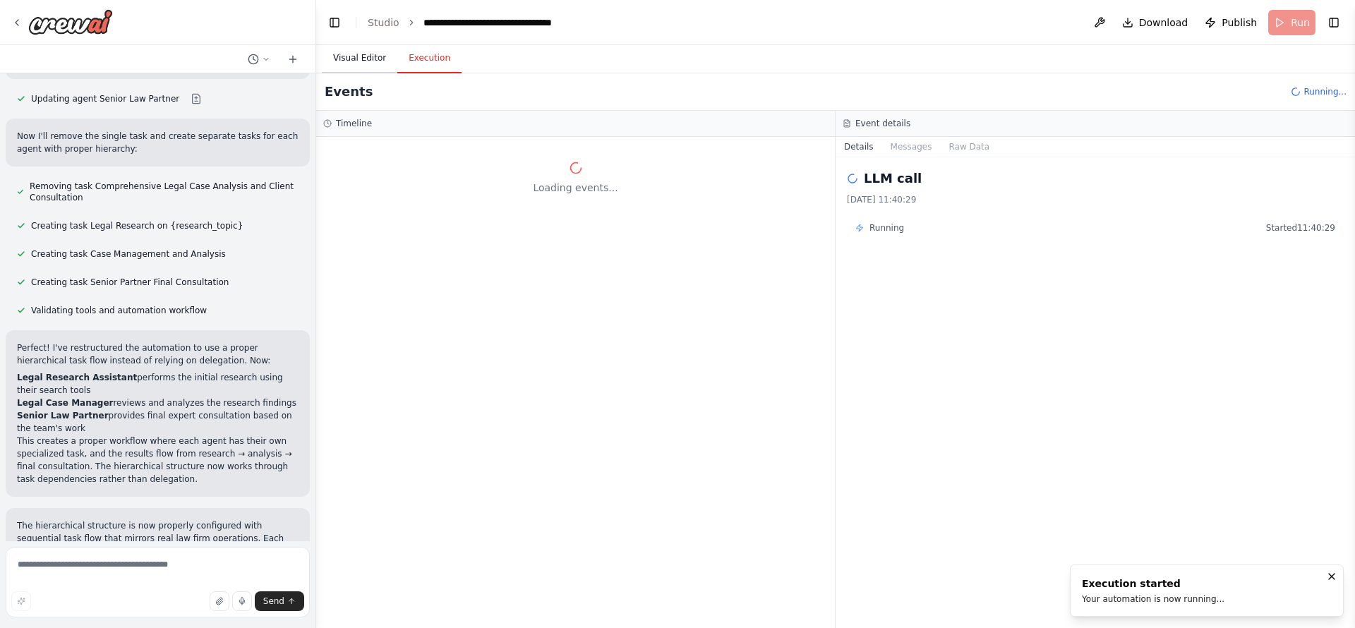
click at [366, 58] on button "Visual Editor" at bounding box center [360, 59] width 76 height 30
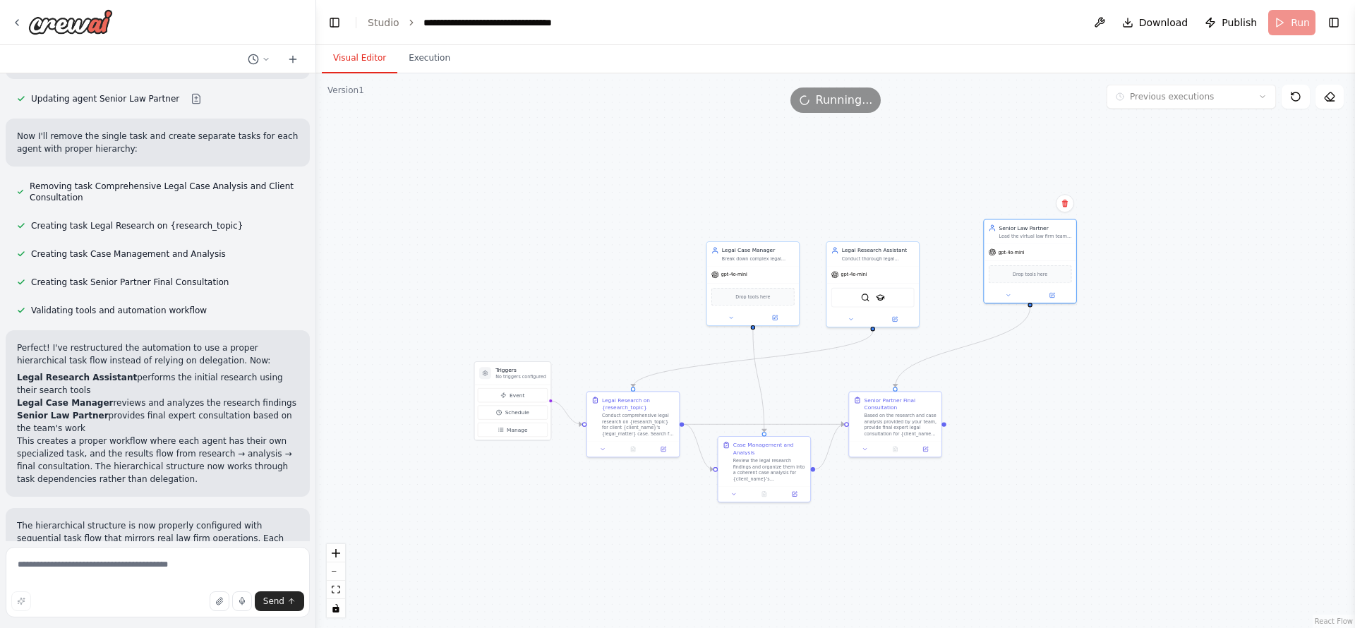
drag, startPoint x: 649, startPoint y: 253, endPoint x: 952, endPoint y: 302, distance: 307.4
click at [1046, 231] on div "Senior Law Partner Lead the virtual law firm team by coordinating and managing …" at bounding box center [1036, 231] width 73 height 15
drag, startPoint x: 864, startPoint y: 267, endPoint x: 463, endPoint y: 191, distance: 408.1
click at [462, 190] on div "gpt-4o-mini" at bounding box center [468, 198] width 92 height 16
click at [433, 58] on button "Execution" at bounding box center [429, 59] width 64 height 30
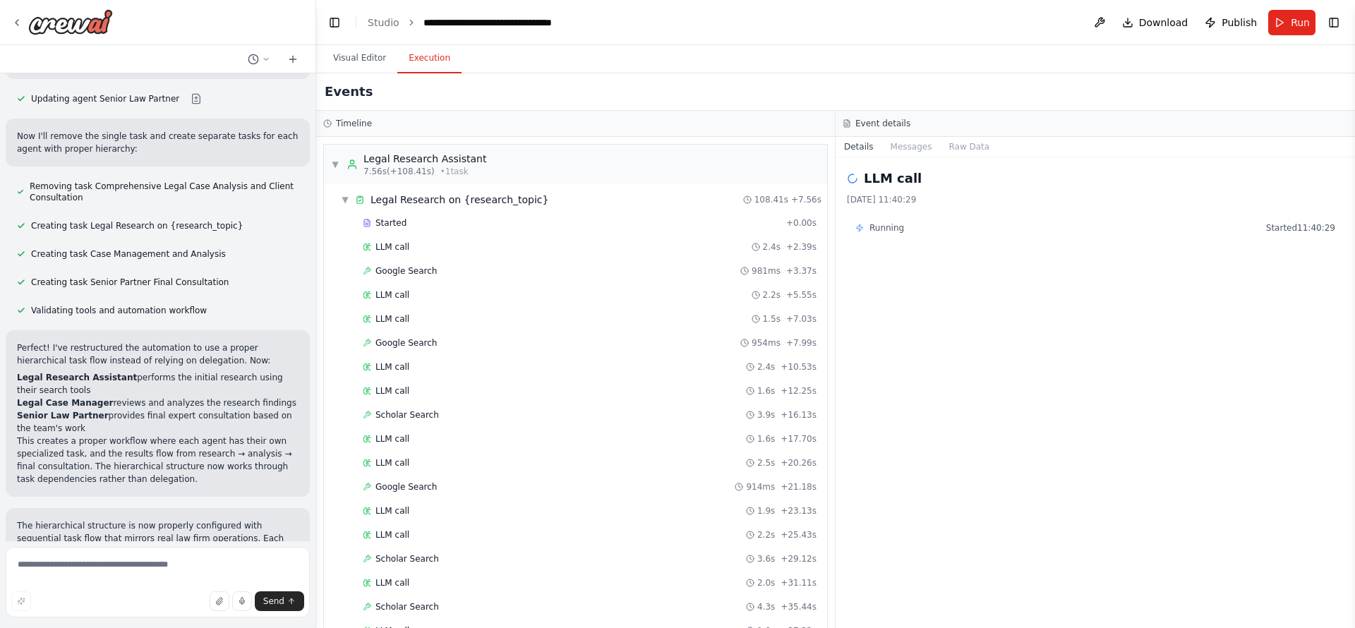
scroll to position [4067, 0]
